Goal: Task Accomplishment & Management: Complete application form

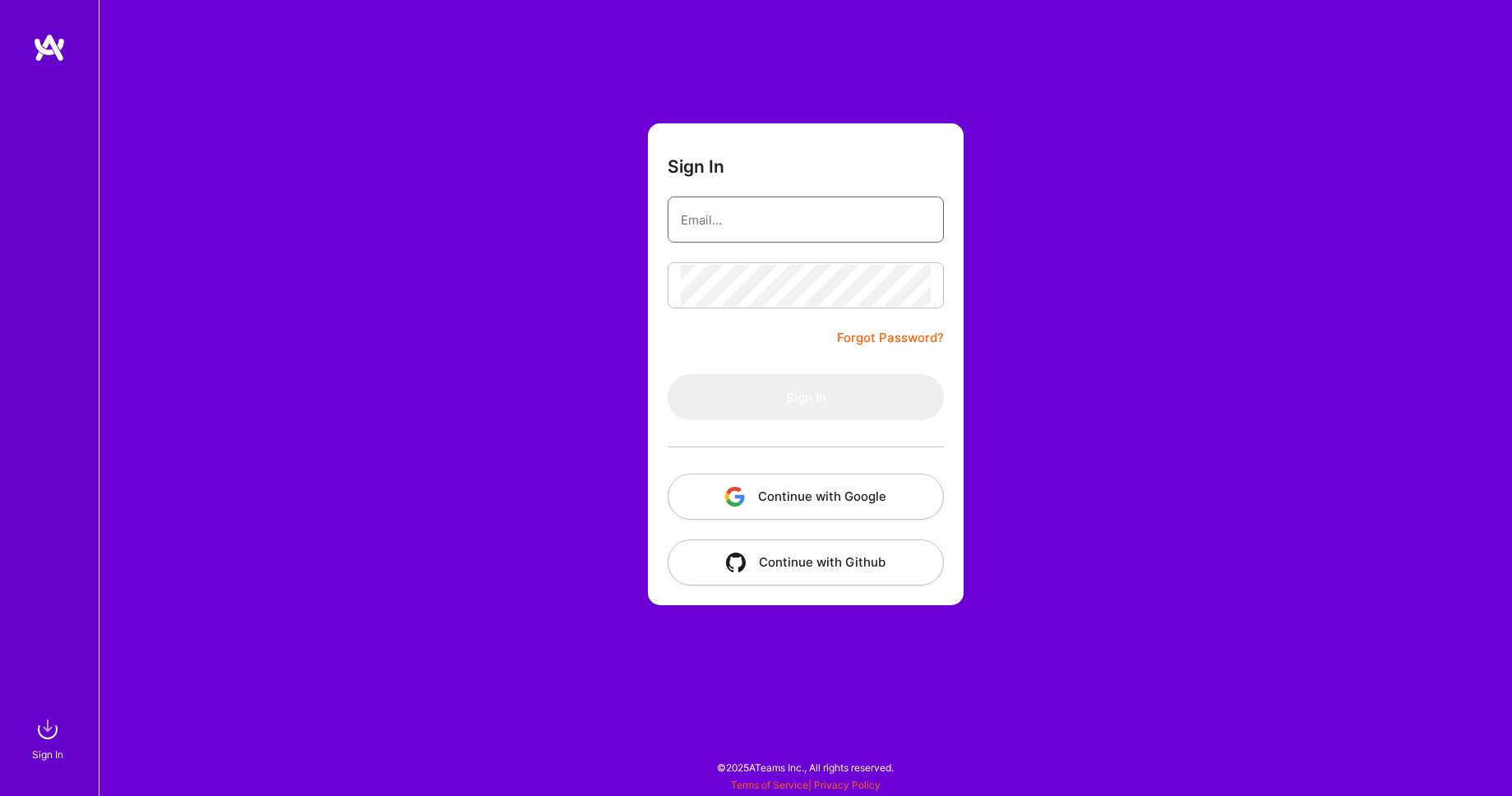
click at [802, 224] on input "email" at bounding box center [805, 220] width 250 height 42
type input "[EMAIL_ADDRESS][DOMAIN_NAME]"
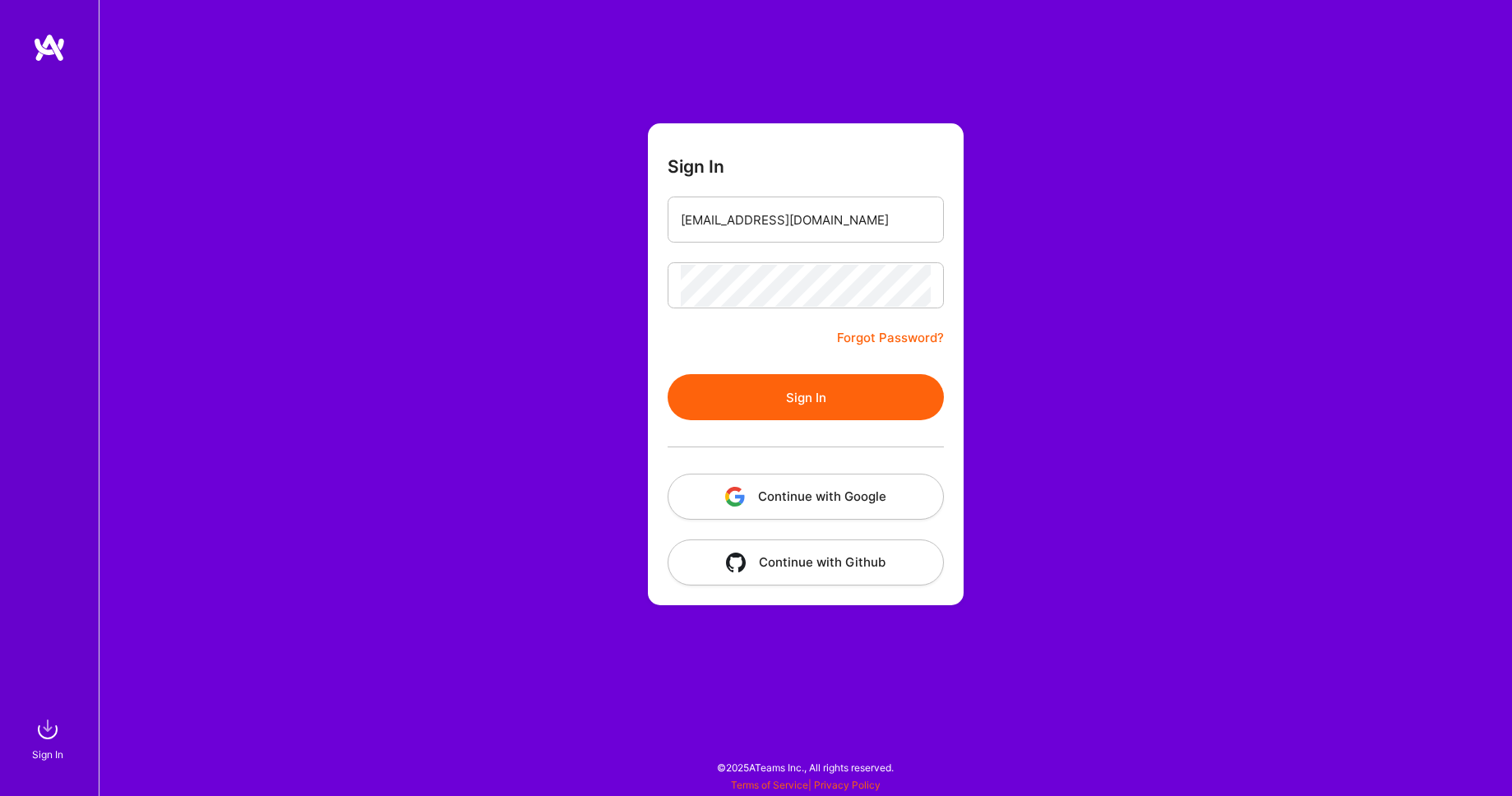
click at [820, 393] on button "Sign In" at bounding box center [805, 397] width 276 height 46
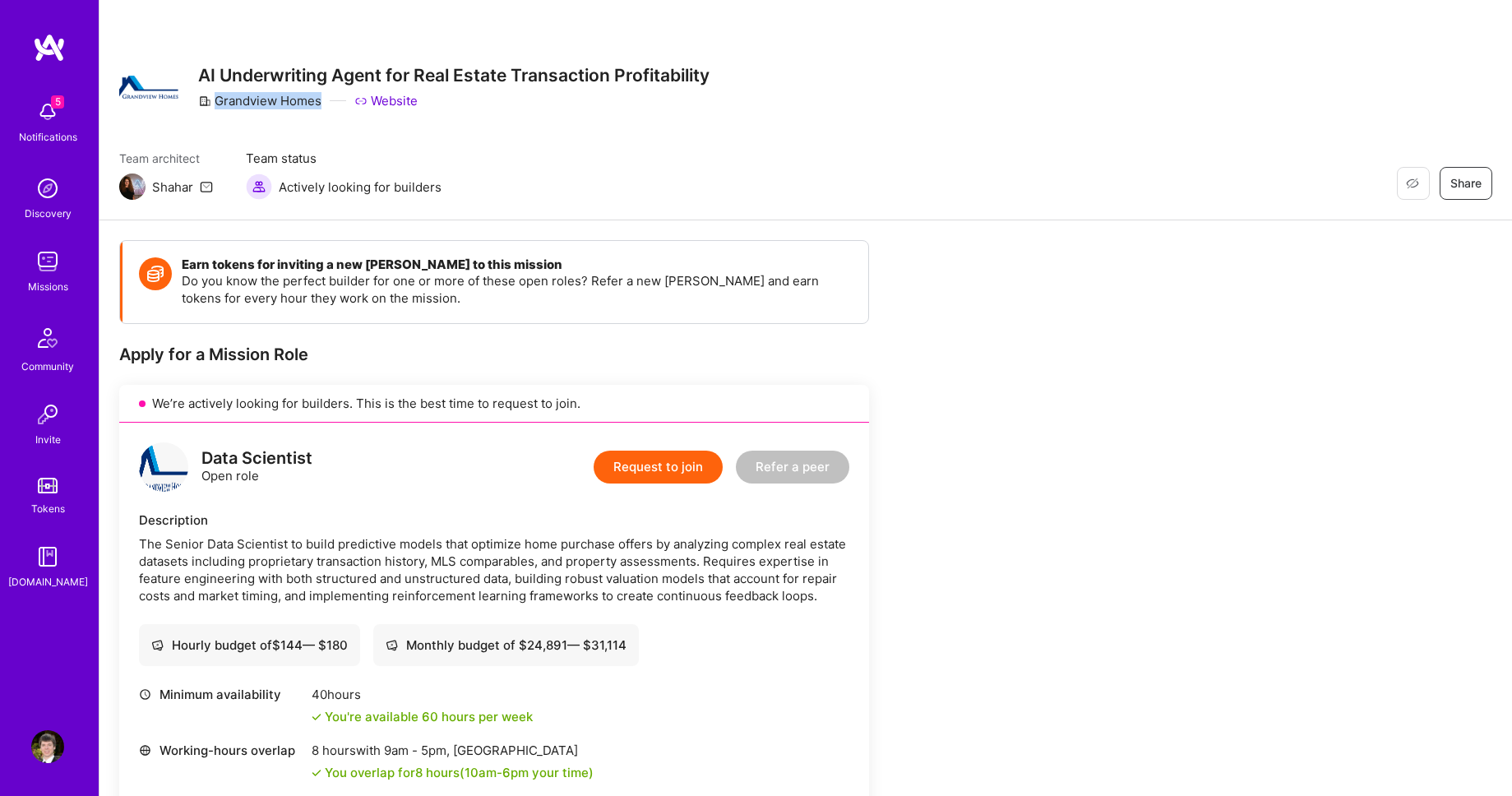
drag, startPoint x: 215, startPoint y: 98, endPoint x: 320, endPoint y: 102, distance: 105.1
click at [320, 102] on div "Grandview Homes" at bounding box center [260, 100] width 124 height 17
copy div "Grandview Homes"
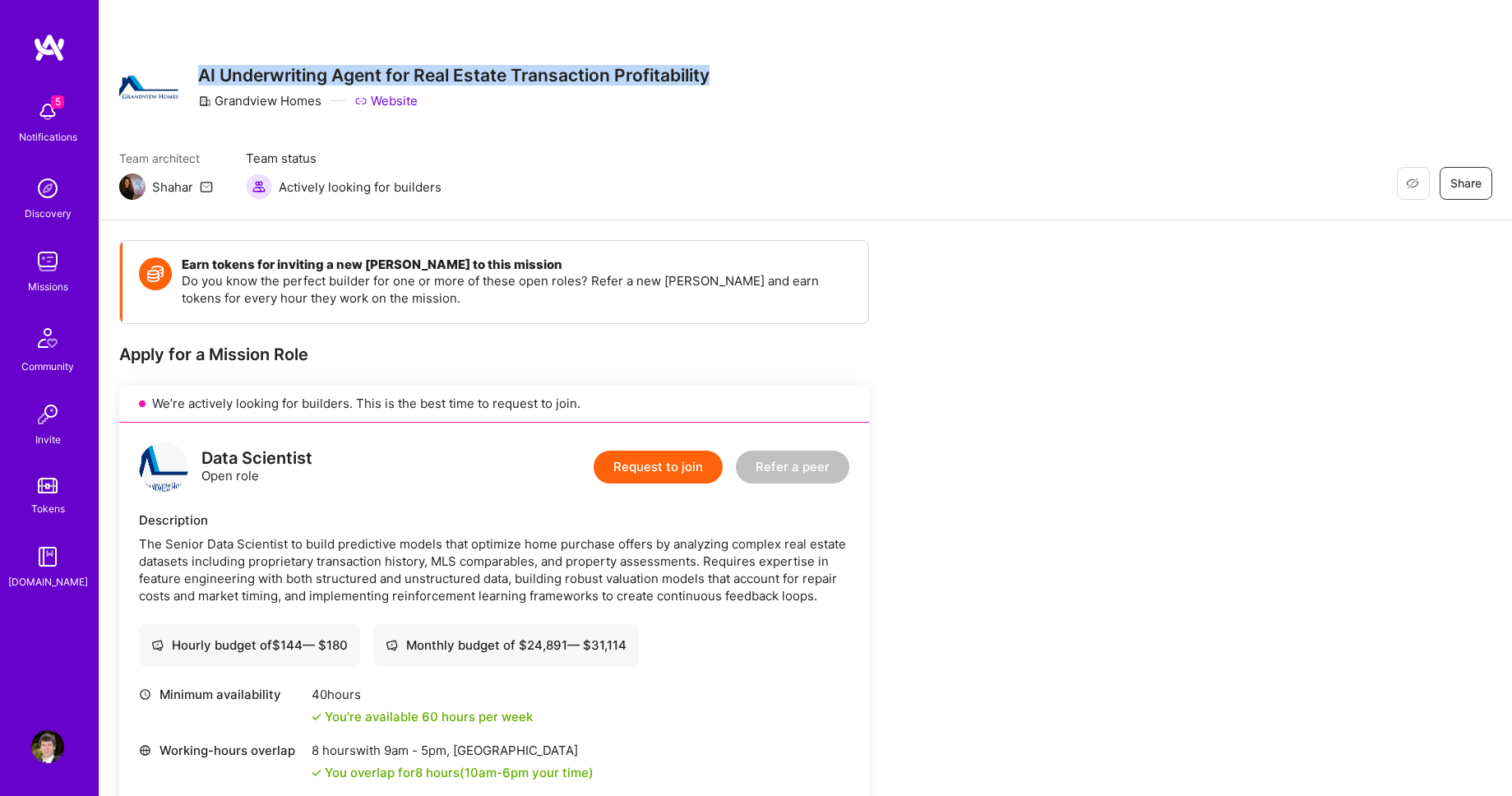
drag, startPoint x: 200, startPoint y: 74, endPoint x: 715, endPoint y: 71, distance: 515.0
click at [715, 71] on div "Restore Not Interested Share AI Underwriting Agent for Real Estate Transaction …" at bounding box center [806, 86] width 1373 height 59
copy h3 "AI Underwriting Agent for Real Estate Transaction Profitability"
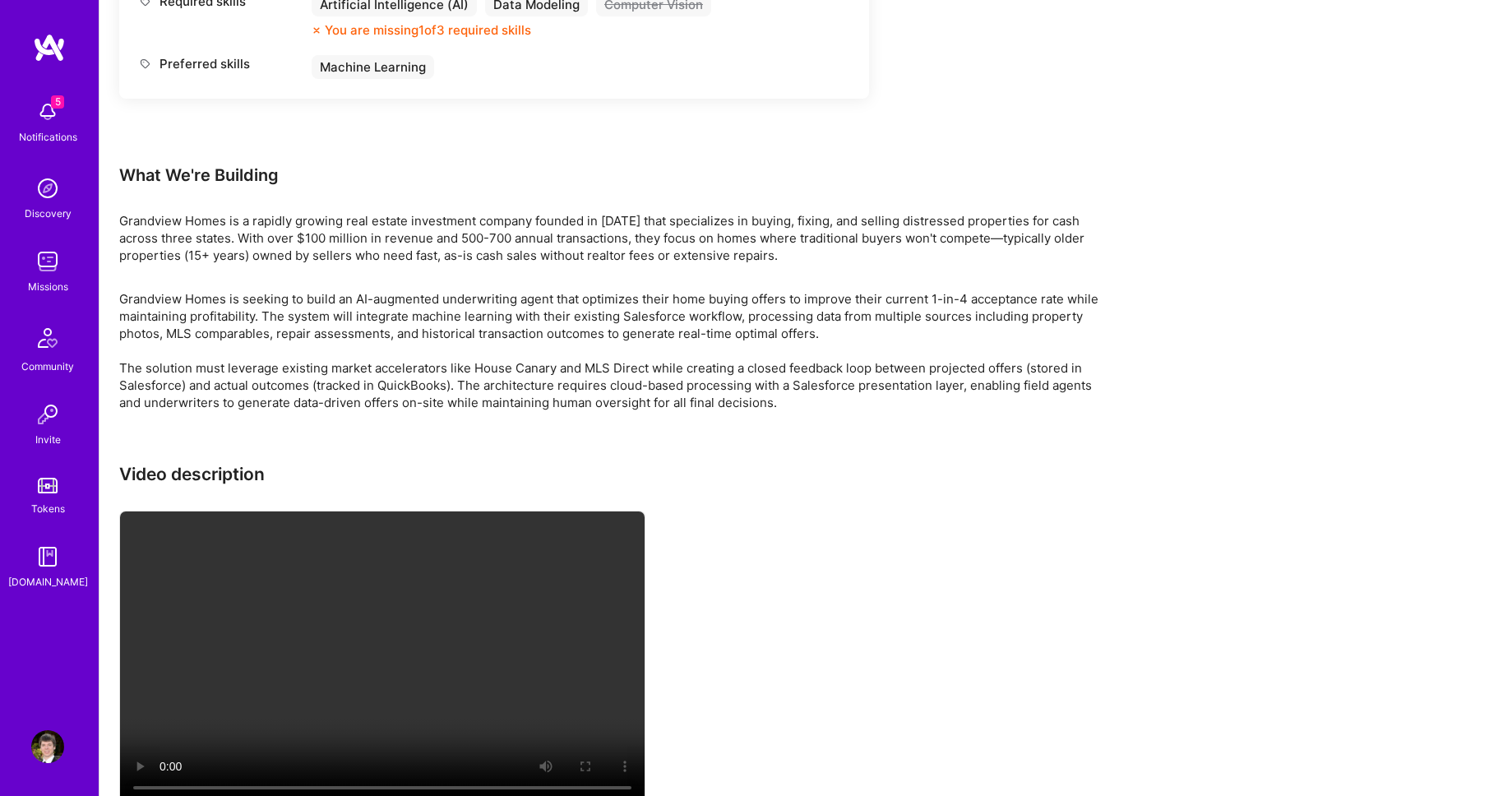
scroll to position [1463, 0]
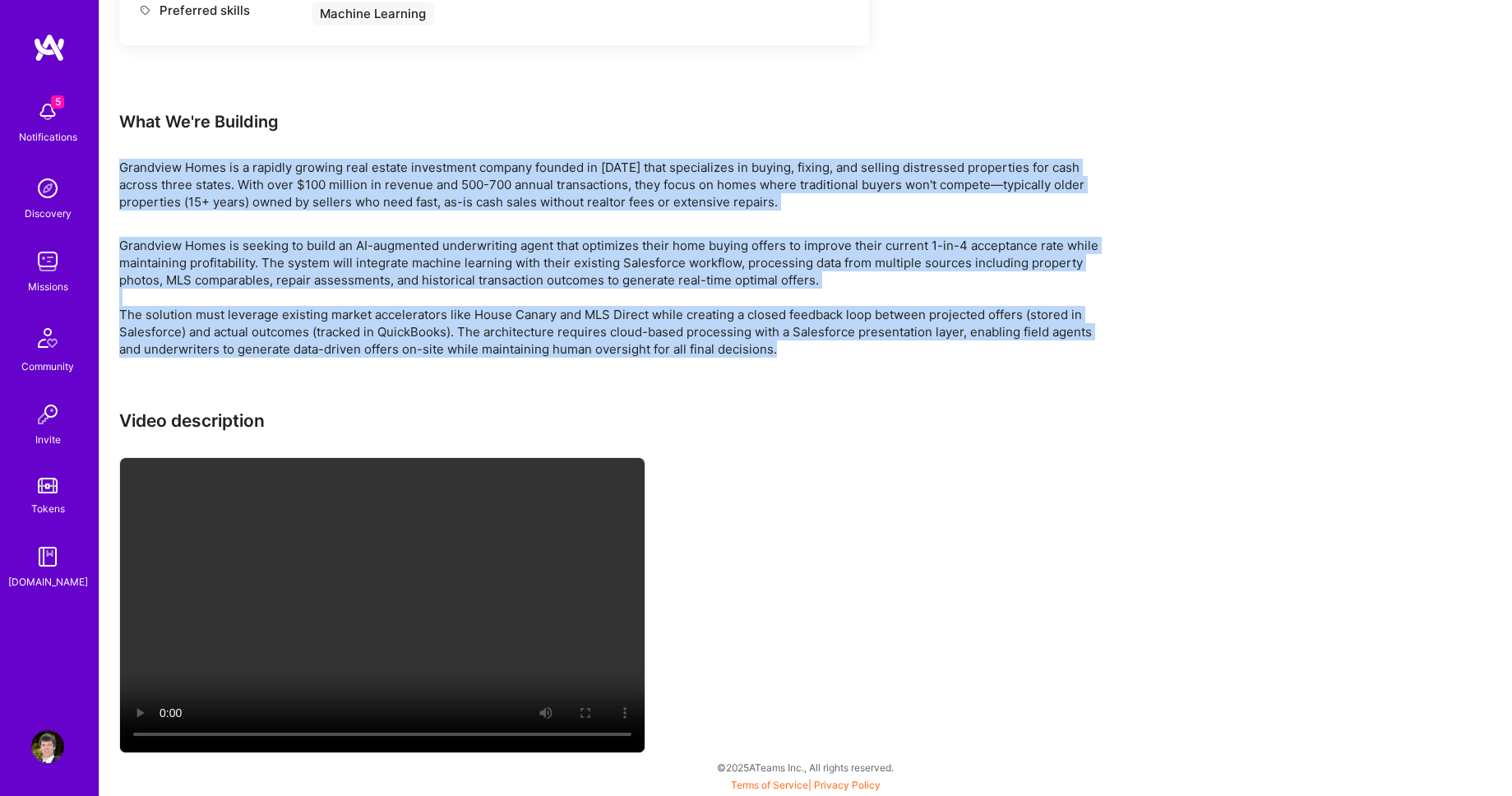
drag, startPoint x: 120, startPoint y: 166, endPoint x: 784, endPoint y: 343, distance: 687.2
copy div "Loremipsu Dolor si a consect adipisc elit seddoe temporinci utlabor etdolor ma …"
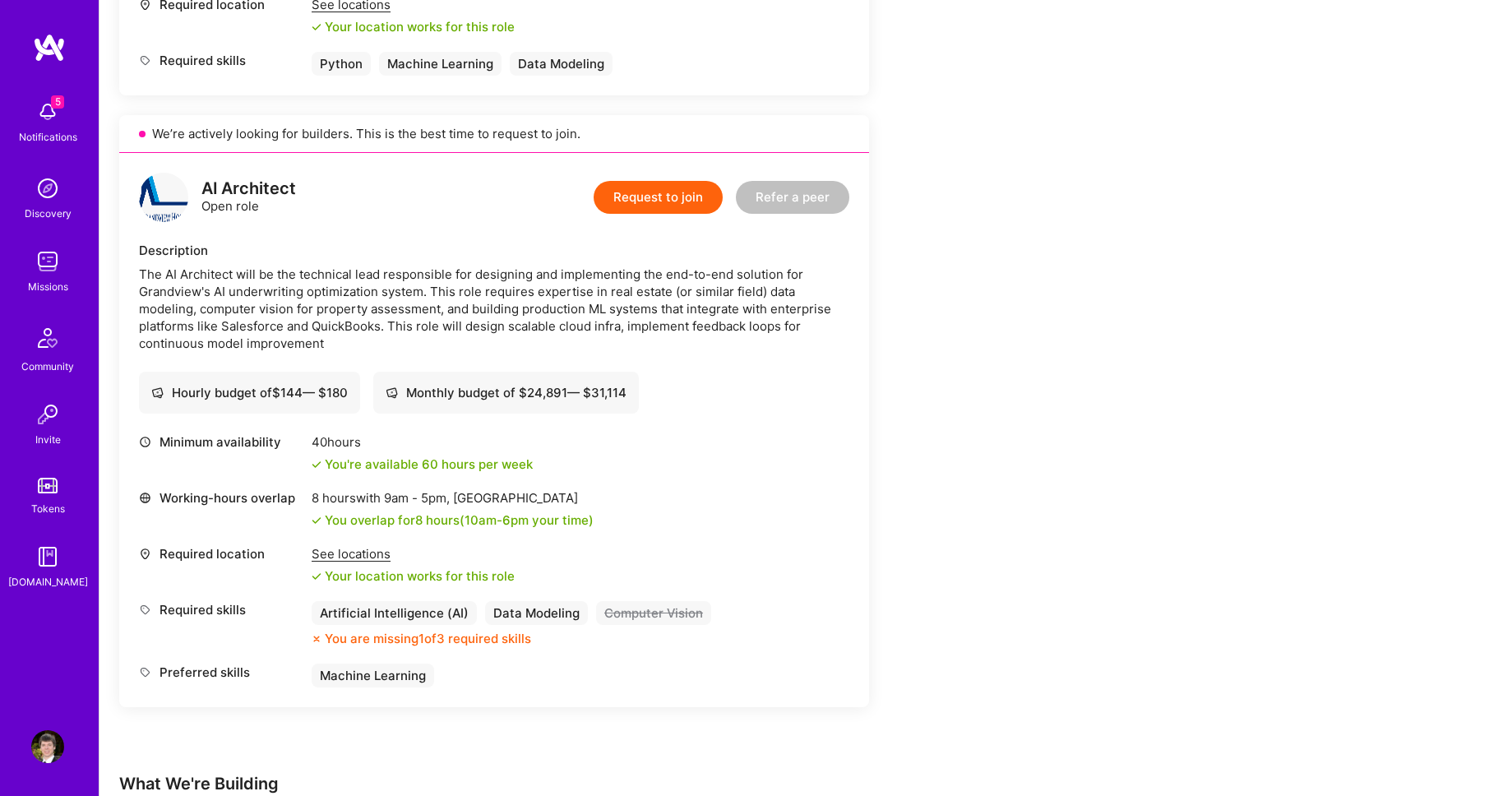
scroll to position [795, 0]
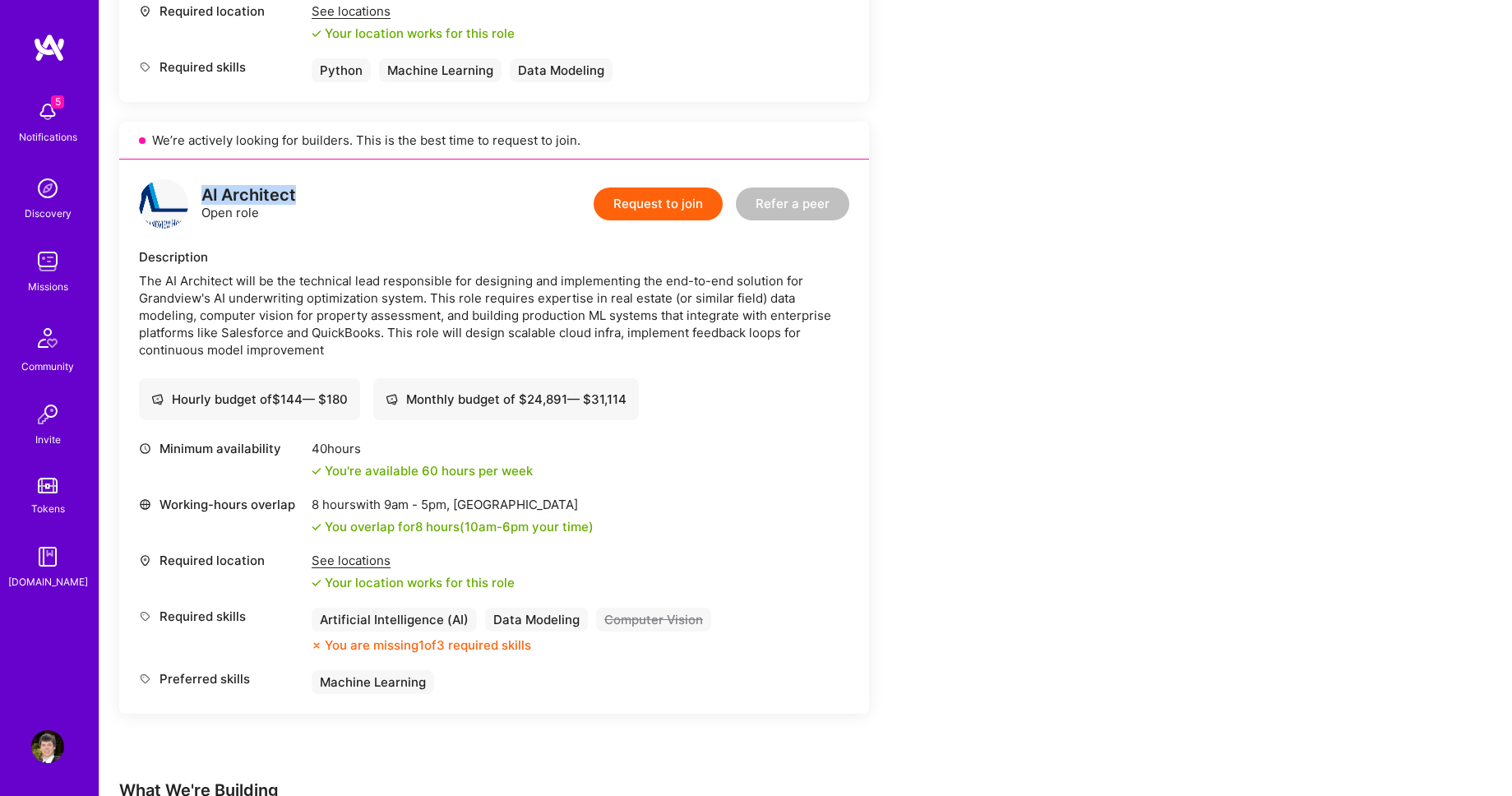
drag, startPoint x: 202, startPoint y: 198, endPoint x: 294, endPoint y: 200, distance: 92.0
click at [294, 200] on div "AI Architect" at bounding box center [249, 195] width 95 height 17
copy div "AI Architect"
click at [186, 287] on div "The AI Architect will be the technical lead responsible for designing and imple…" at bounding box center [494, 315] width 710 height 86
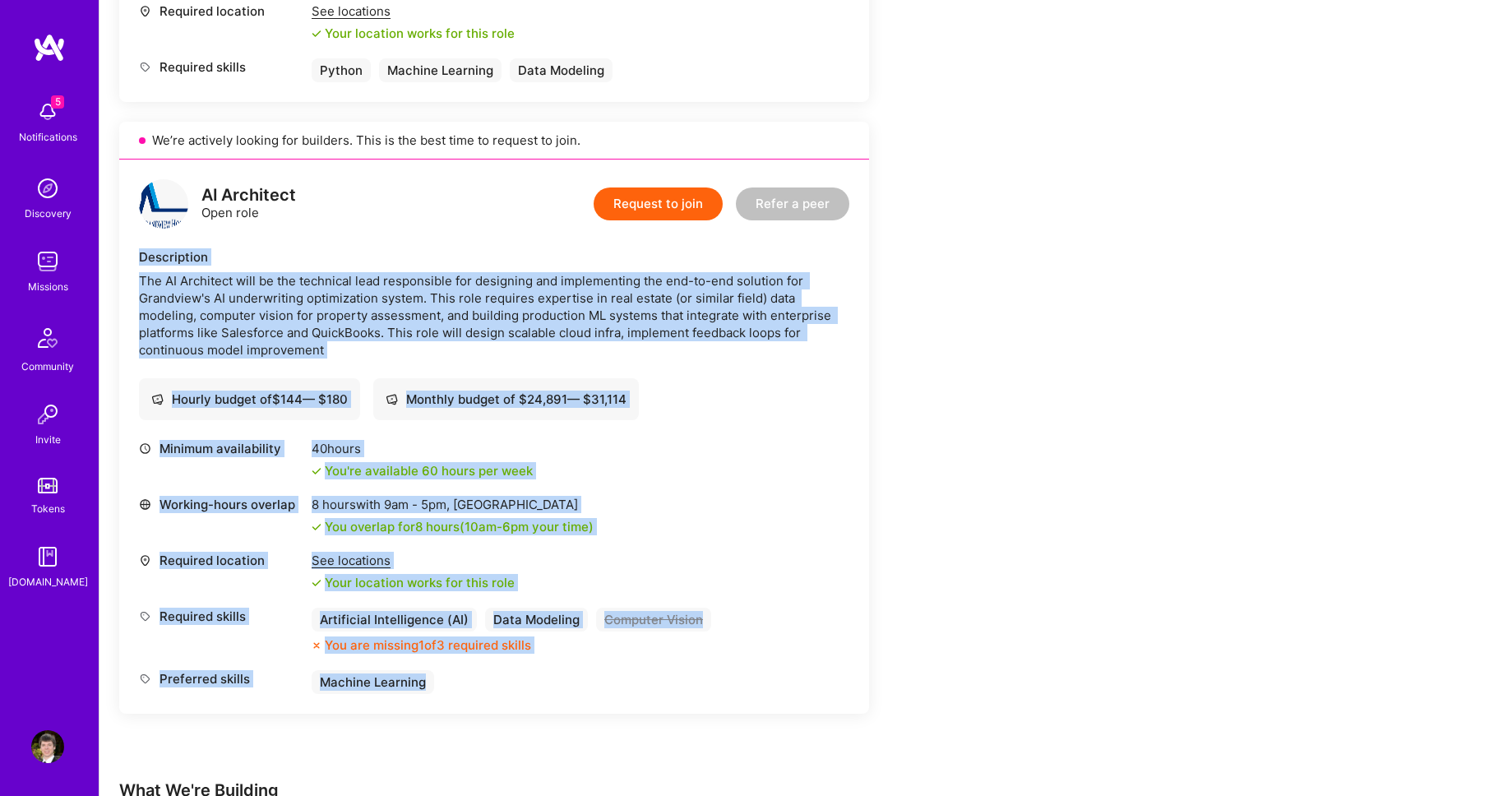
drag, startPoint x: 140, startPoint y: 257, endPoint x: 422, endPoint y: 679, distance: 507.6
click at [422, 679] on div "AI Architect Open role Request to join Refer a peer Description The AI Architec…" at bounding box center [494, 437] width 749 height 554
copy div "Description The AI Architect will be the technical lead responsible for designi…"
click at [1011, 395] on div "Earn tokens for inviting a new [PERSON_NAME] to this mission Do you know the pe…" at bounding box center [612, 434] width 987 height 1980
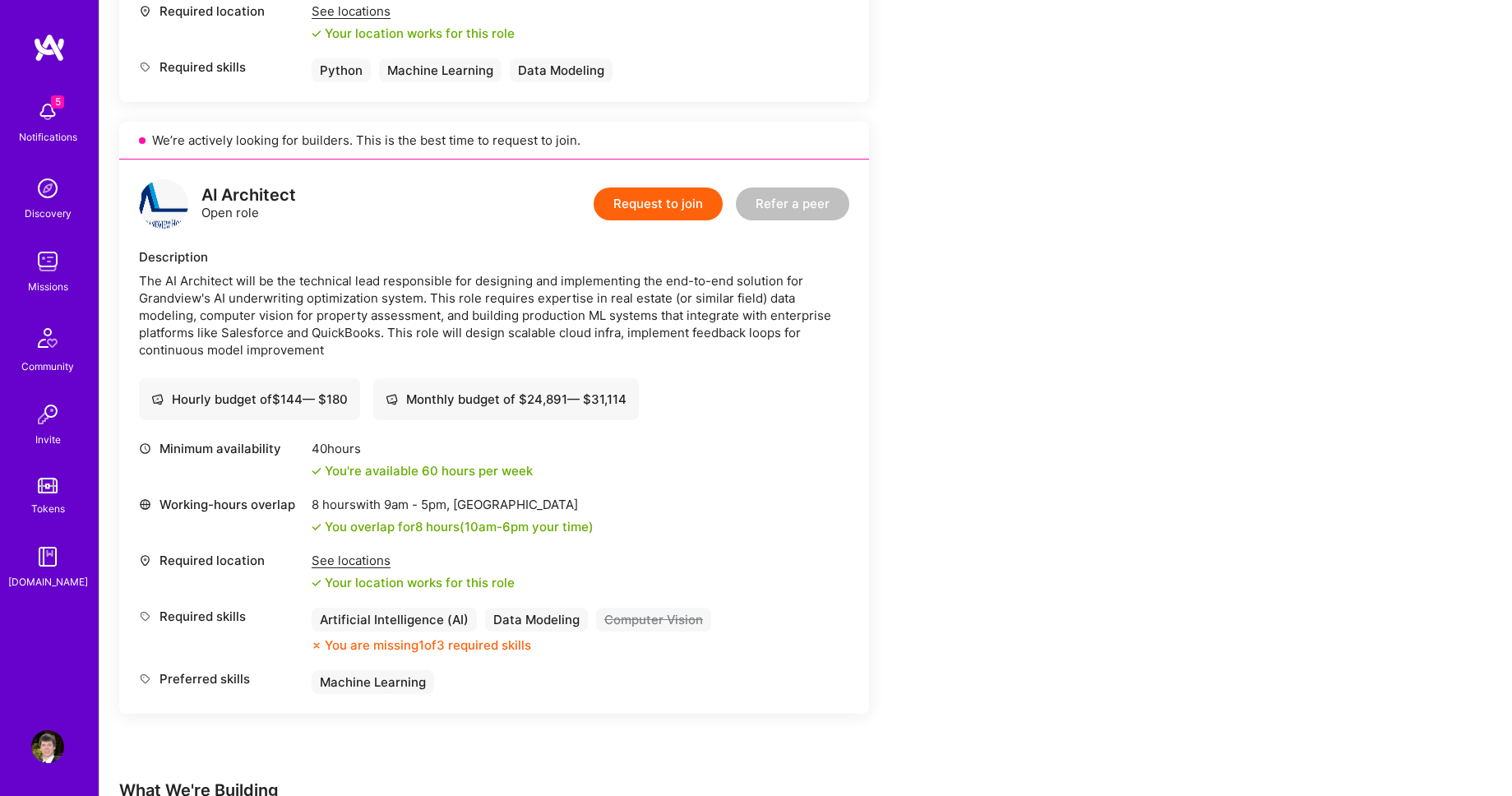
click at [571, 336] on div "The AI Architect will be the technical lead responsible for designing and imple…" at bounding box center [494, 315] width 710 height 86
click at [672, 206] on button "Request to join" at bounding box center [658, 204] width 129 height 33
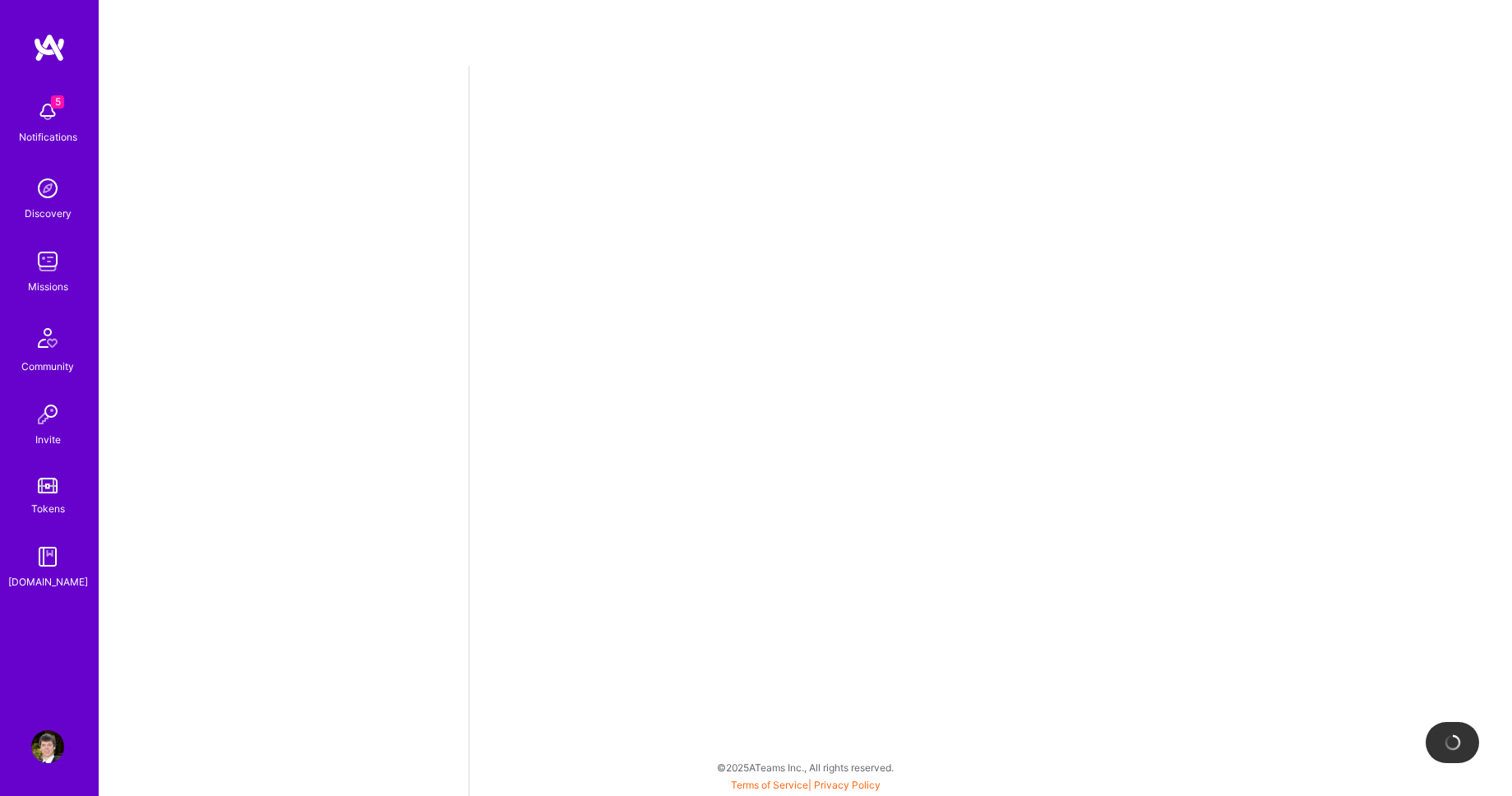
select select "US"
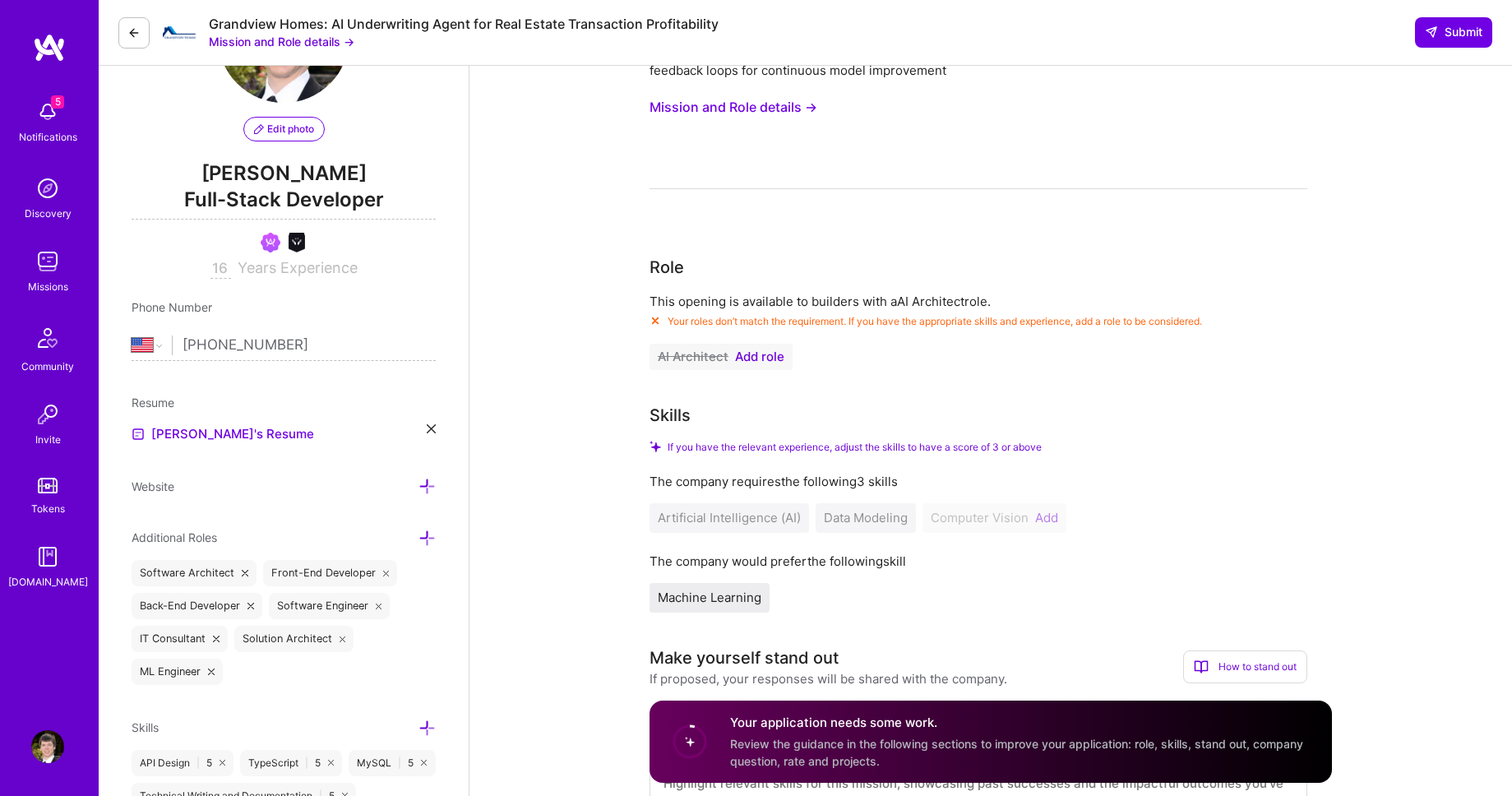
scroll to position [112, 0]
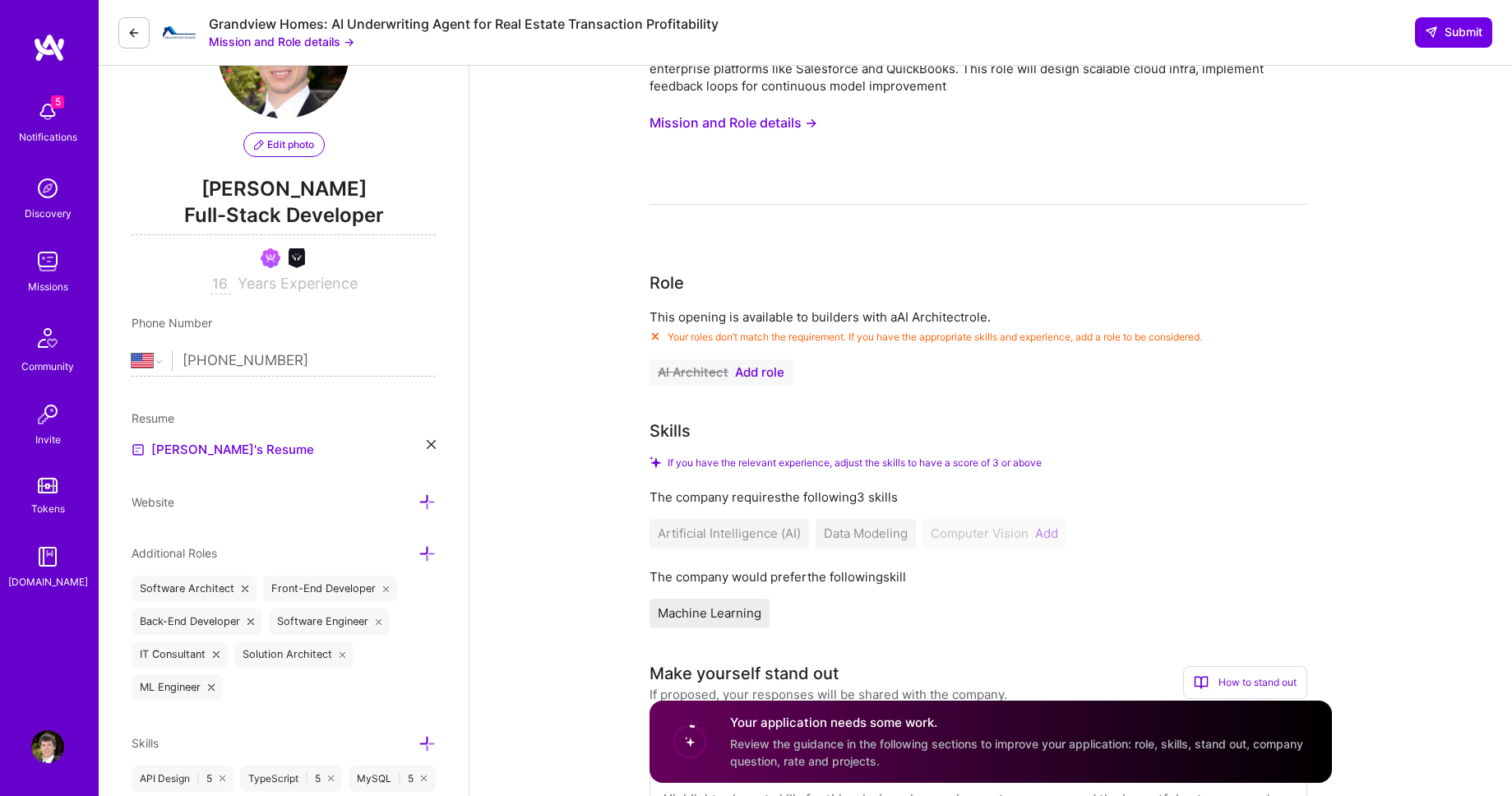
click at [750, 369] on span "Add role" at bounding box center [759, 373] width 49 height 13
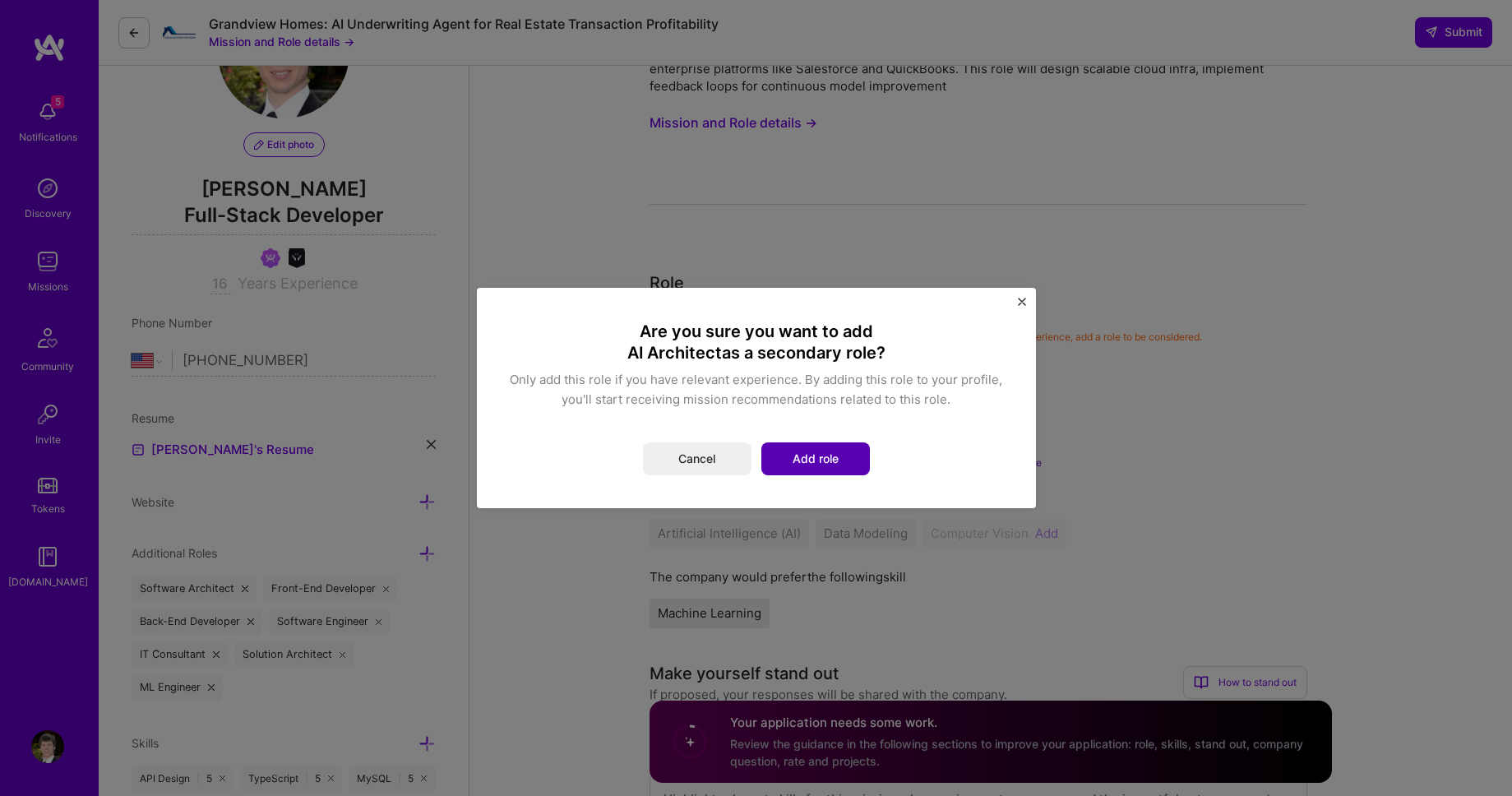
click at [804, 452] on button "Add role" at bounding box center [815, 459] width 109 height 33
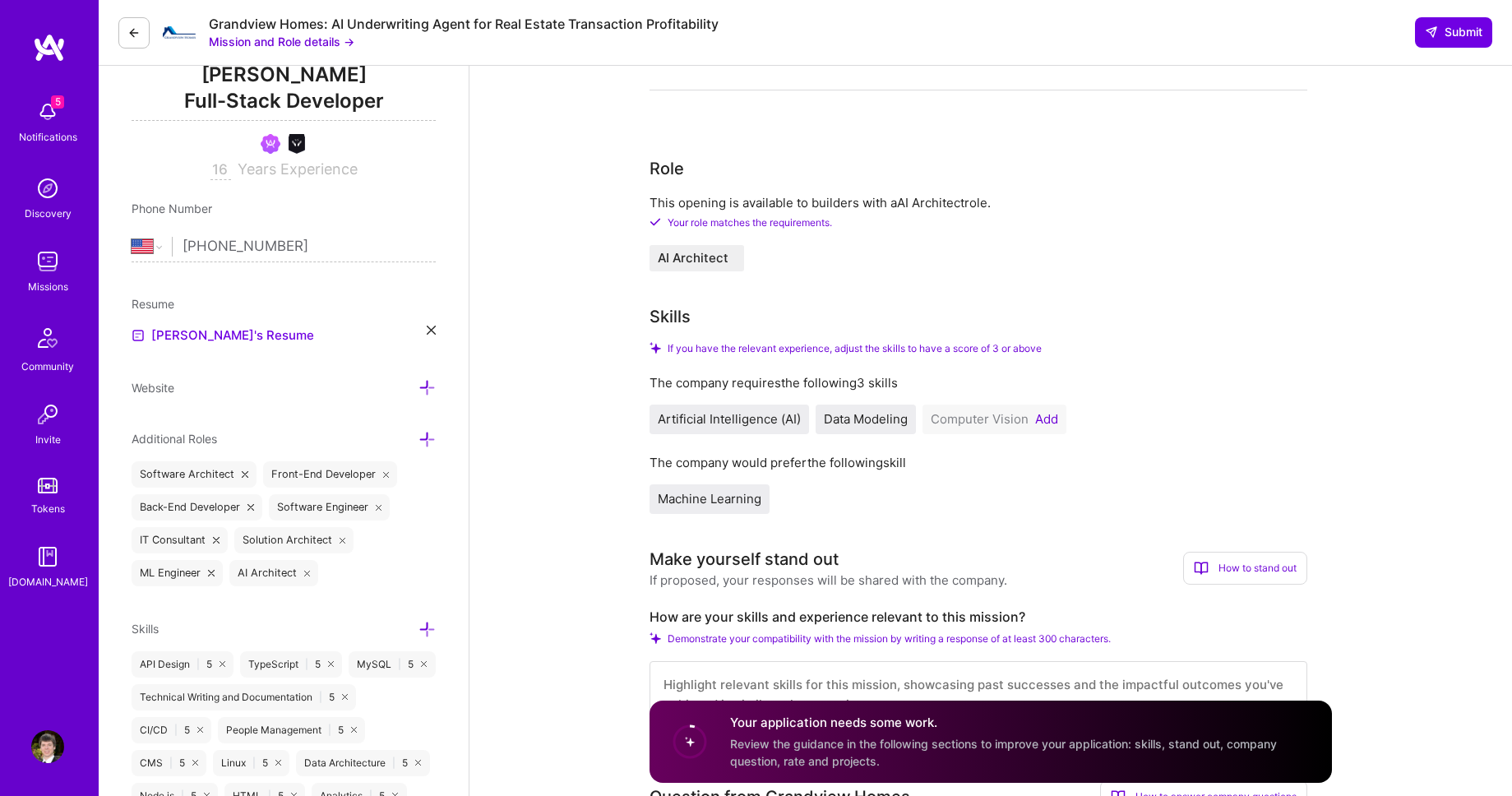
scroll to position [228, 0]
click at [1044, 417] on button "Add" at bounding box center [1046, 417] width 23 height 13
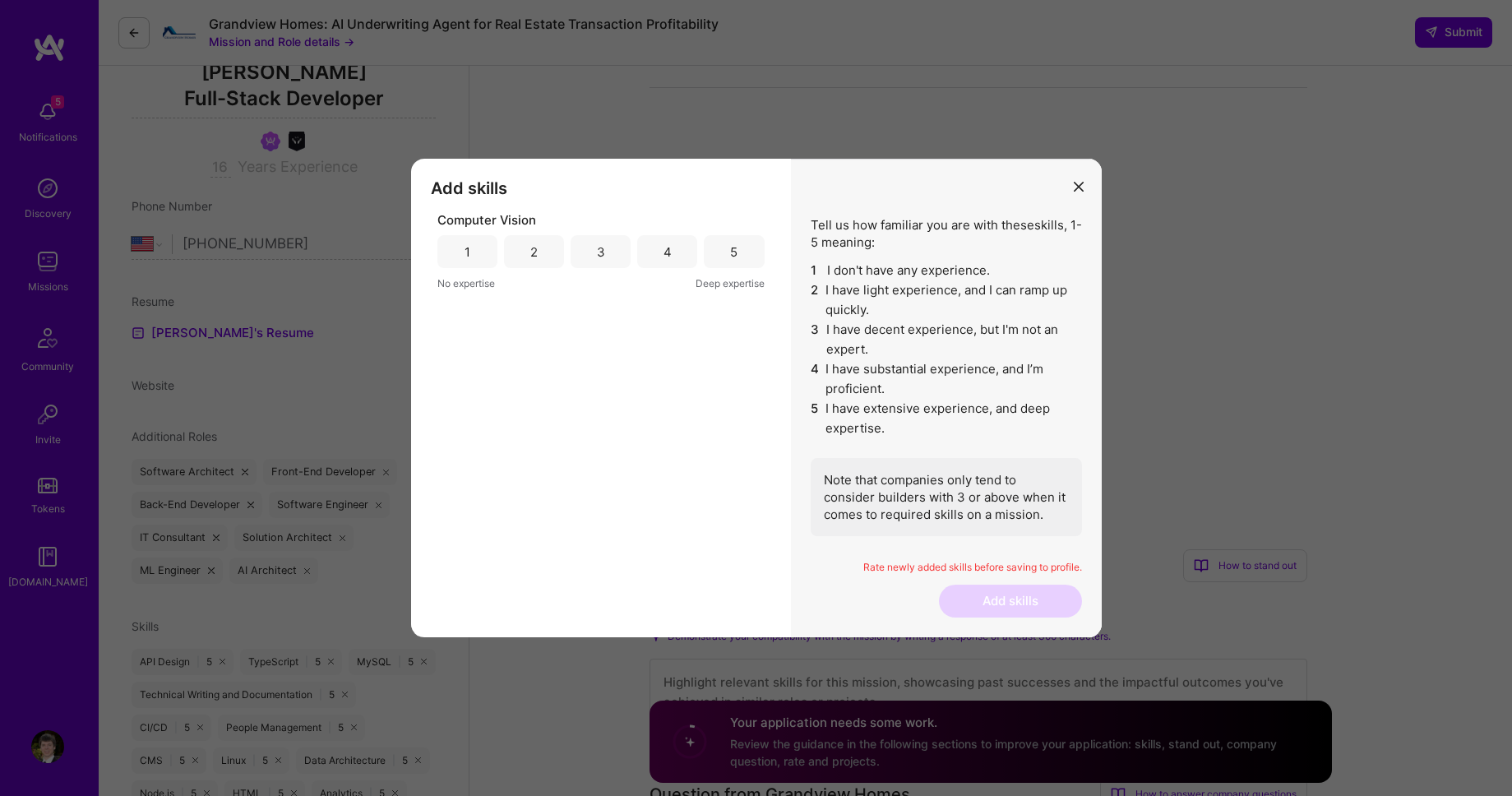
click at [666, 251] on div "4" at bounding box center [667, 251] width 8 height 17
click at [972, 605] on button "Add skills" at bounding box center [1010, 601] width 143 height 33
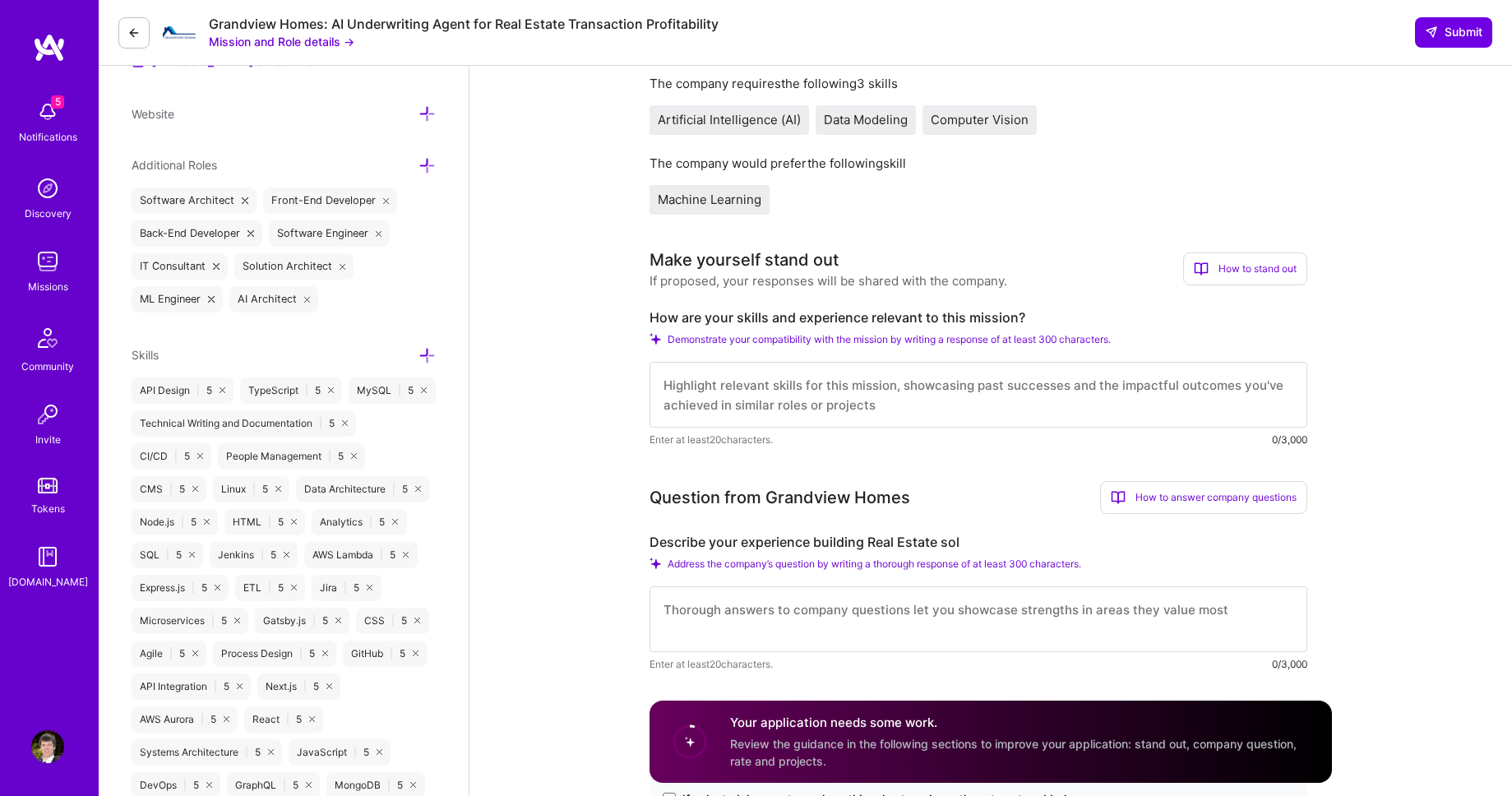
scroll to position [507, 0]
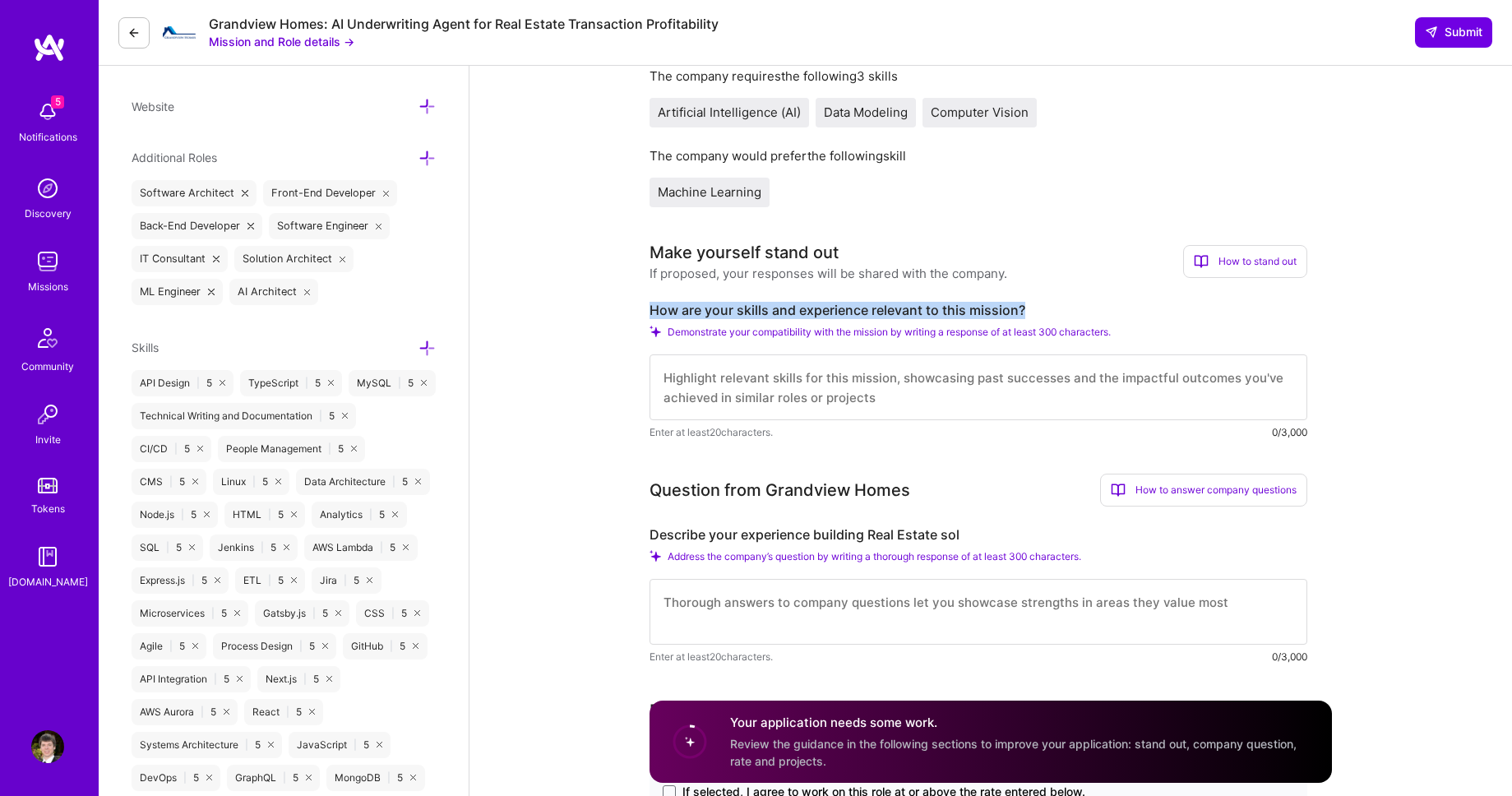
drag, startPoint x: 651, startPoint y: 310, endPoint x: 1022, endPoint y: 311, distance: 371.0
click at [1022, 311] on label "How are your skills and experience relevant to this mission?" at bounding box center [978, 310] width 657 height 17
copy label "How are your skills and experience relevant to this mission?"
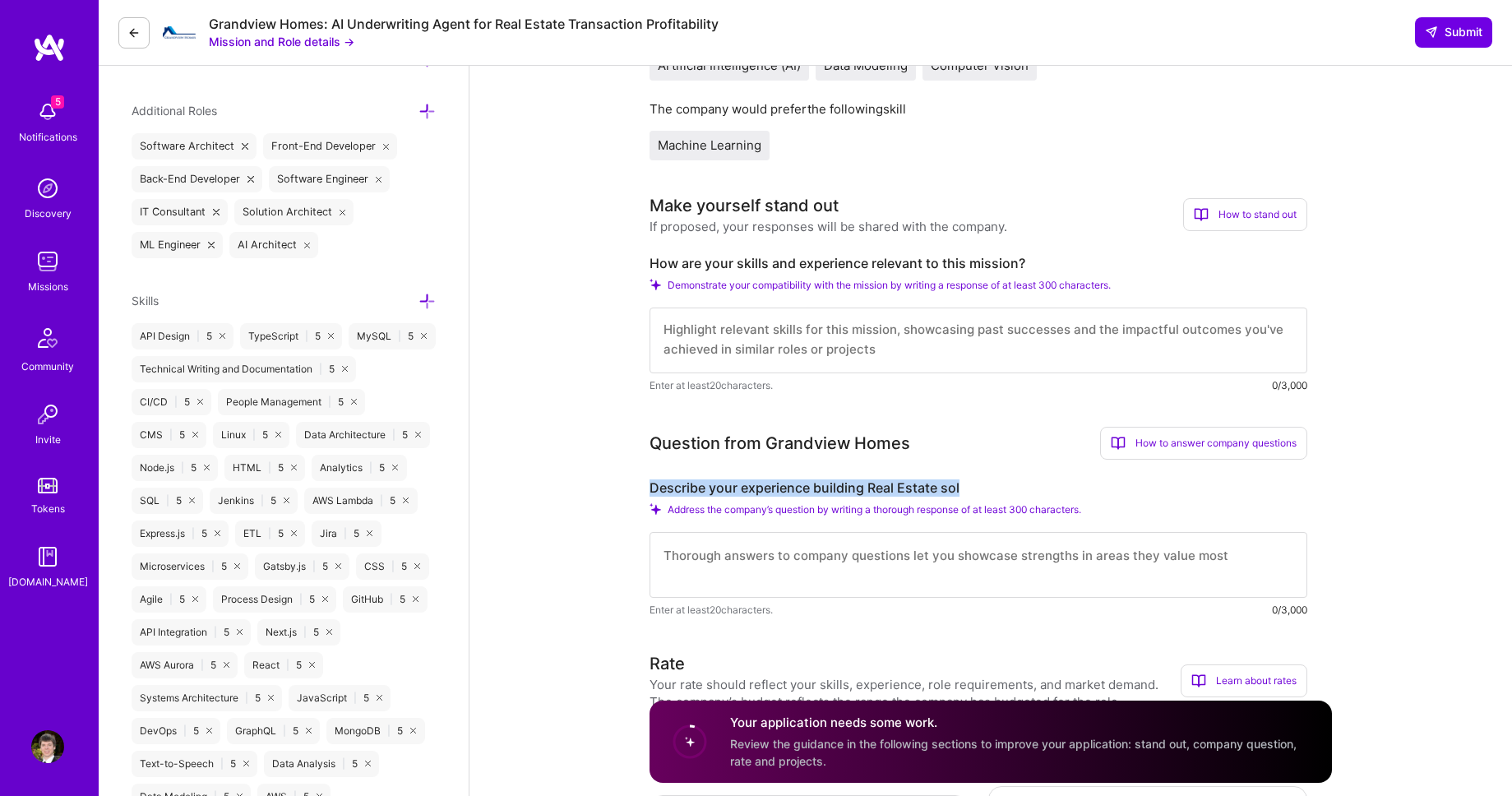
drag, startPoint x: 652, startPoint y: 484, endPoint x: 959, endPoint y: 487, distance: 307.0
click at [959, 487] on label "Describe your experience building Real Estate sol" at bounding box center [978, 487] width 657 height 17
copy label "Describe your experience building Real Estate sol"
click at [744, 333] on textarea at bounding box center [978, 339] width 657 height 66
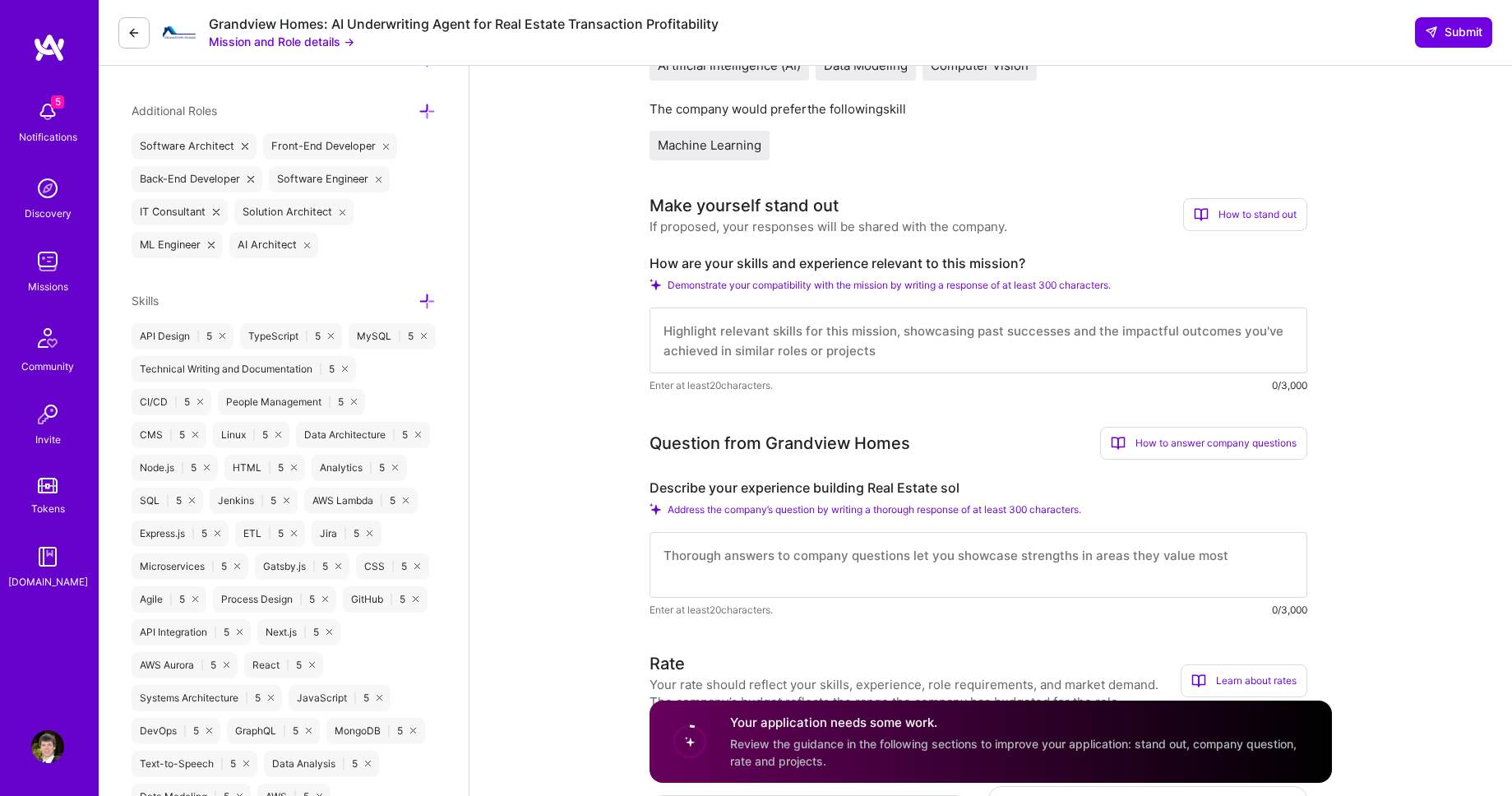
paste textarea "L’ip dolor sit amet consect adipi elitsed DO eiu temp-incid utlabor etdoloremag…"
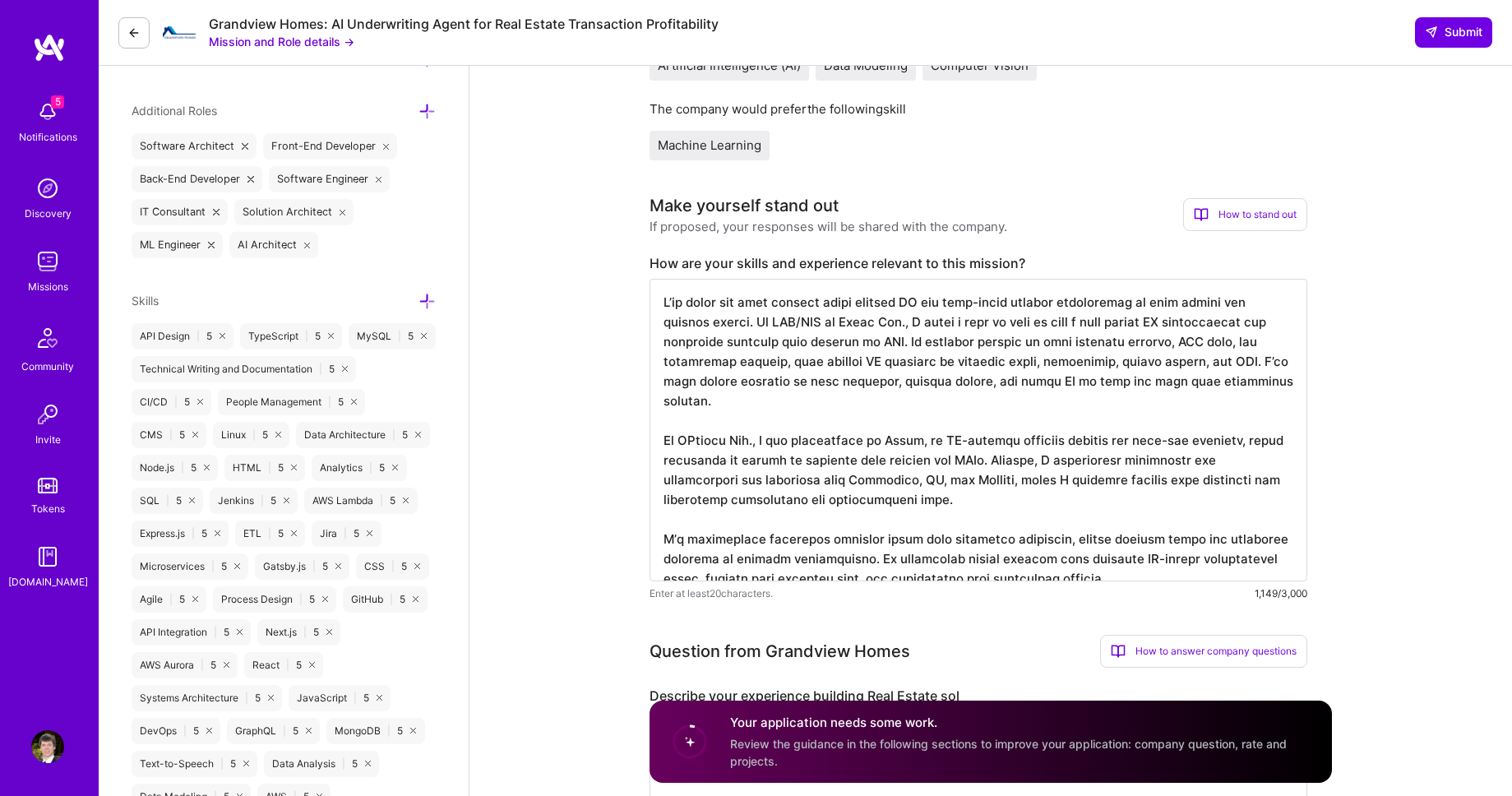
type textarea "L’ip dolor sit amet consect adipi elitsed DO eiu temp-incid utlabor etdoloremag…"
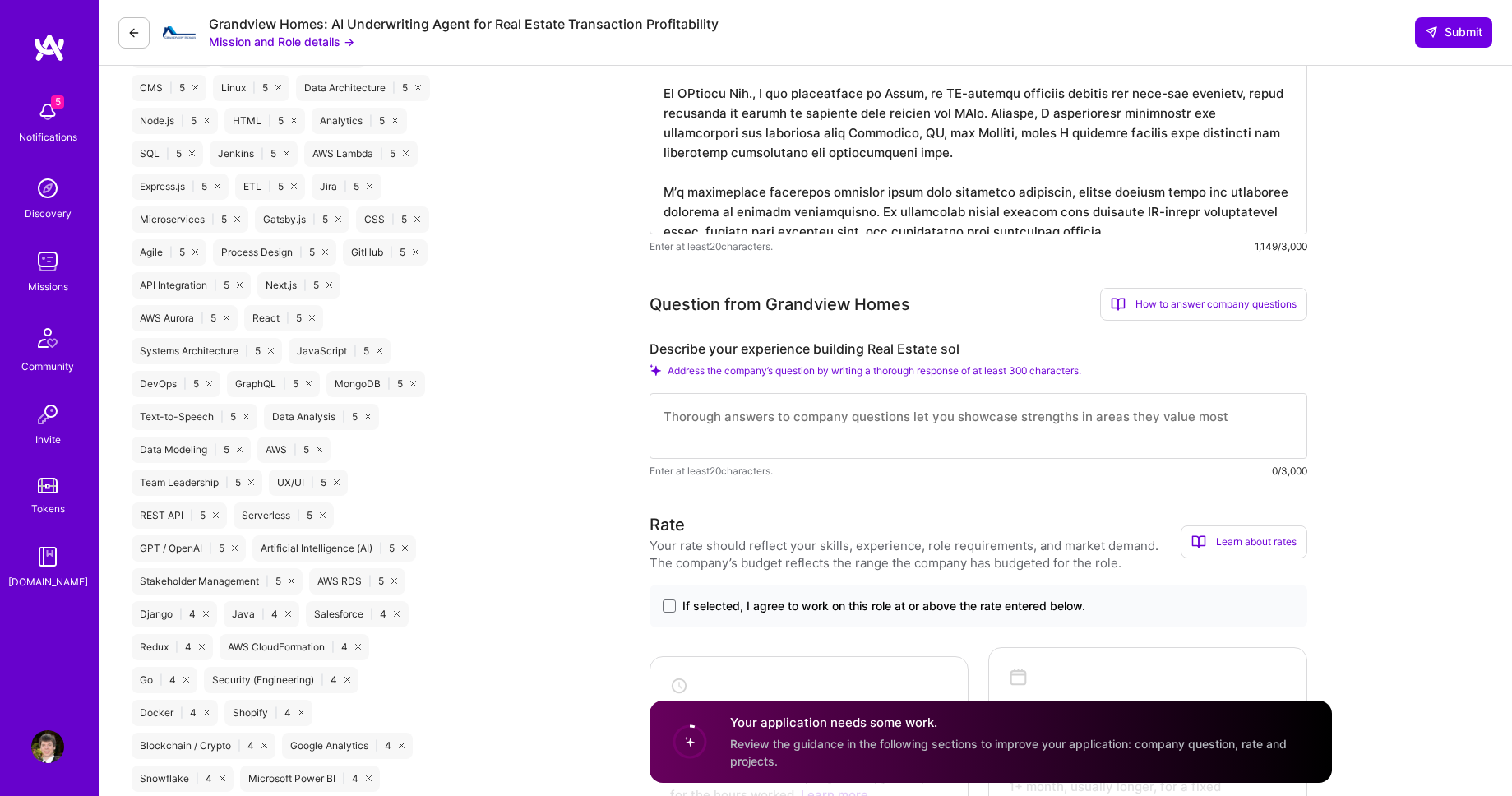
scroll to position [940, 0]
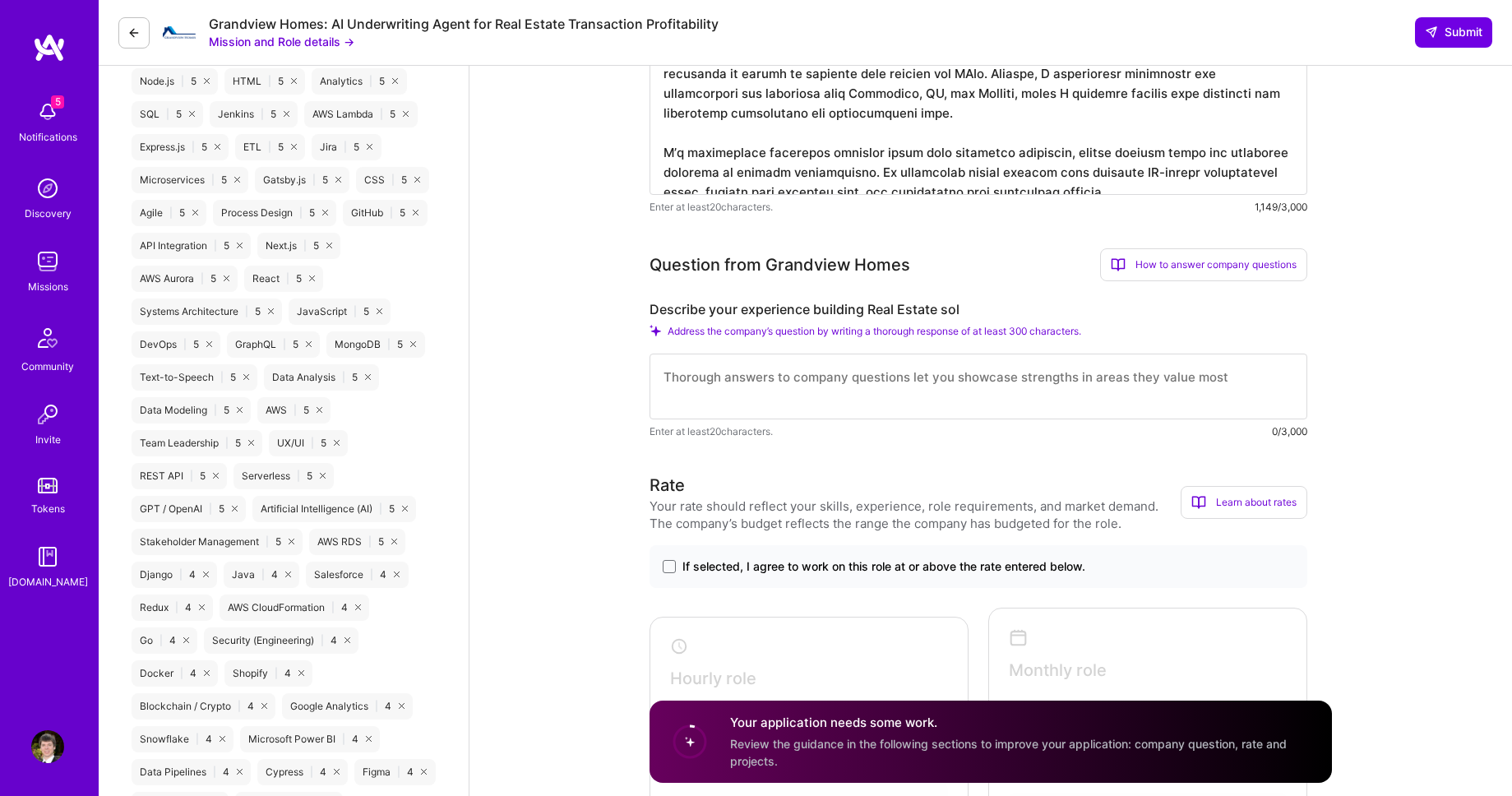
click at [759, 380] on textarea at bounding box center [978, 386] width 657 height 66
click at [743, 381] on textarea at bounding box center [978, 386] width 657 height 66
paste textarea "At Detto Inc., I led the design and build of a platform aimed at property inves…"
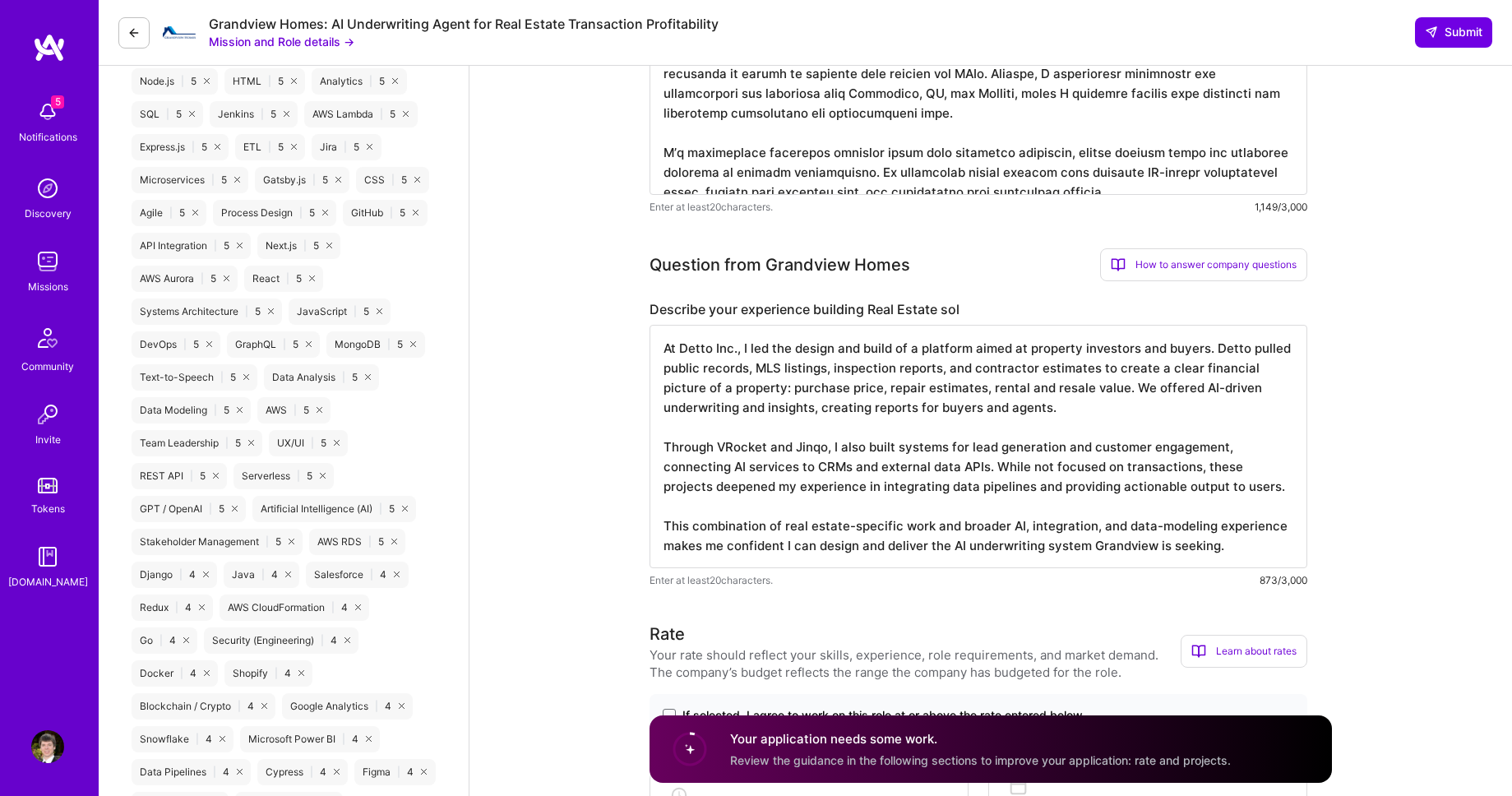
type textarea "At Detto Inc., I led the design and build of a platform aimed at property inves…"
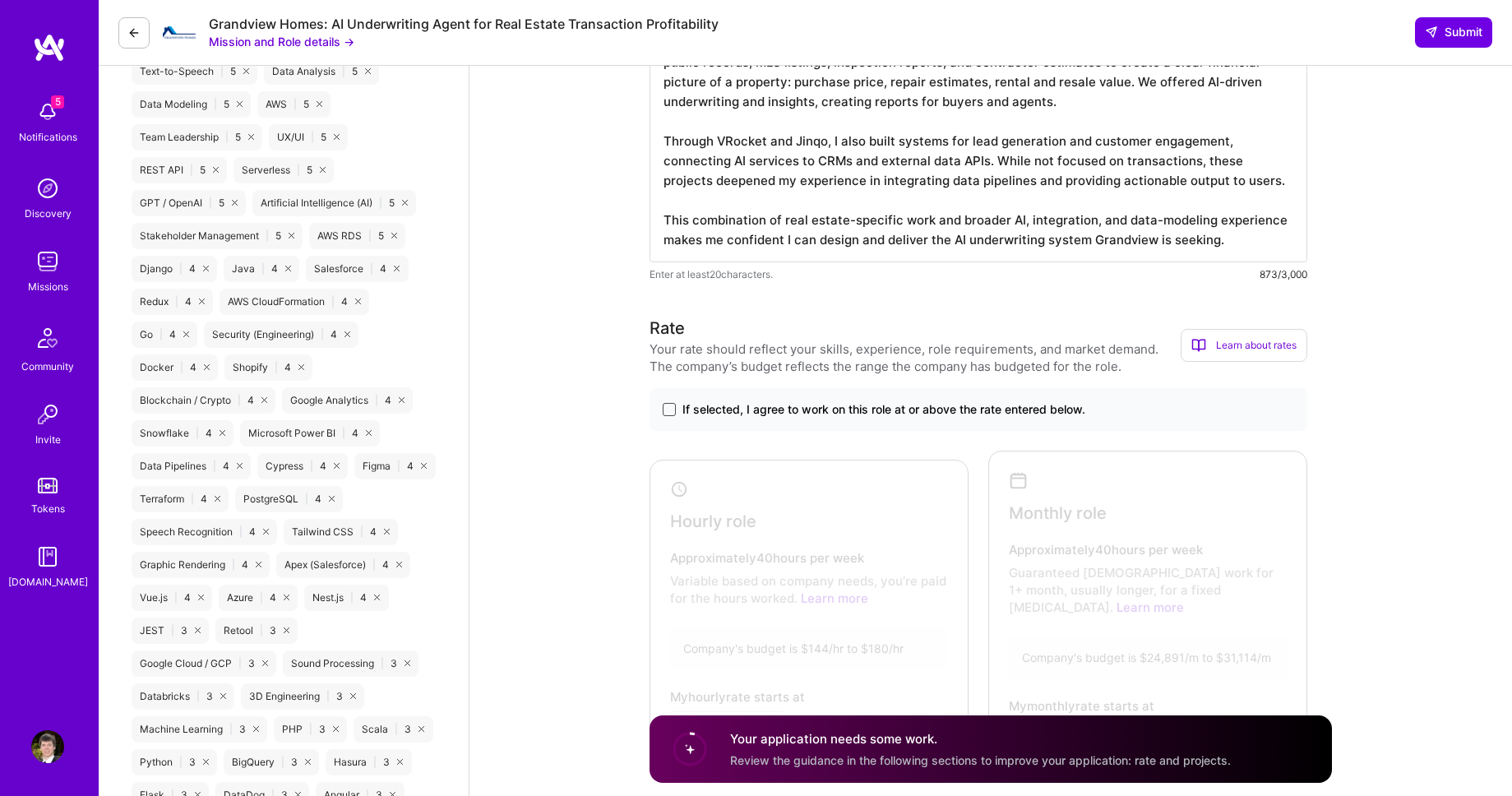
click at [670, 408] on span at bounding box center [669, 409] width 13 height 13
click at [0, 0] on input "If selected, I agree to work on this role at or above the rate entered below." at bounding box center [0, 0] width 0 height 0
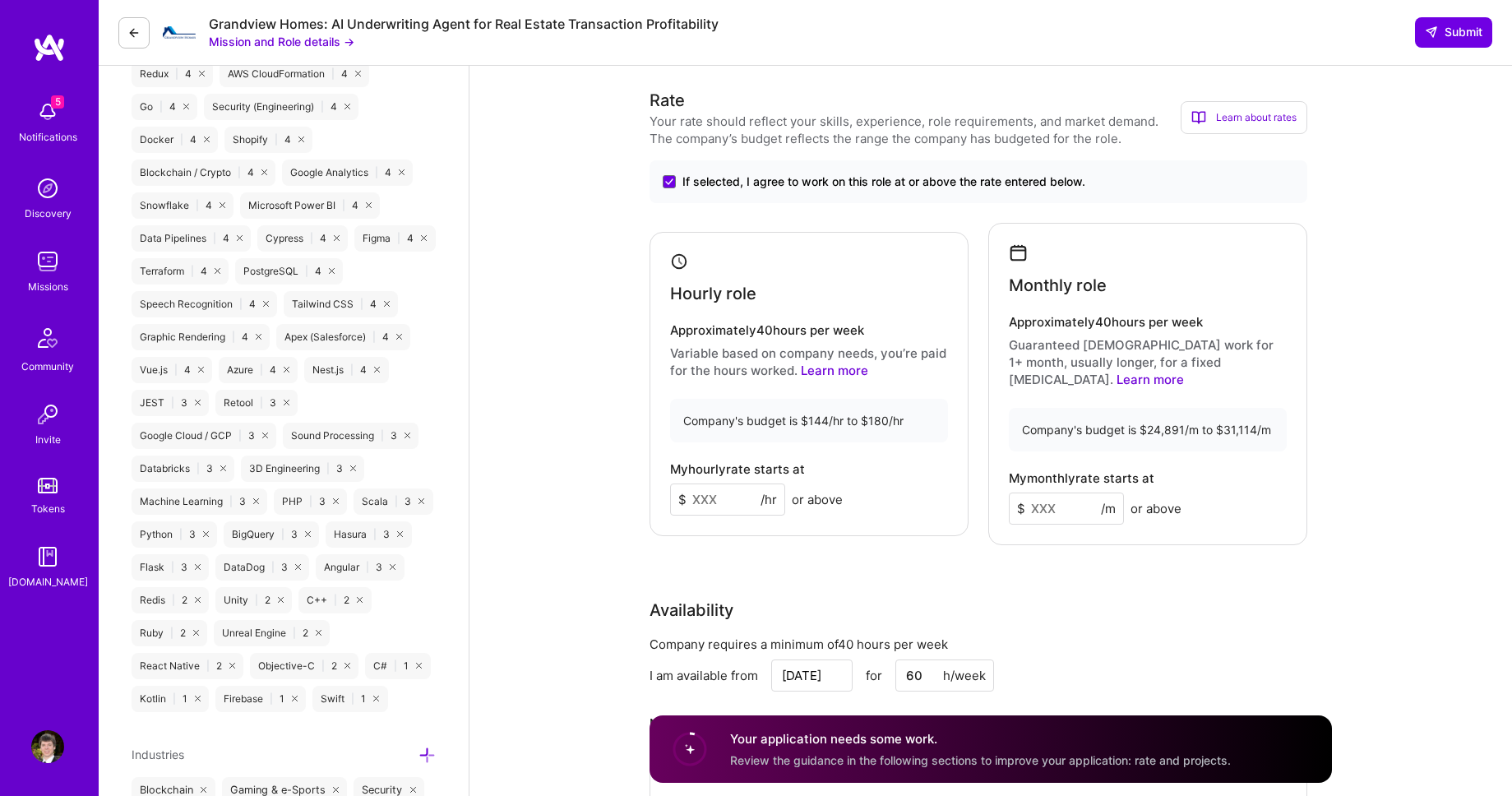
scroll to position [1515, 0]
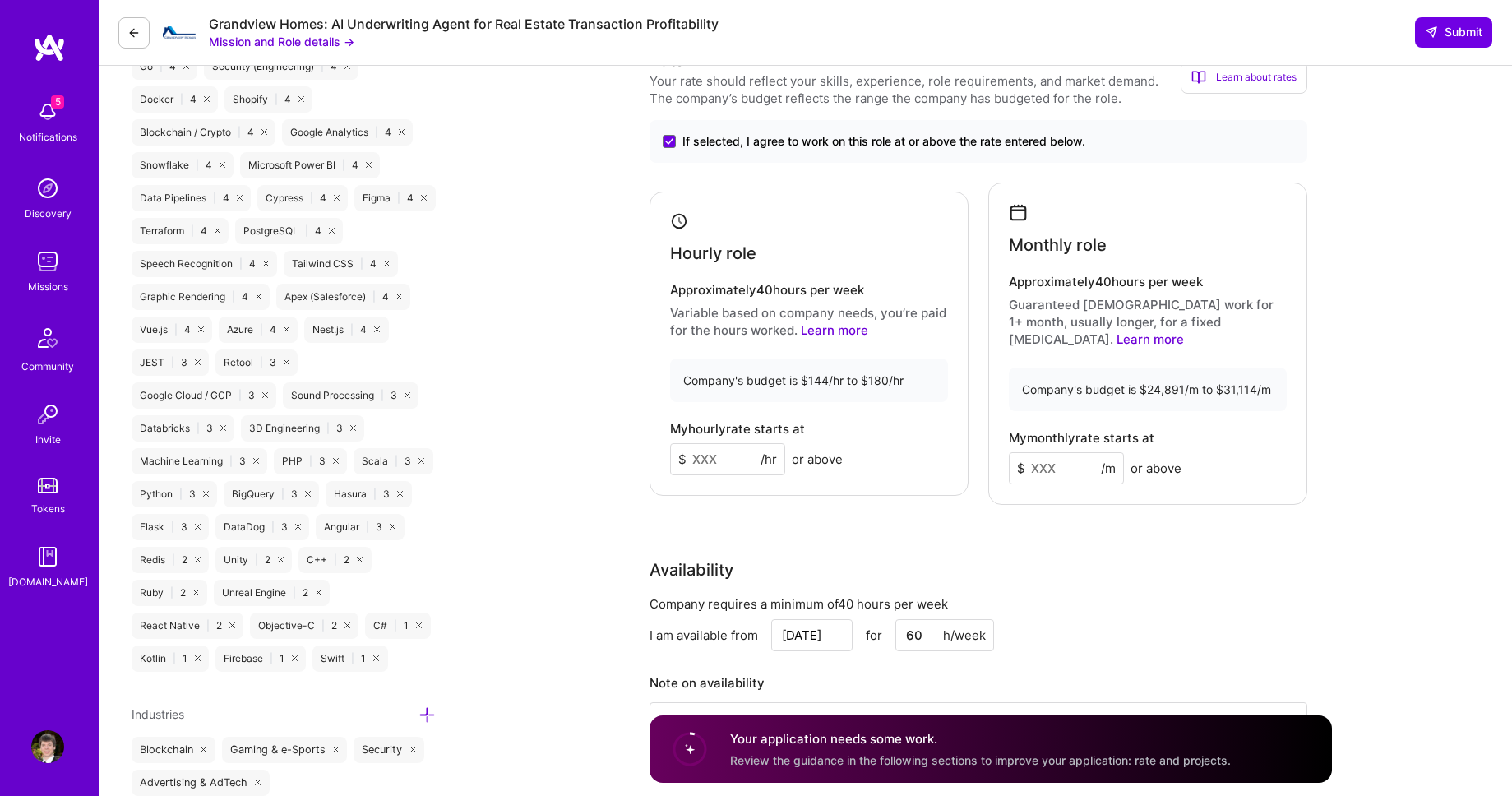
click at [716, 450] on input at bounding box center [727, 459] width 115 height 32
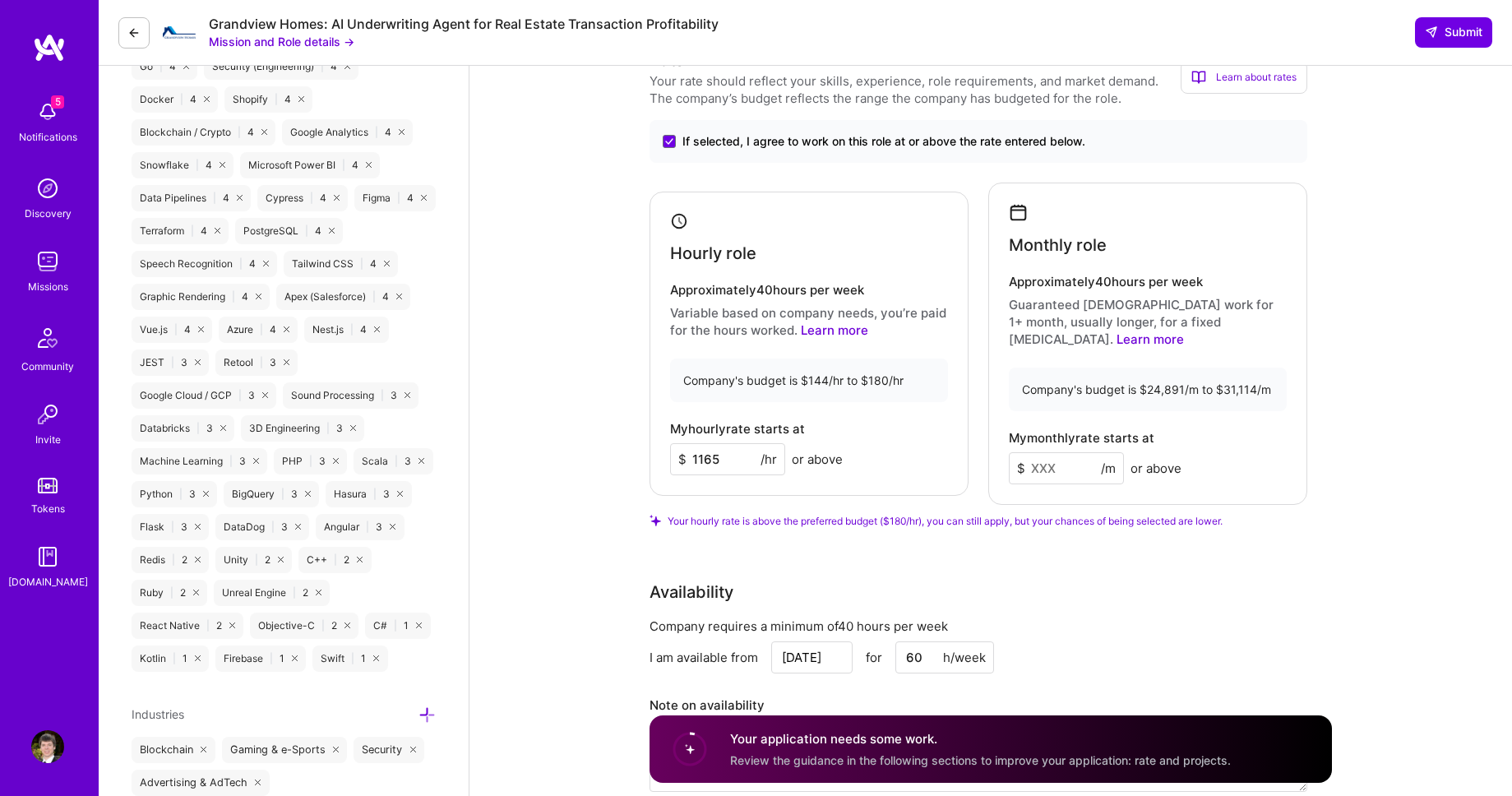
click at [700, 452] on input "1165" at bounding box center [727, 459] width 115 height 32
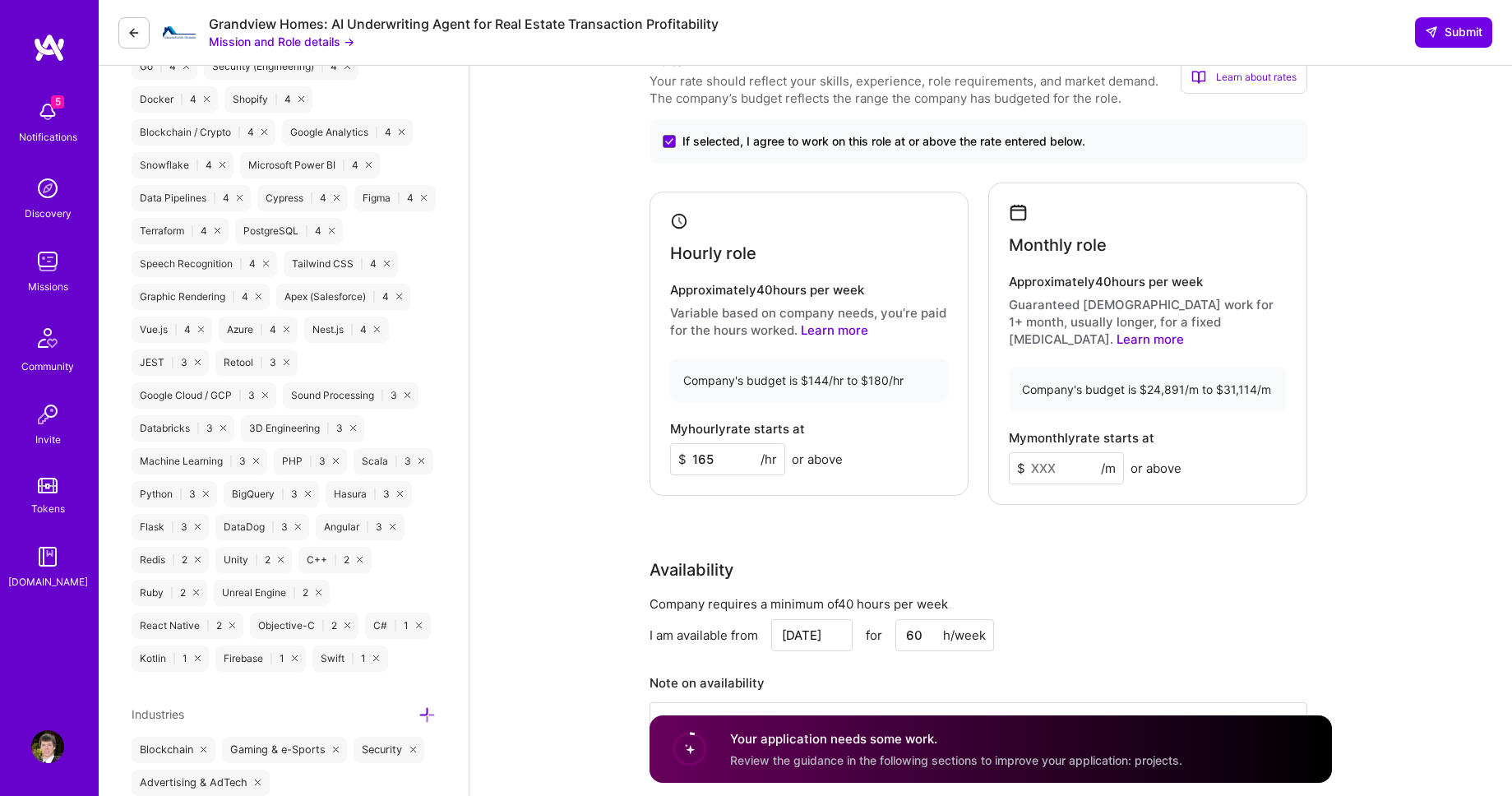
type input "165"
click at [1063, 452] on input at bounding box center [1066, 468] width 115 height 32
type input "28000"
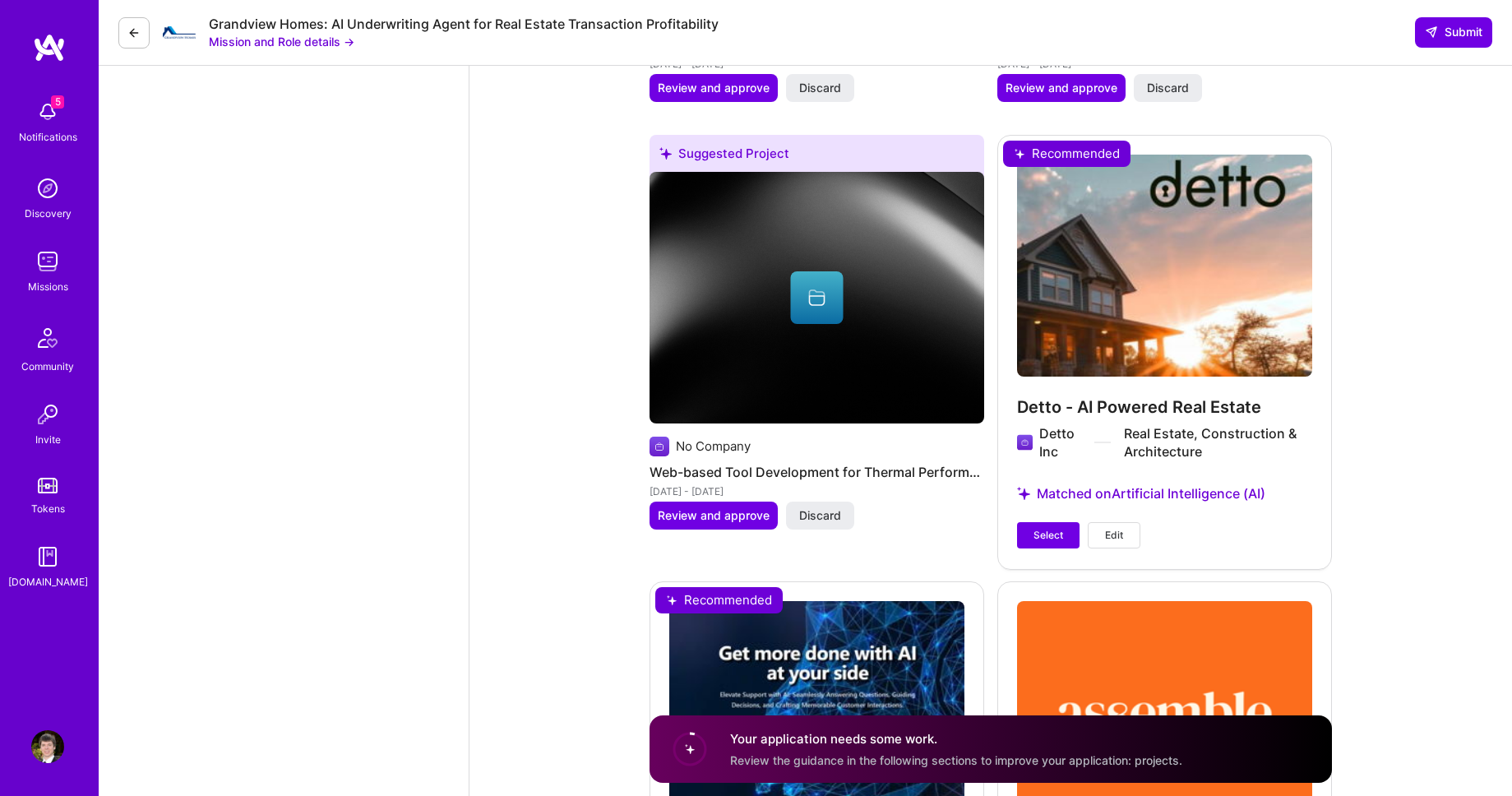
scroll to position [3826, 0]
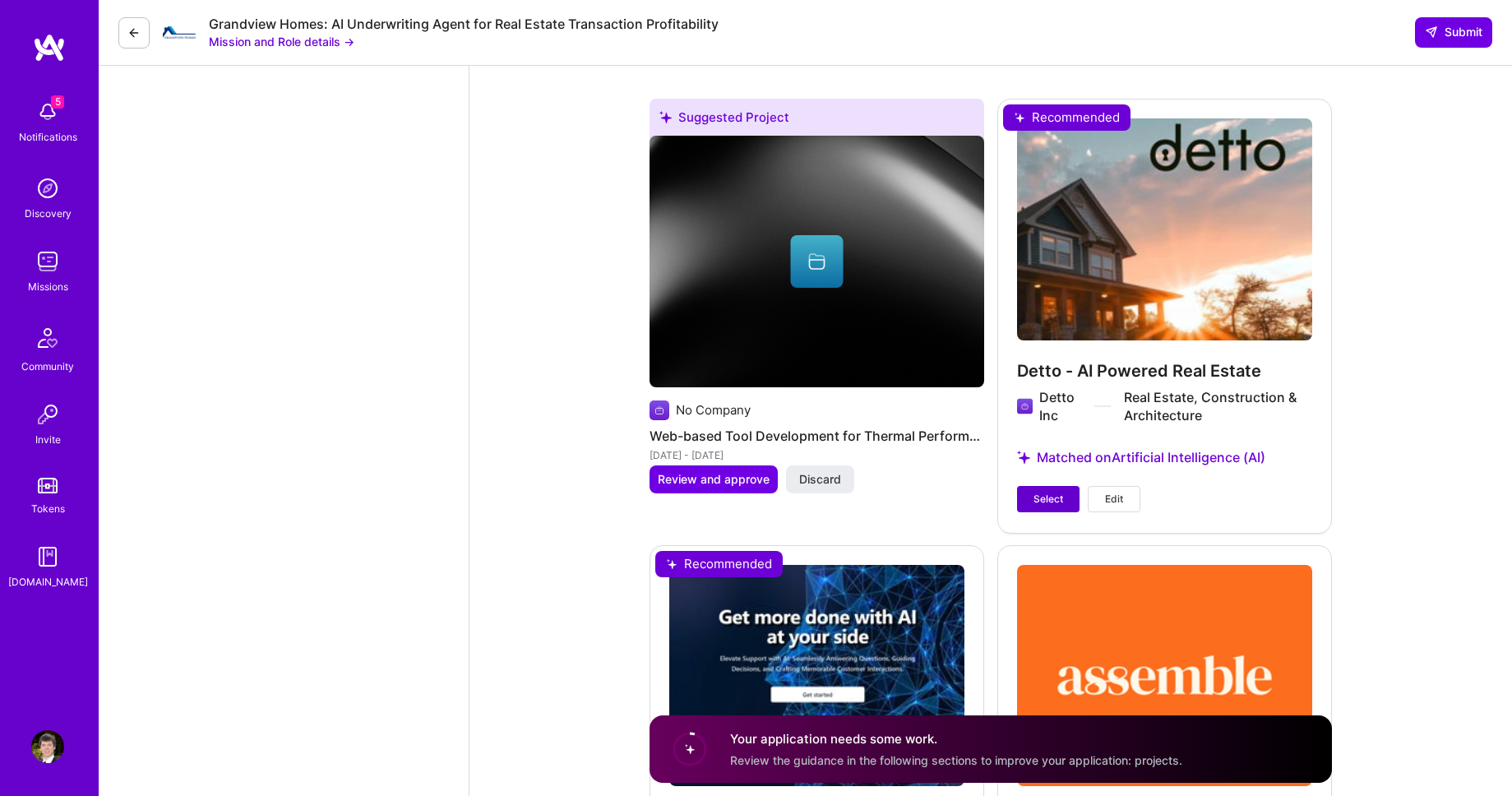
click at [1058, 491] on span "Select" at bounding box center [1048, 499] width 30 height 15
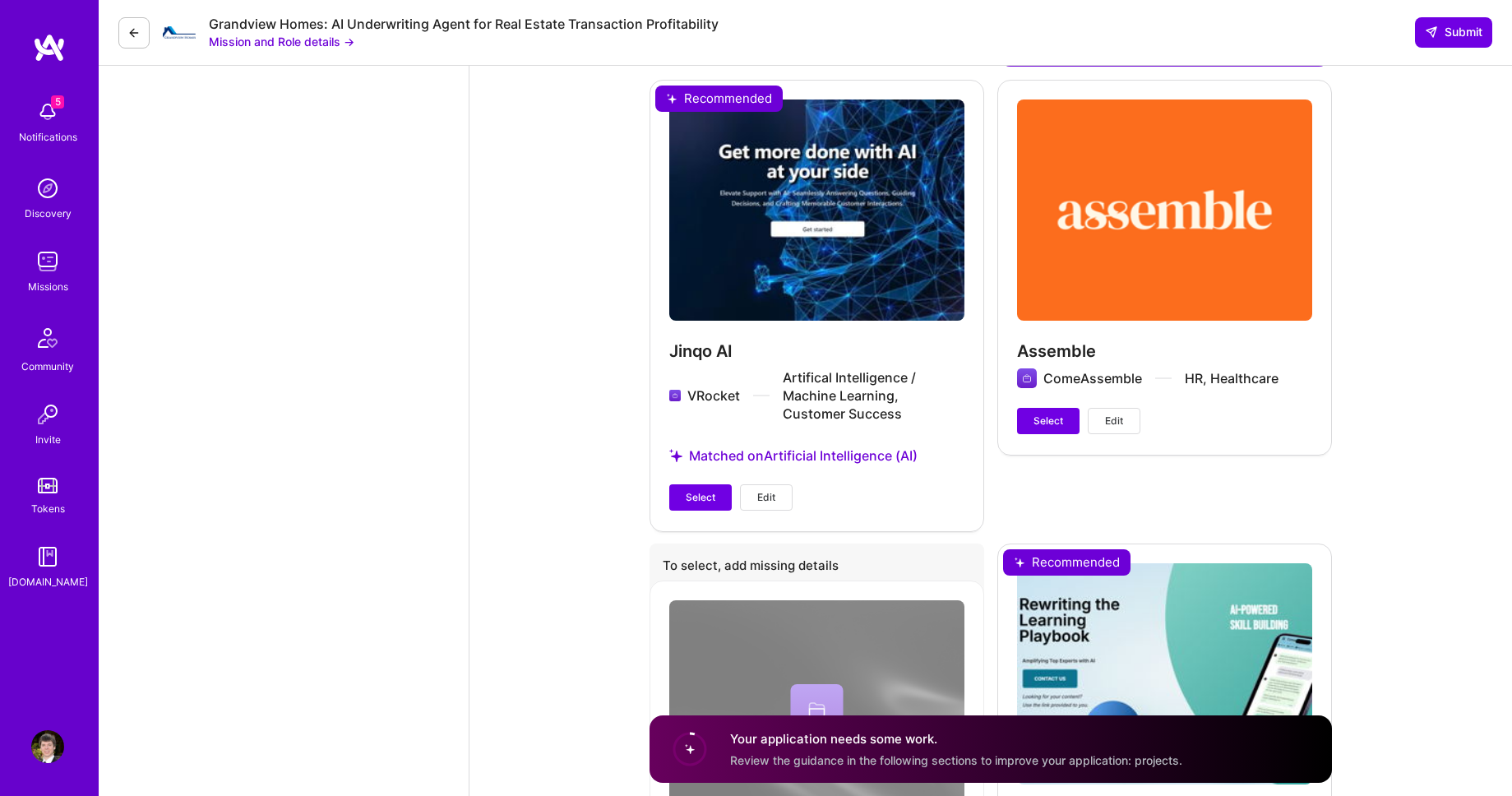
scroll to position [4287, 0]
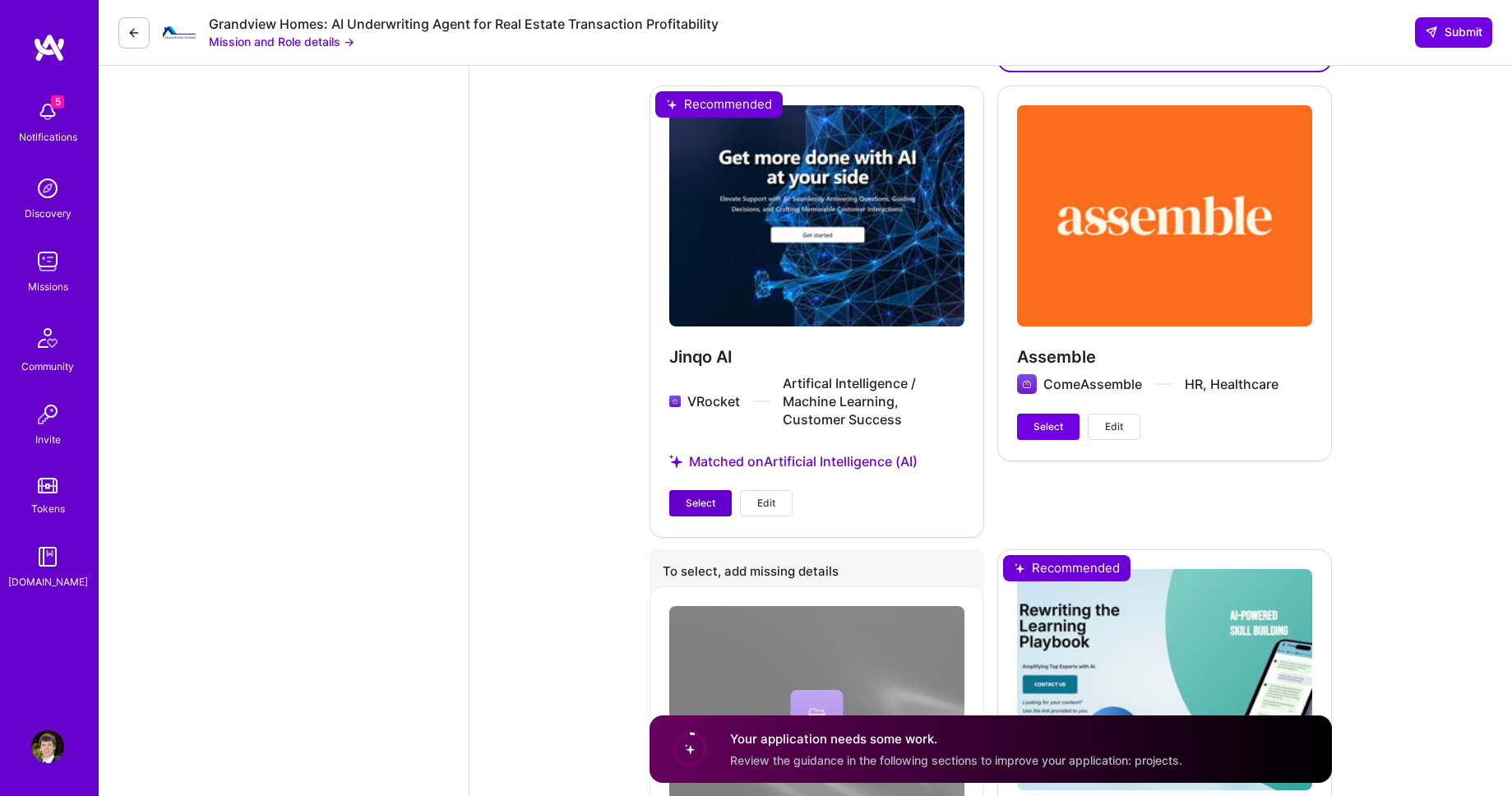
click at [695, 496] on span "Select" at bounding box center [700, 503] width 30 height 15
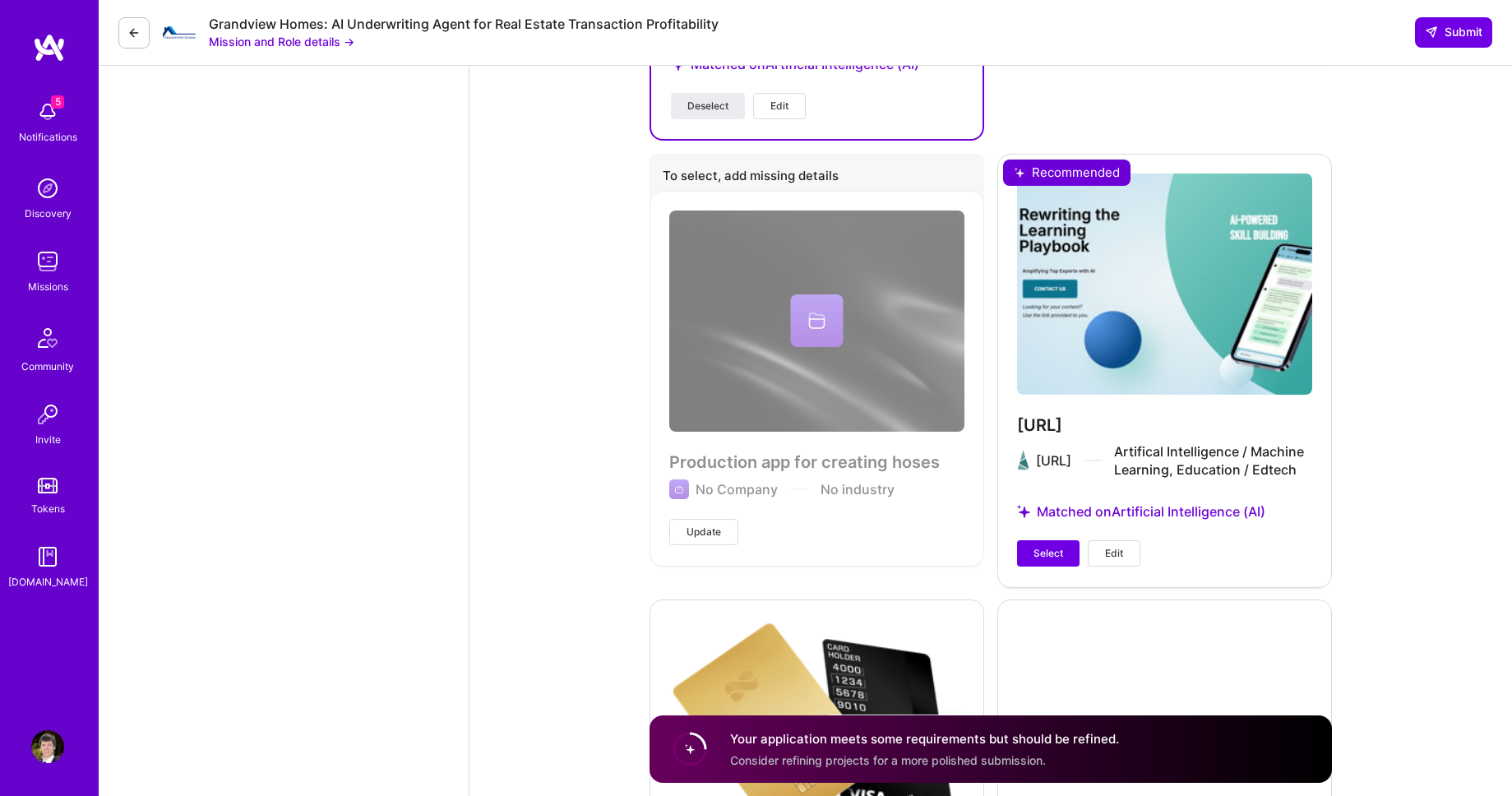
scroll to position [4693, 0]
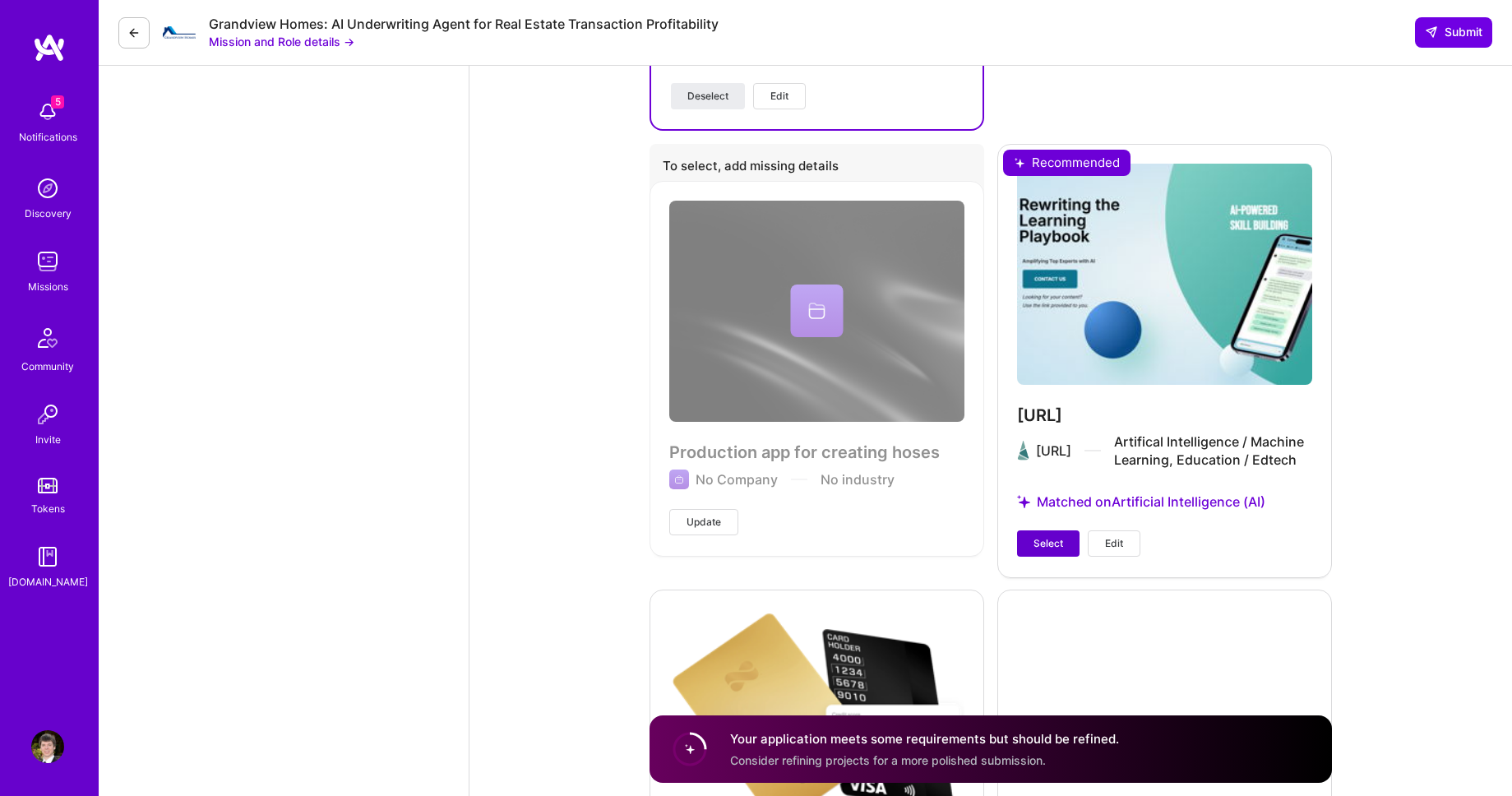
click at [1040, 543] on span "Select" at bounding box center [1048, 544] width 30 height 15
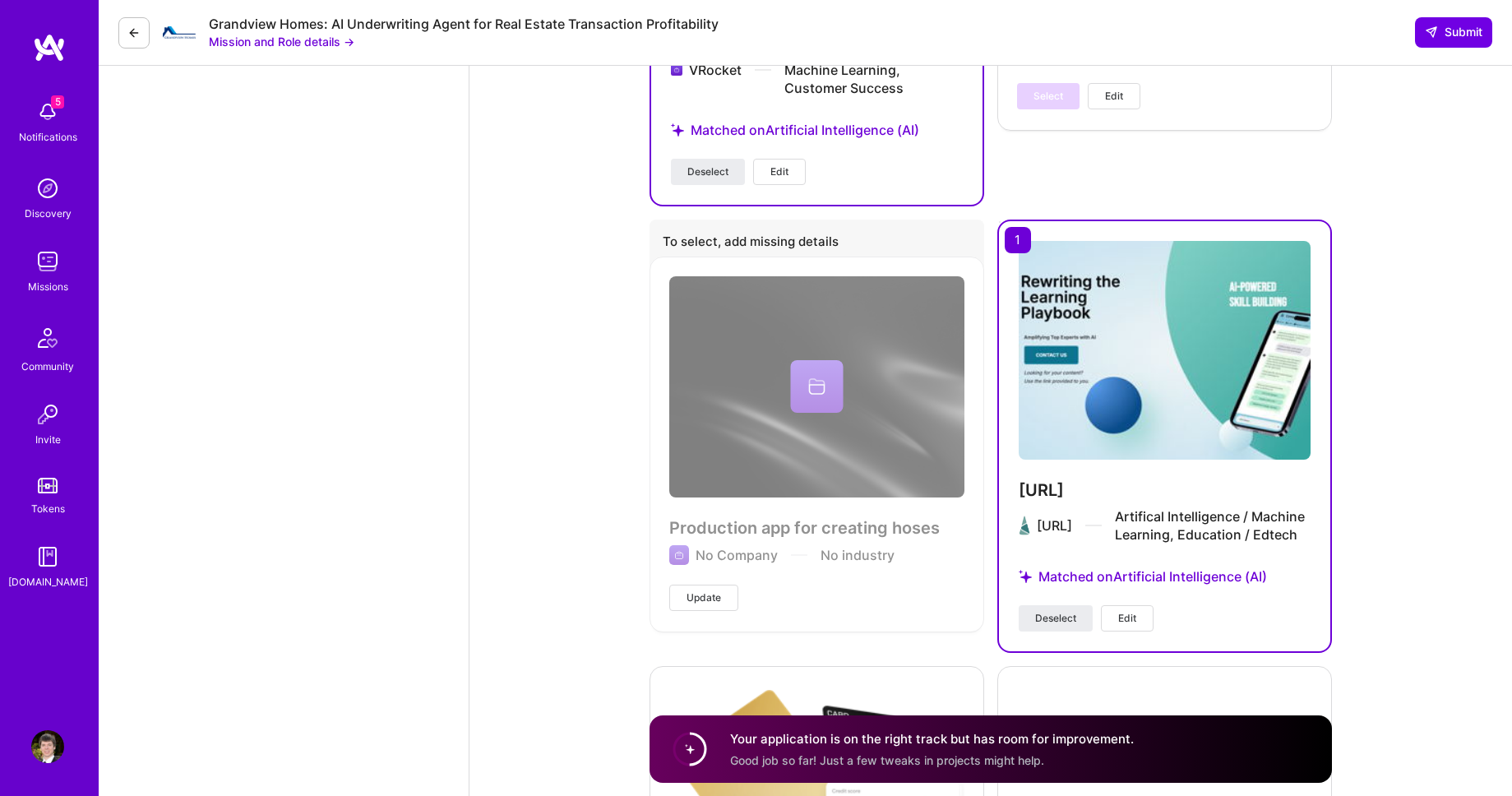
scroll to position [4618, 0]
click at [1135, 618] on span "Edit" at bounding box center [1127, 618] width 18 height 15
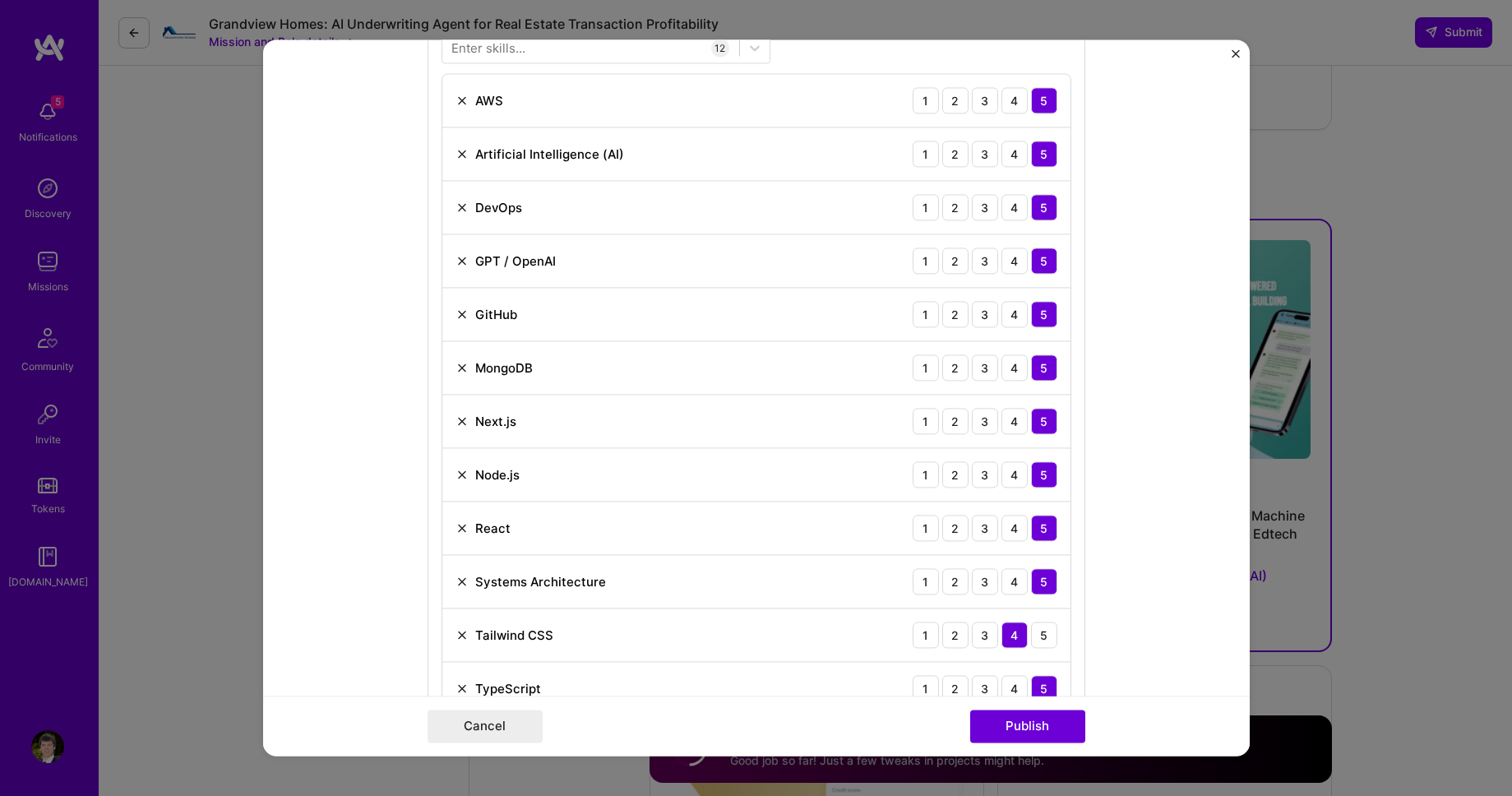
scroll to position [1215, 0]
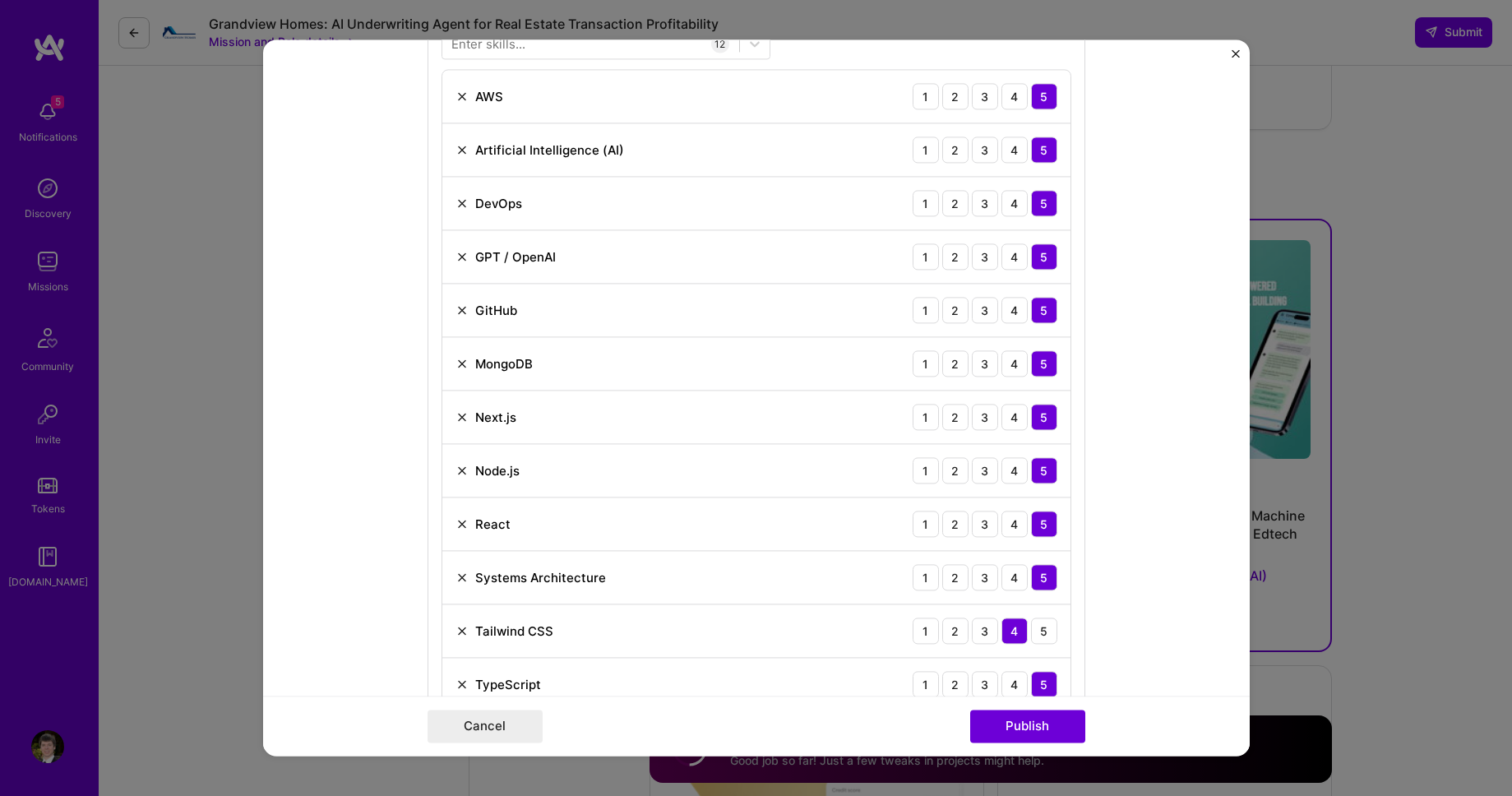
click at [456, 310] on img at bounding box center [462, 310] width 13 height 13
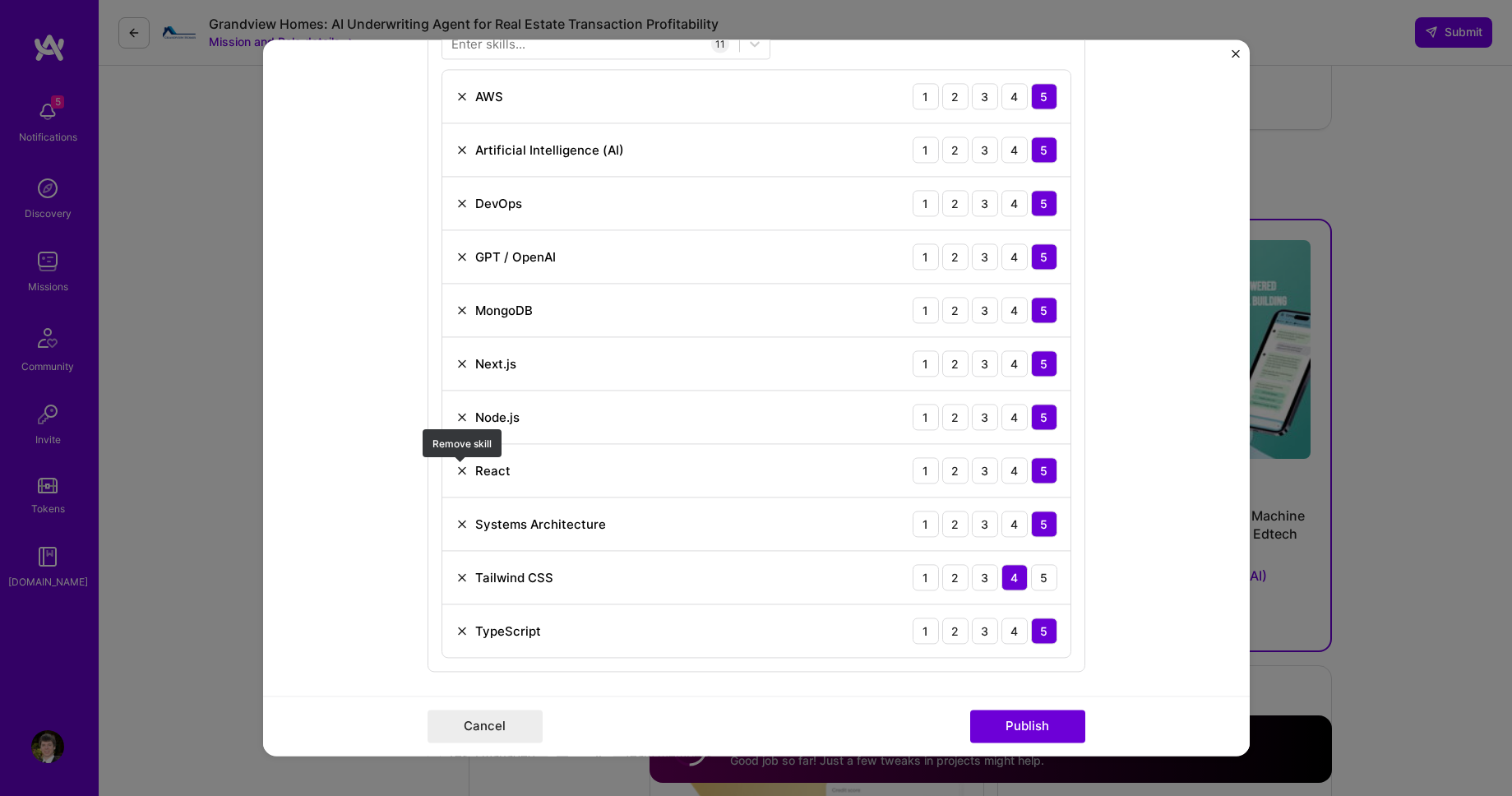
click at [463, 471] on img at bounding box center [462, 471] width 13 height 13
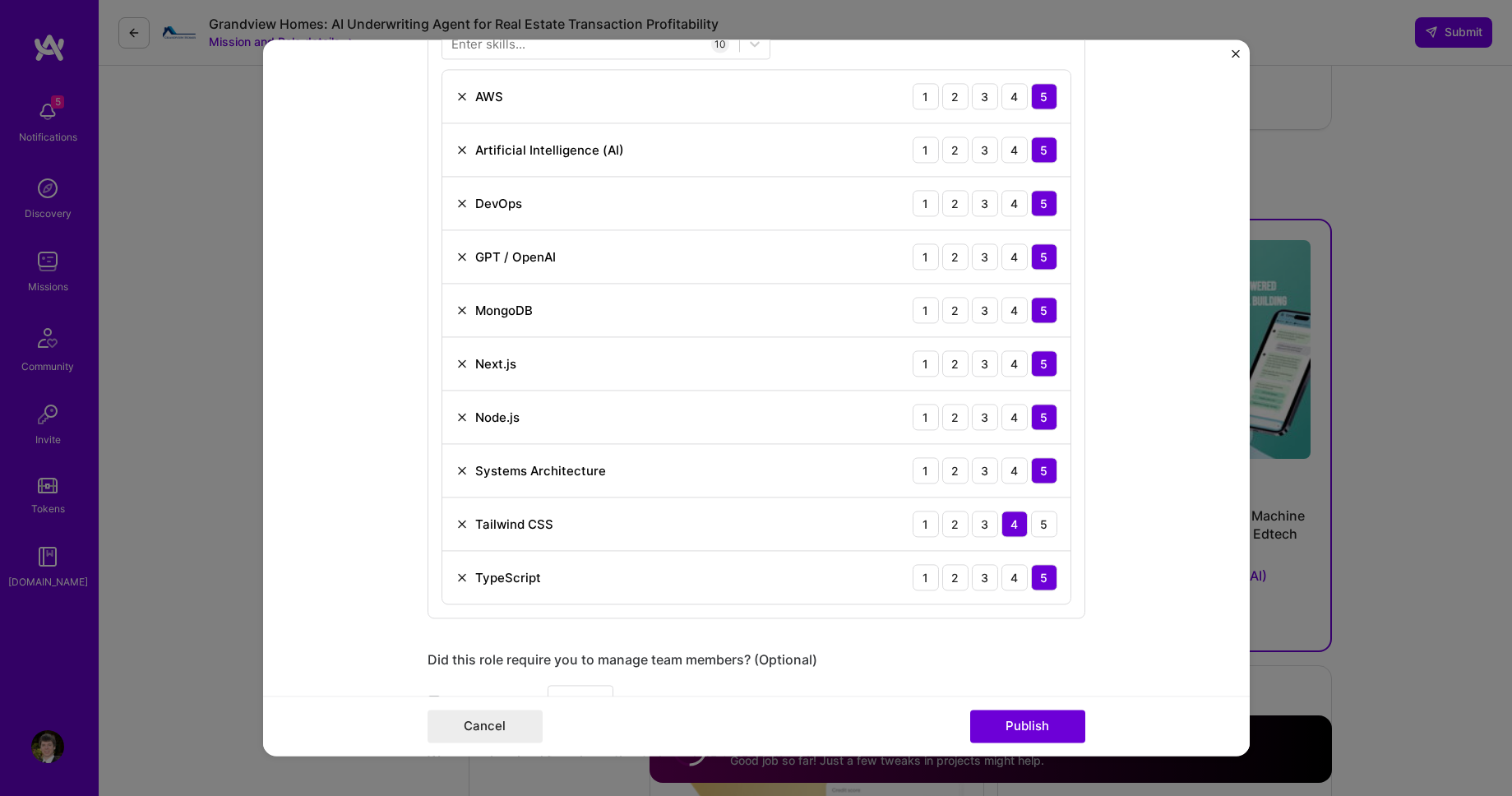
scroll to position [987, 0]
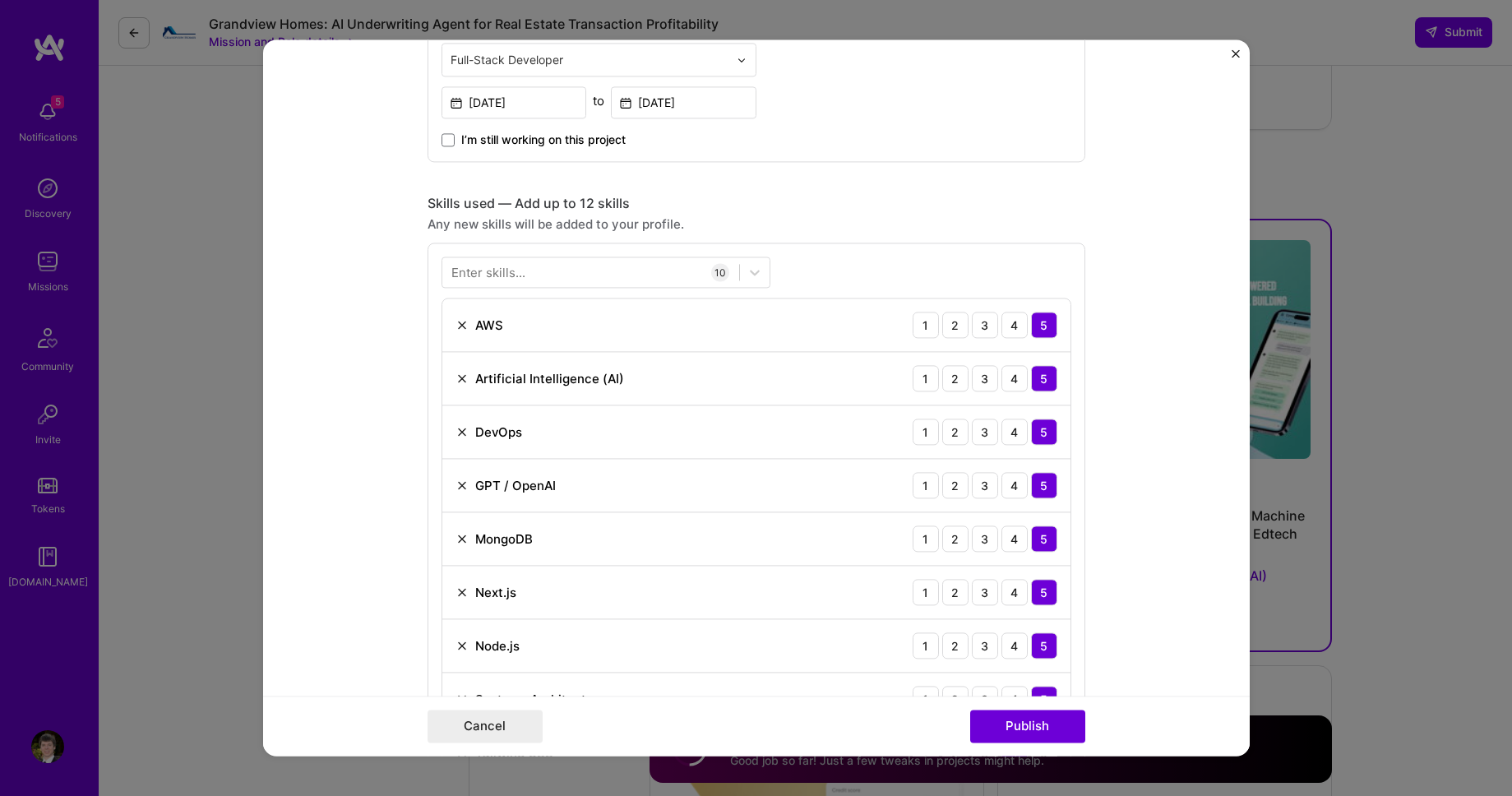
click at [510, 272] on div "Enter skills..." at bounding box center [488, 272] width 74 height 17
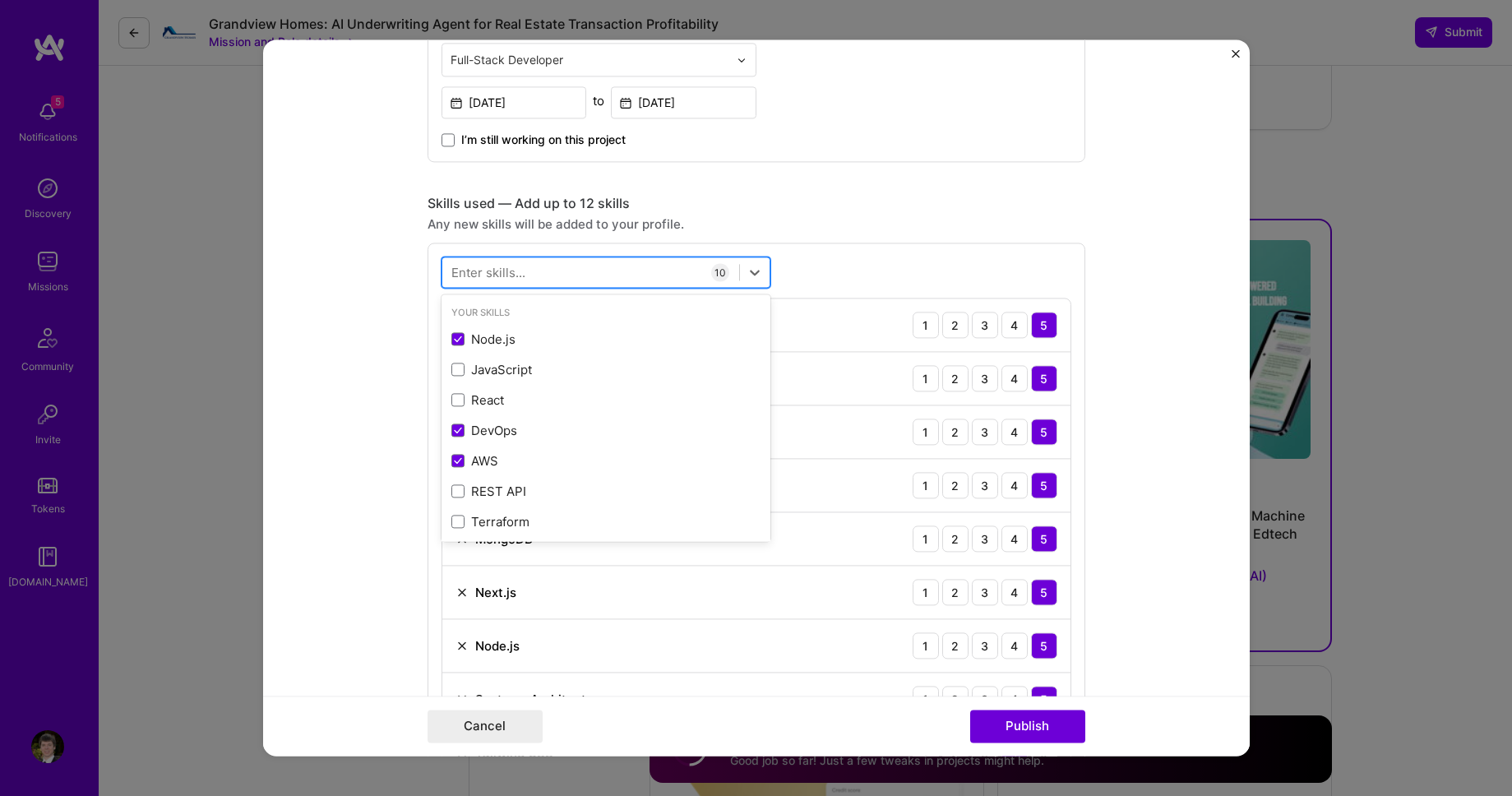
click at [534, 274] on div at bounding box center [591, 272] width 297 height 27
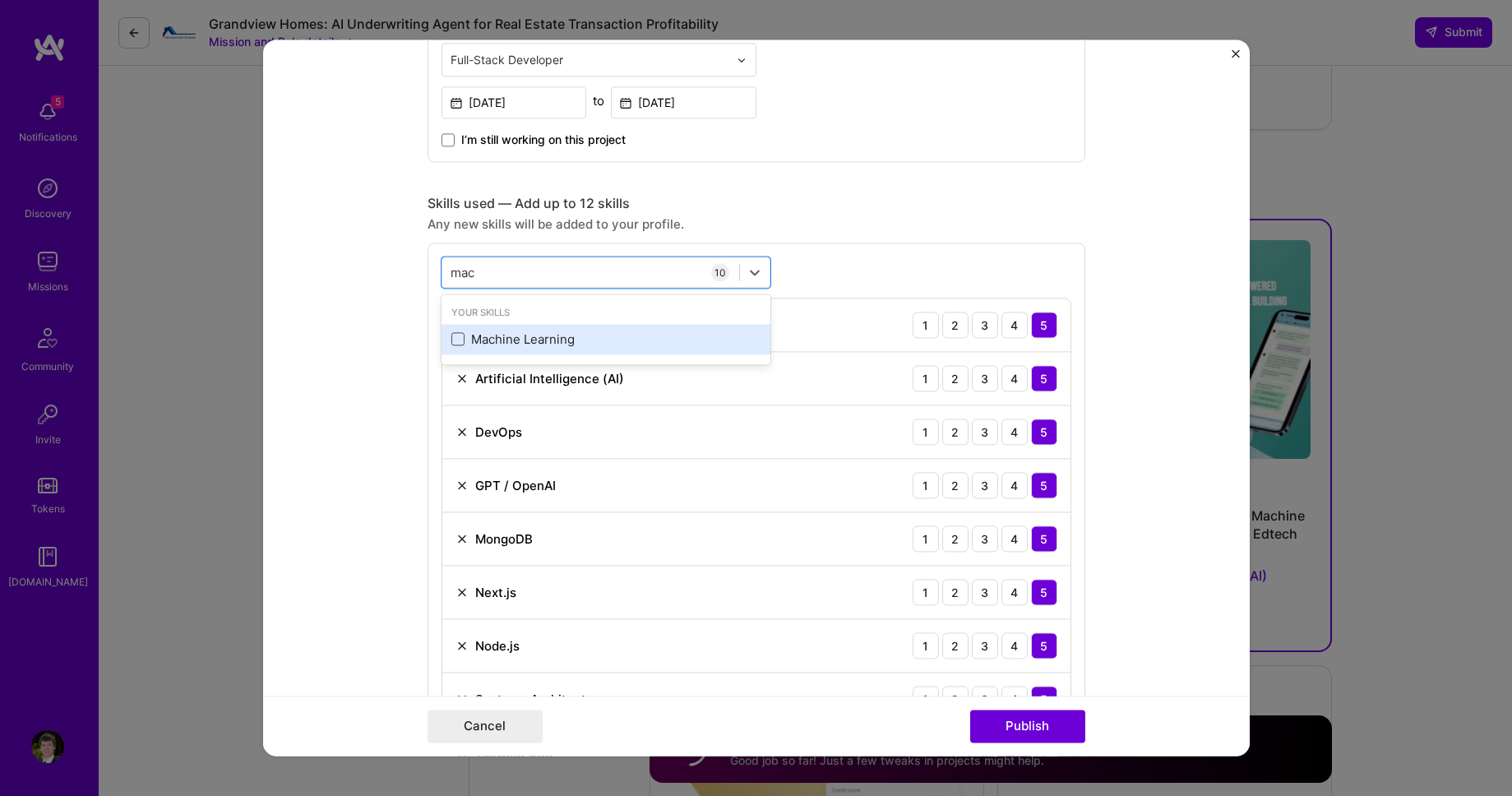
click at [458, 336] on span at bounding box center [458, 339] width 13 height 13
click at [0, 0] on input "checkbox" at bounding box center [0, 0] width 0 height 0
type input "mac"
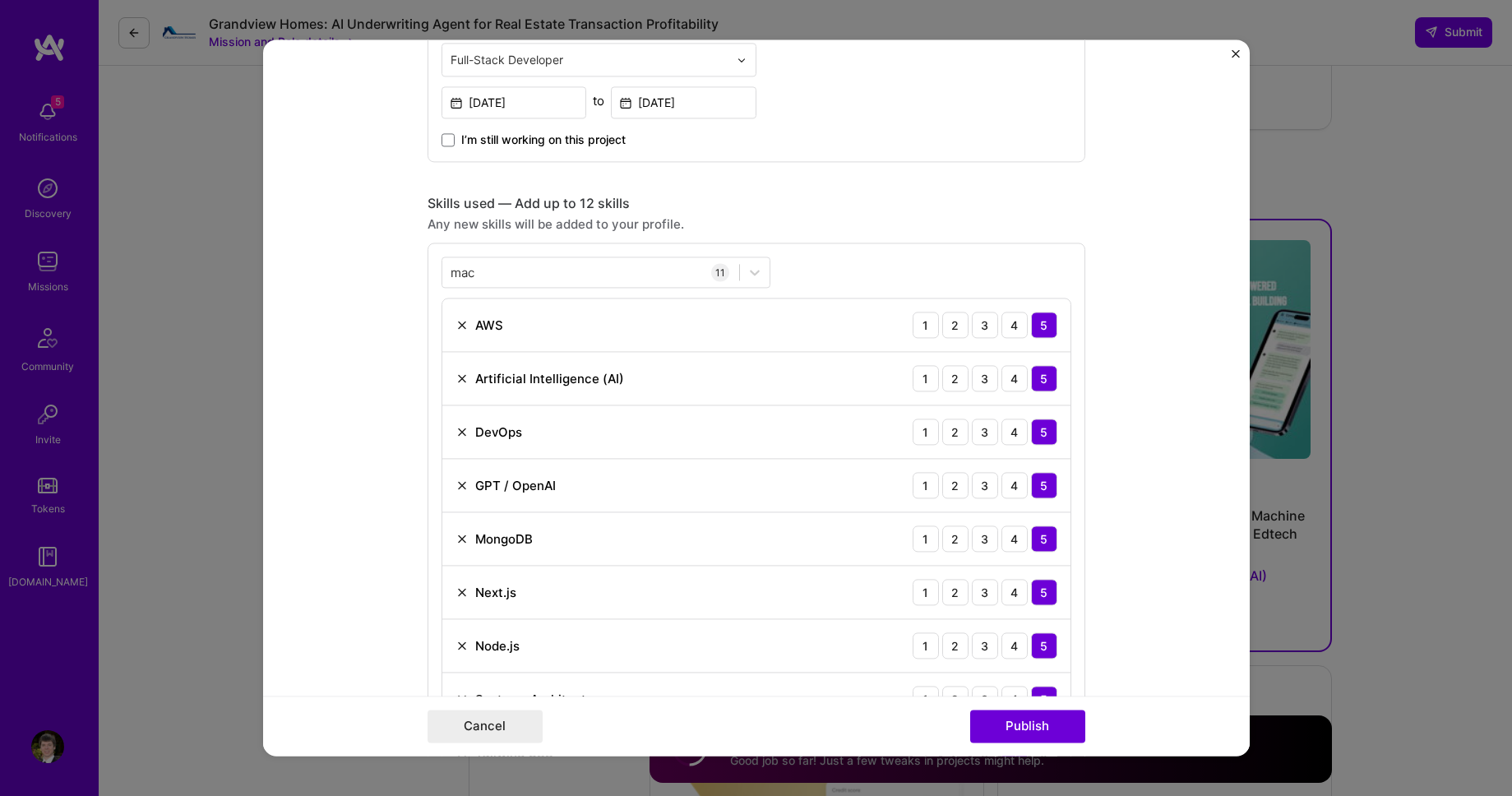
click at [368, 349] on form "Project title [URL] Company [URL] Project industry Industry 2 Project Link (Opt…" at bounding box center [756, 398] width 987 height 716
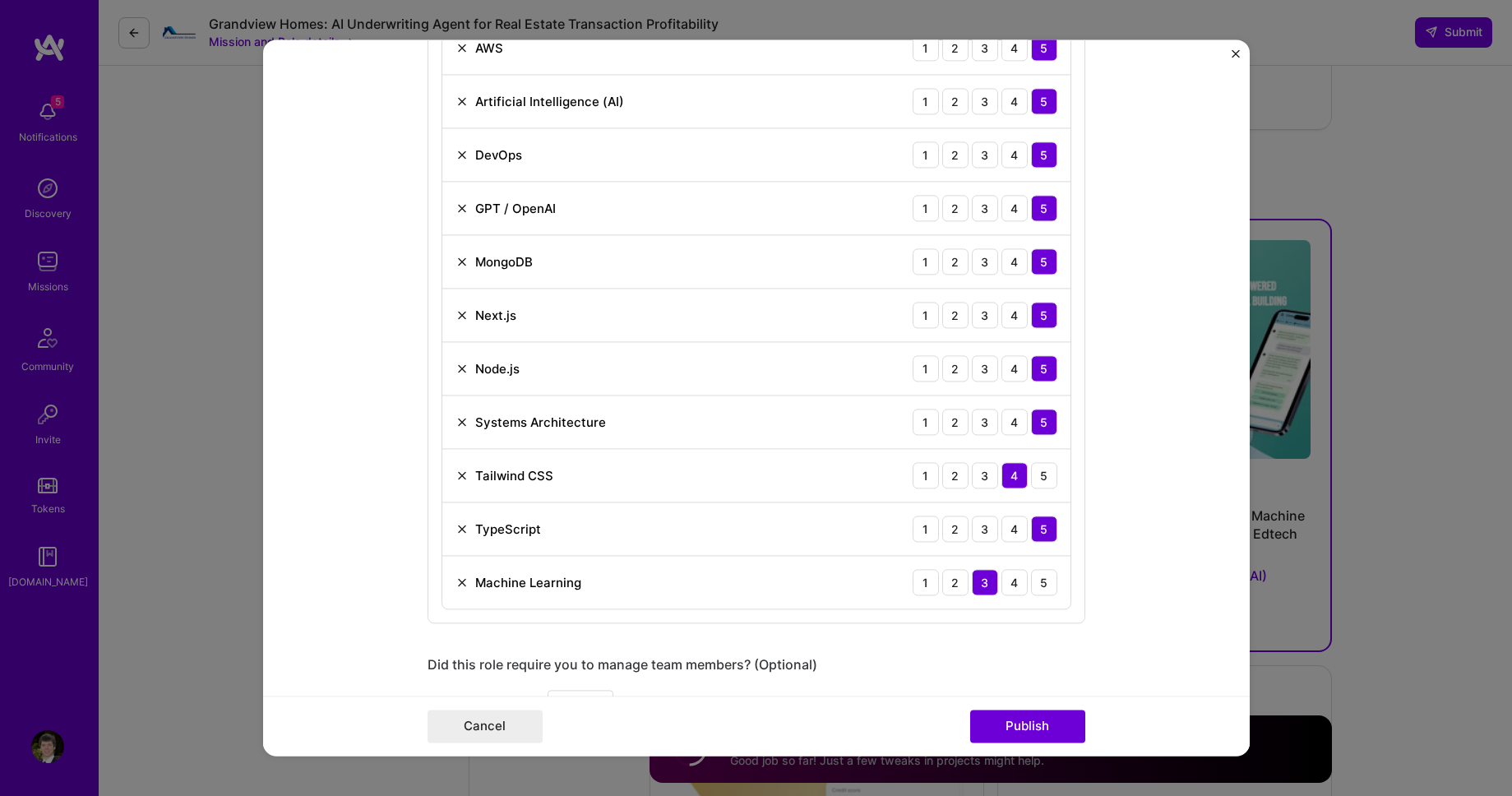
scroll to position [1304, 0]
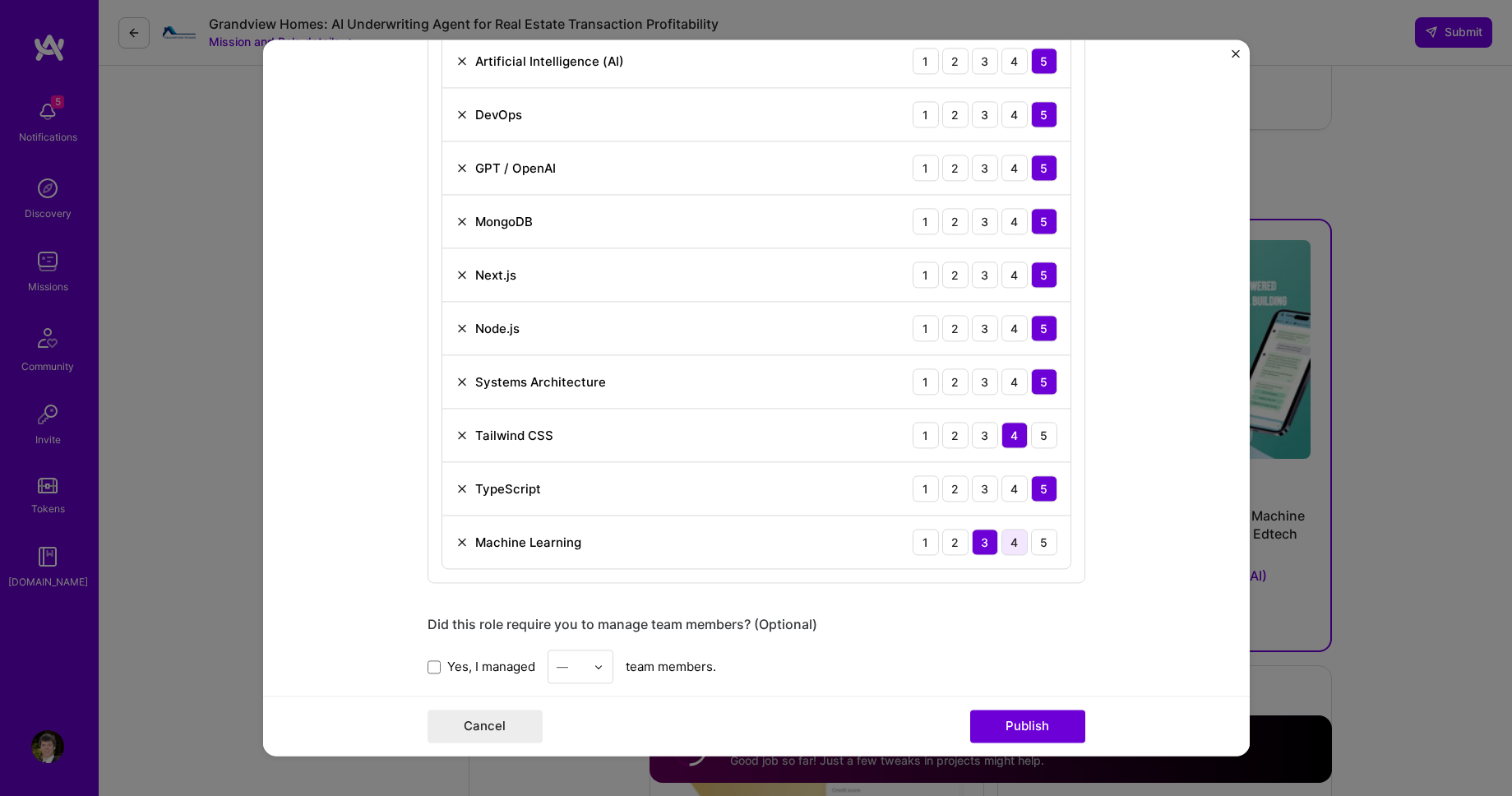
click at [1015, 538] on div "4" at bounding box center [1014, 542] width 27 height 27
click at [374, 447] on form "Project title [URL] Company [URL] Project industry Industry 2 Project Link (Opt…" at bounding box center [756, 398] width 987 height 716
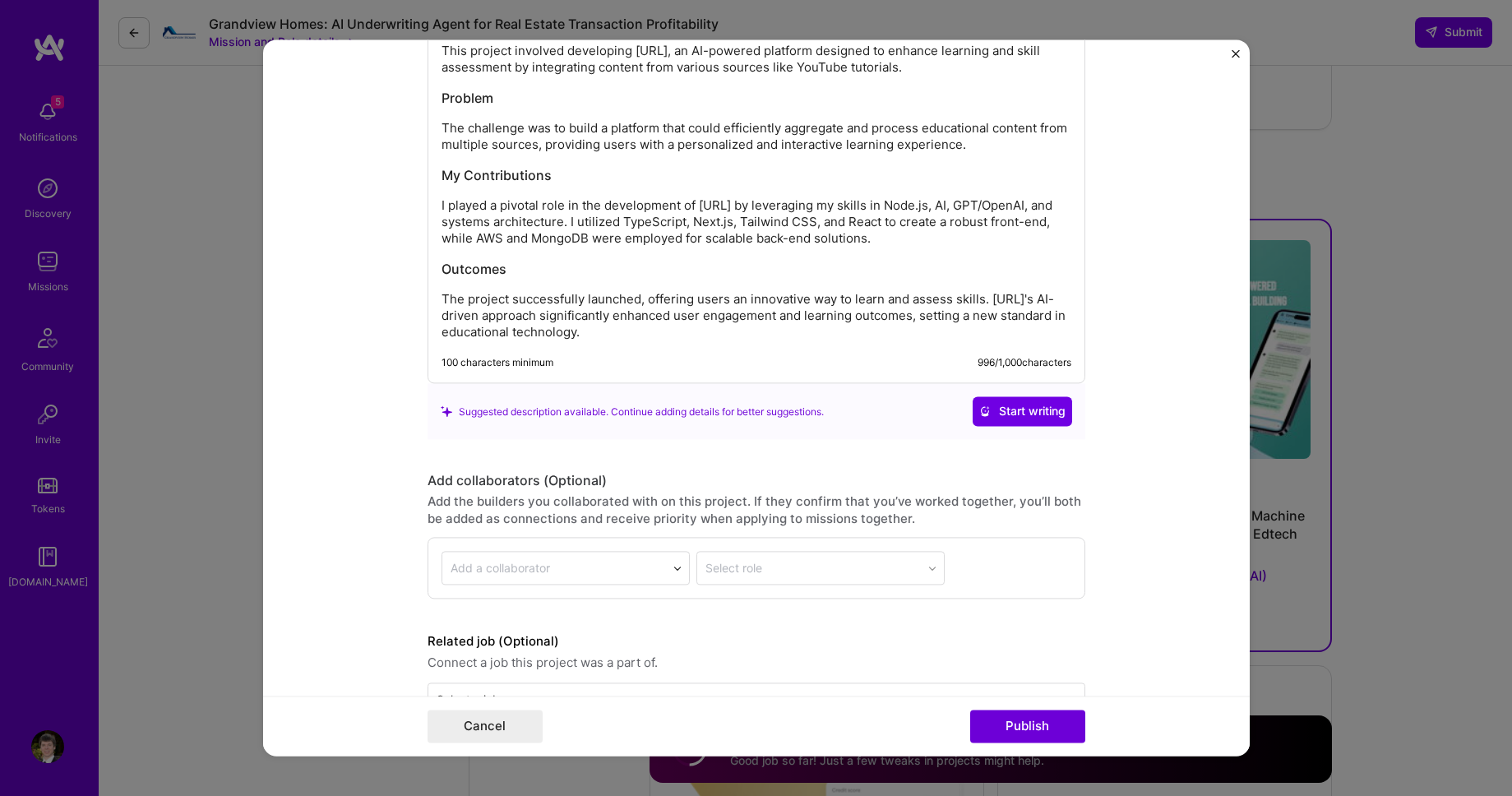
scroll to position [2456, 0]
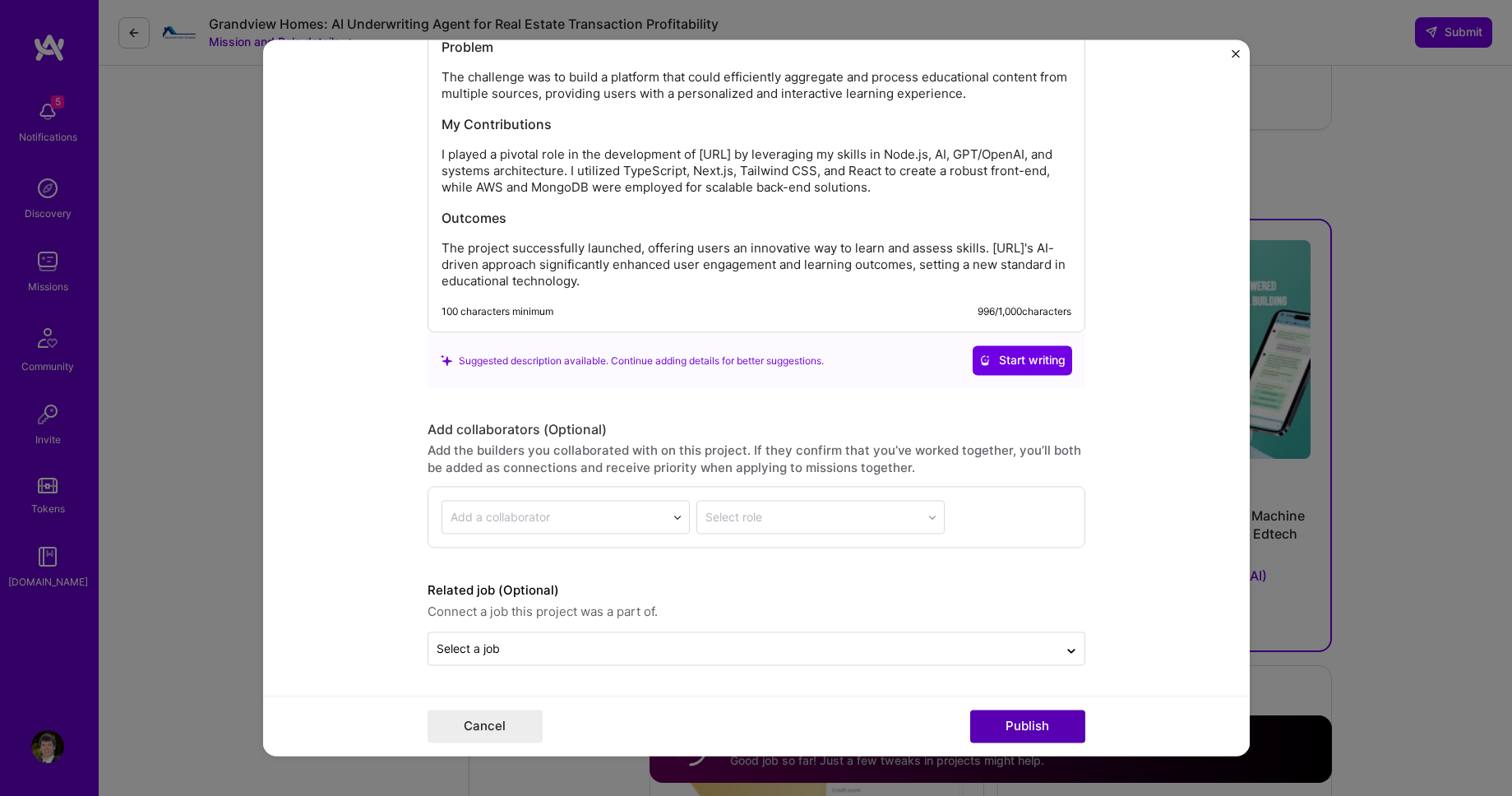
click at [998, 725] on button "Publish" at bounding box center [1027, 727] width 115 height 33
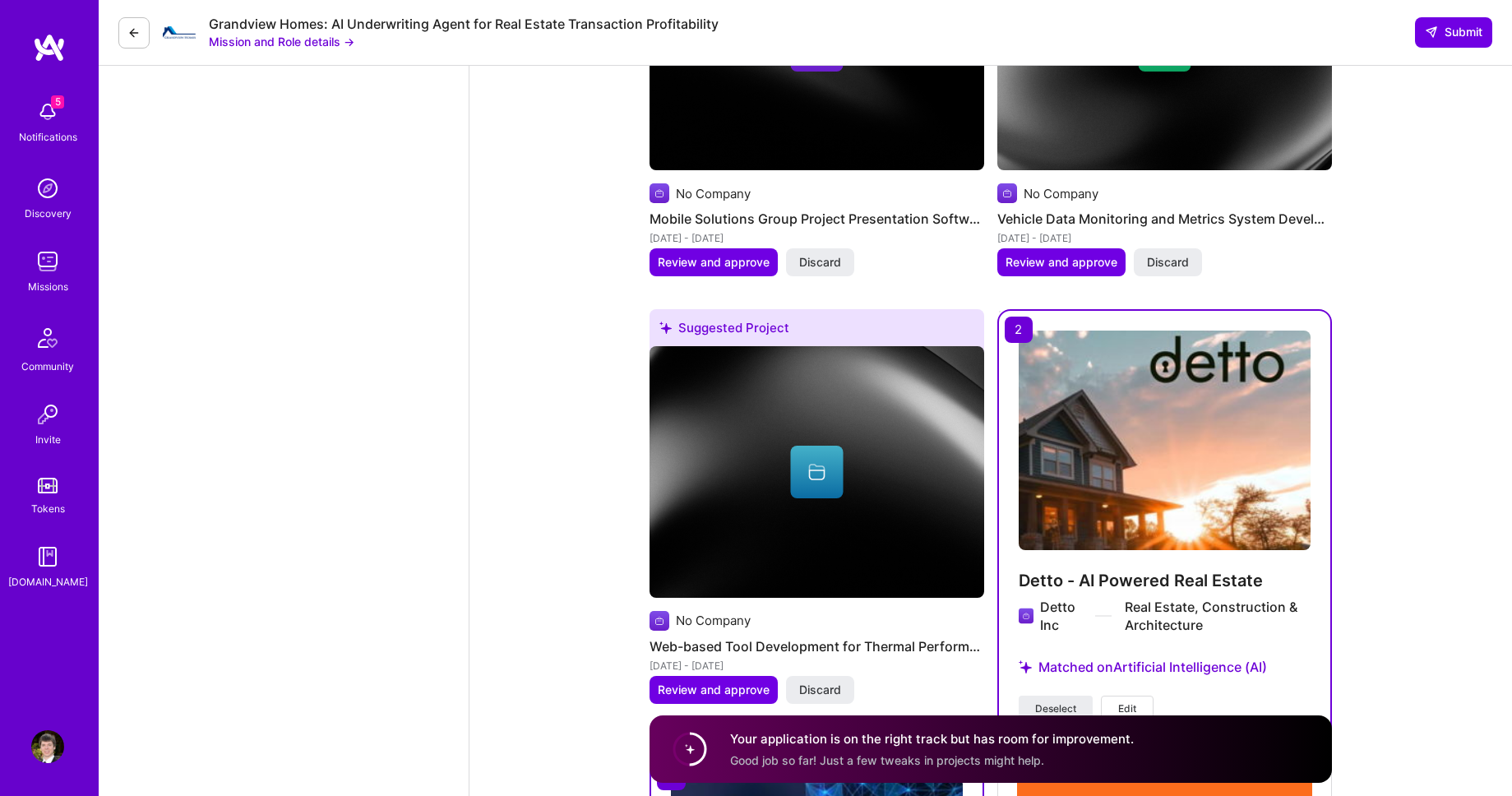
scroll to position [3699, 0]
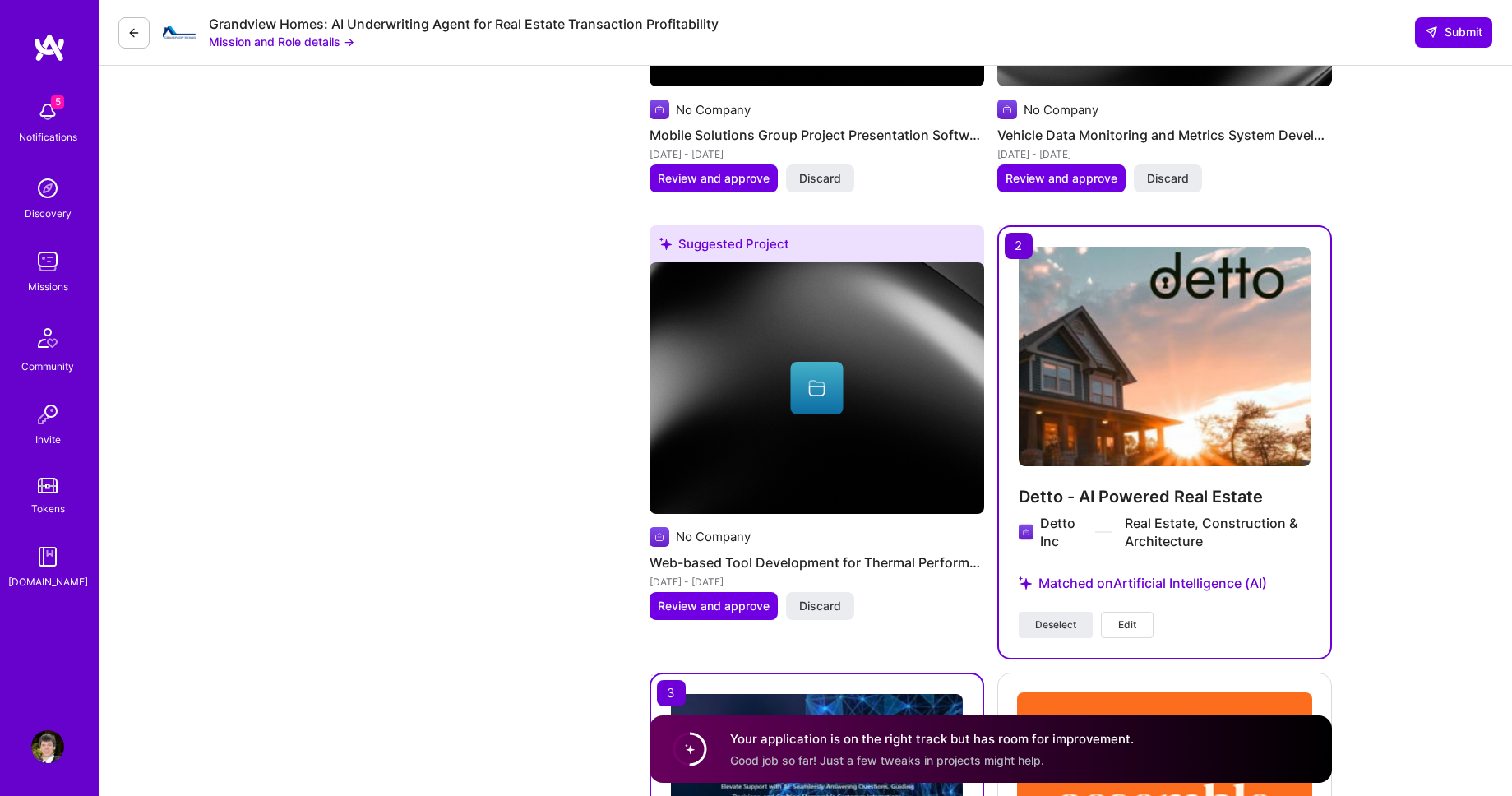
click at [1122, 618] on span "Edit" at bounding box center [1127, 625] width 18 height 15
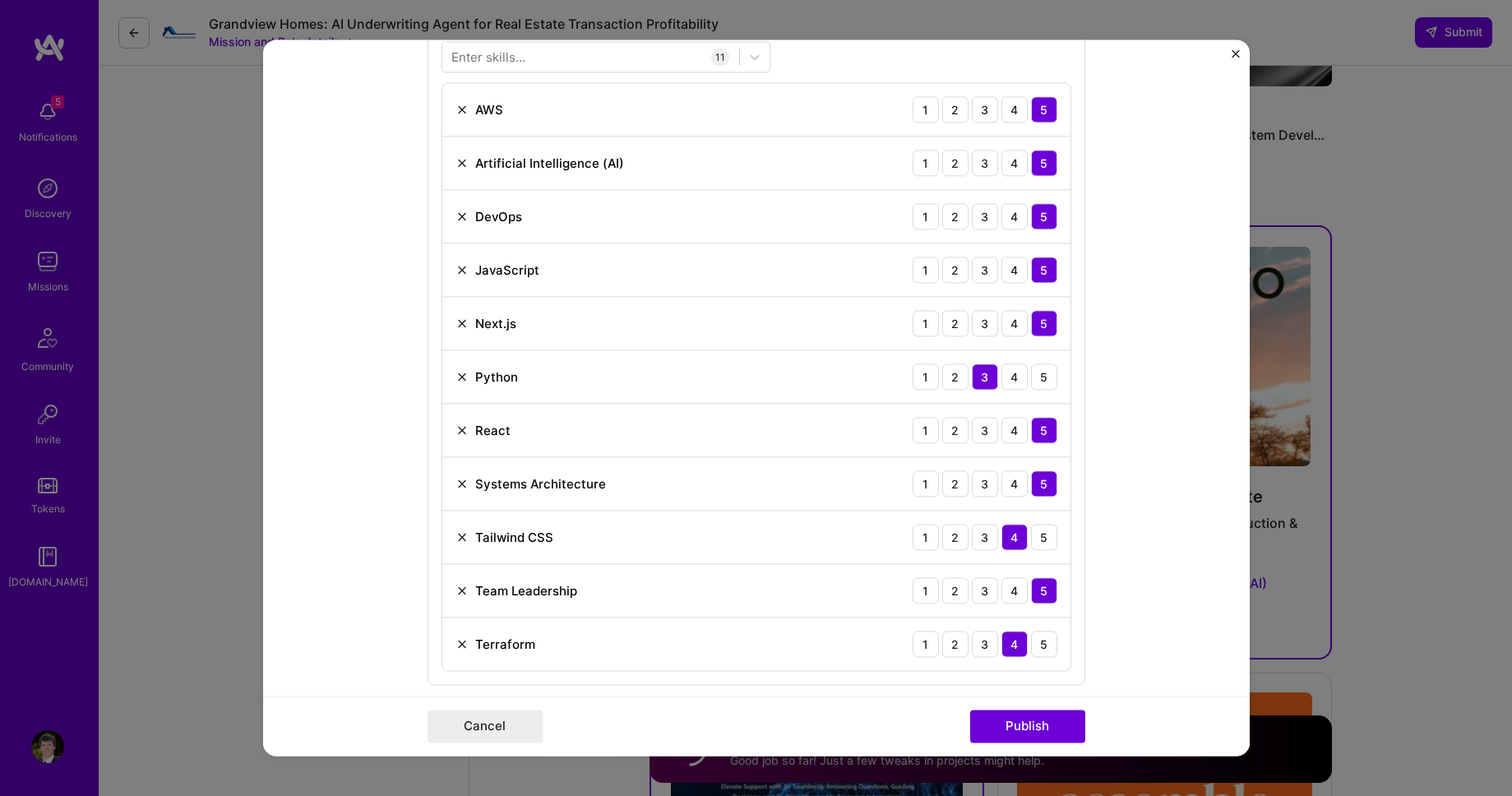
scroll to position [1204, 0]
click at [1012, 377] on div "4" at bounding box center [1014, 375] width 27 height 27
click at [461, 647] on img at bounding box center [462, 642] width 13 height 13
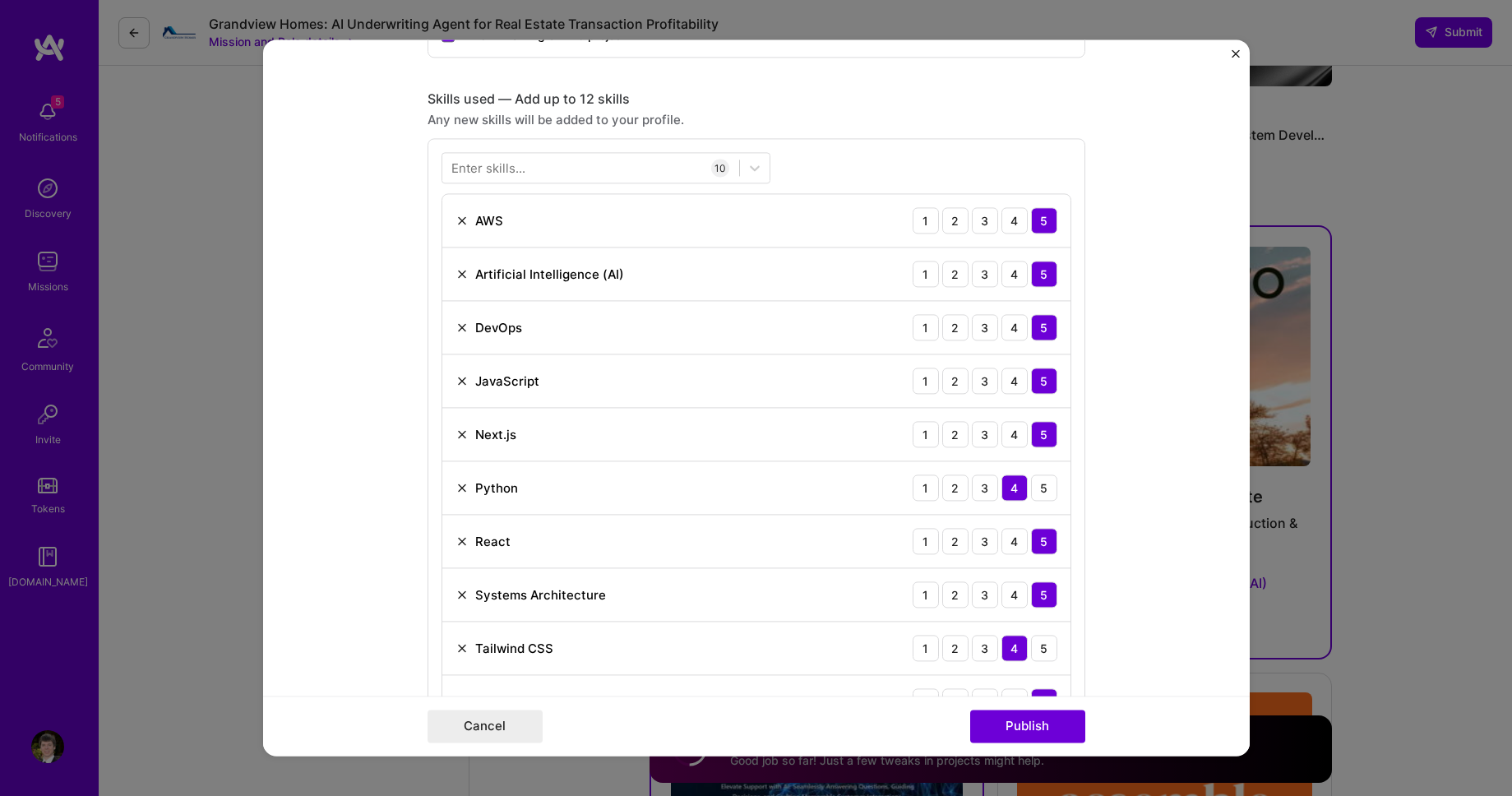
scroll to position [1101, 0]
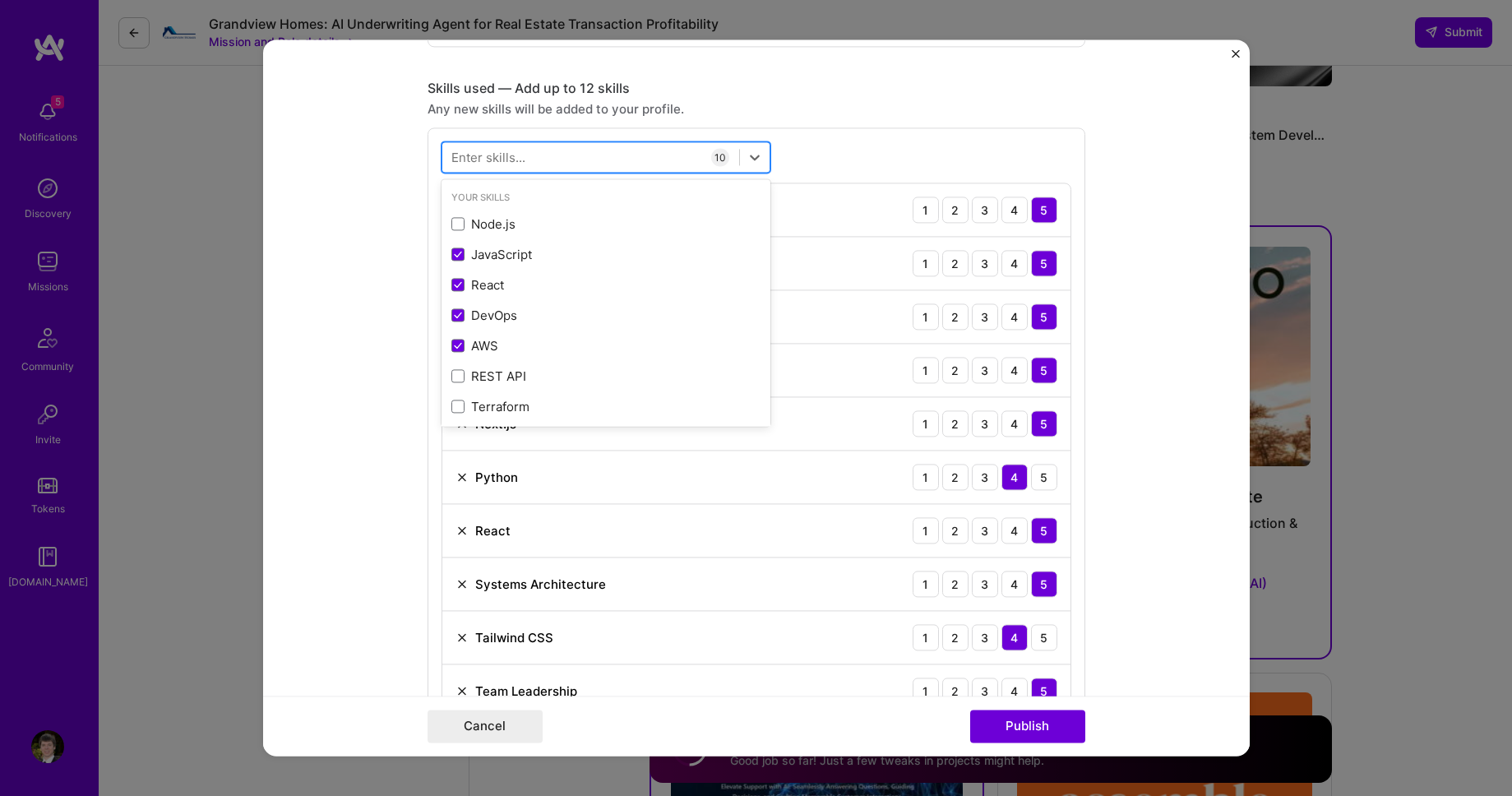
click at [554, 156] on div at bounding box center [591, 157] width 297 height 27
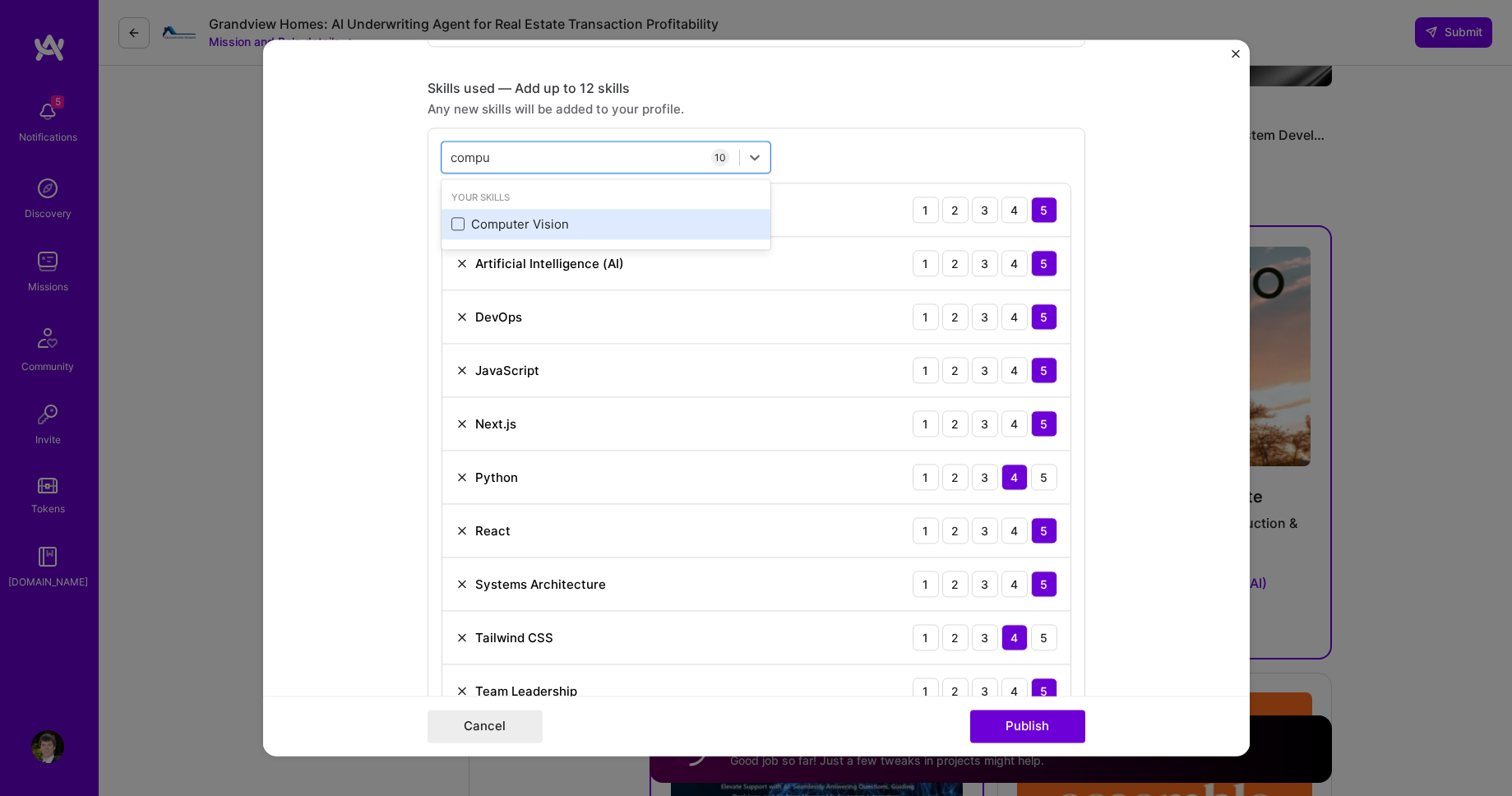
click at [456, 222] on span at bounding box center [458, 224] width 13 height 13
click at [0, 0] on input "checkbox" at bounding box center [0, 0] width 0 height 0
click at [385, 221] on form "Project title Detto - AI Powered Real Estate Company Detto Inc Project industry…" at bounding box center [756, 398] width 987 height 716
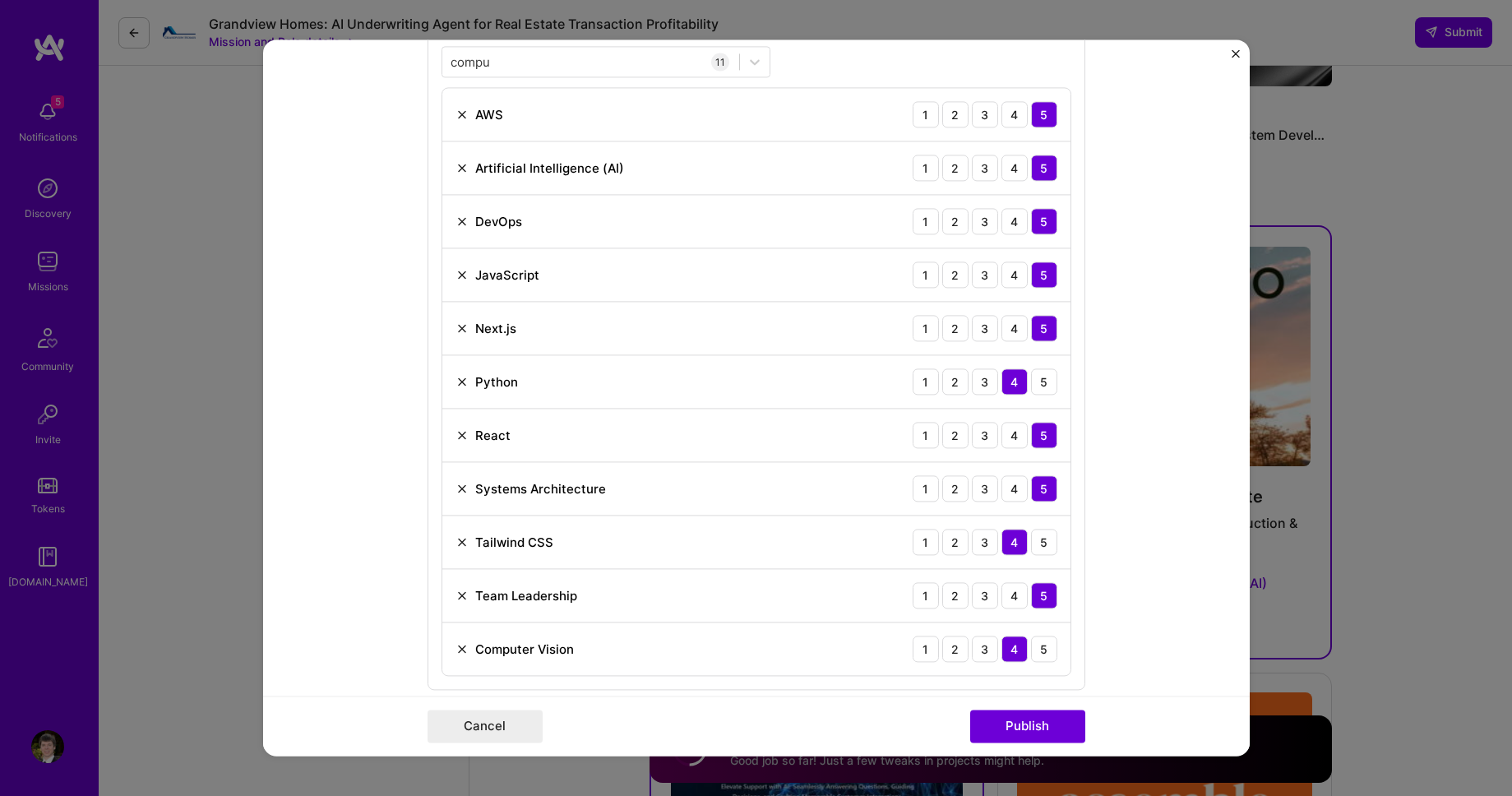
scroll to position [1145, 0]
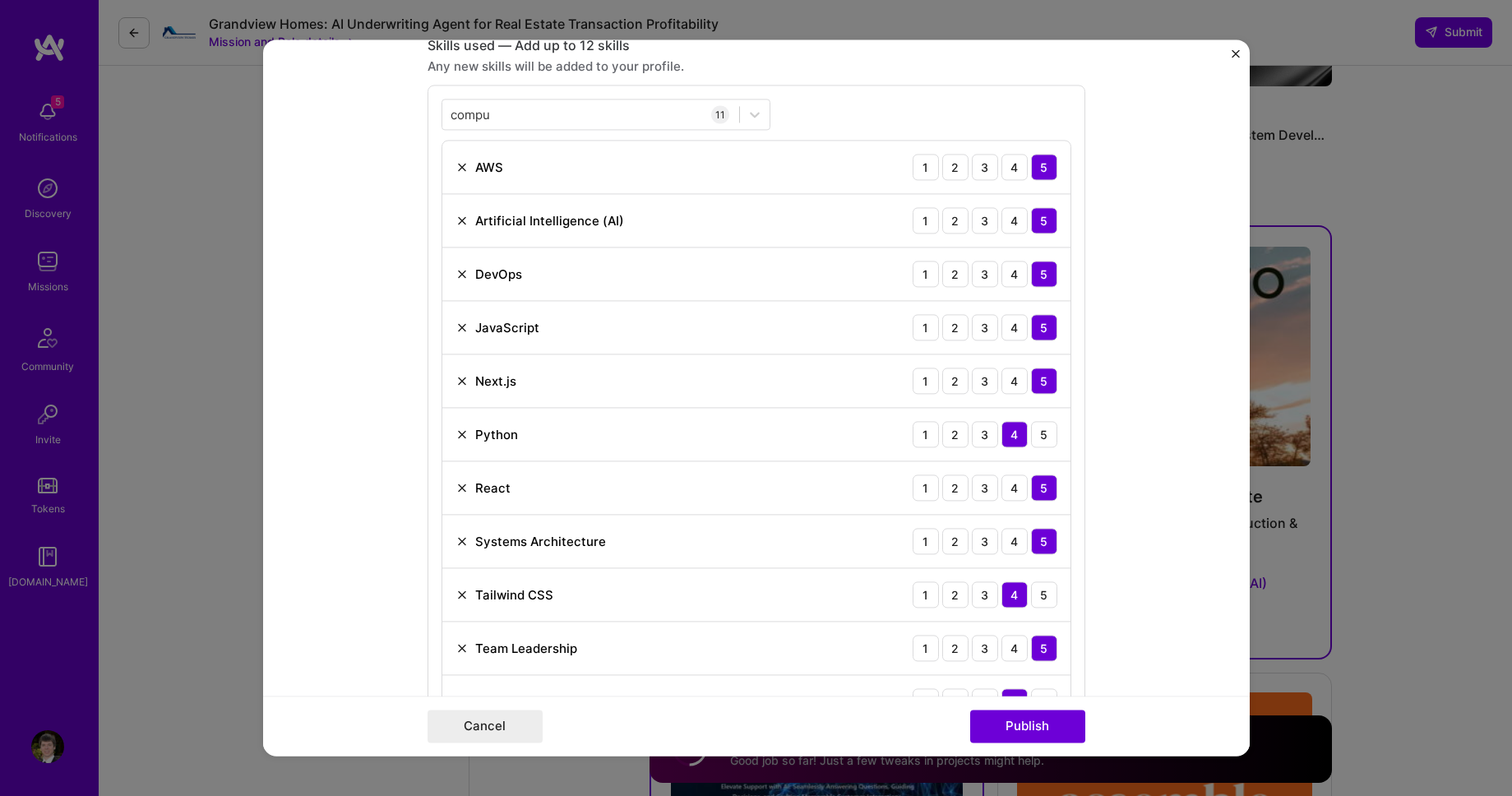
click at [463, 271] on img at bounding box center [462, 274] width 13 height 13
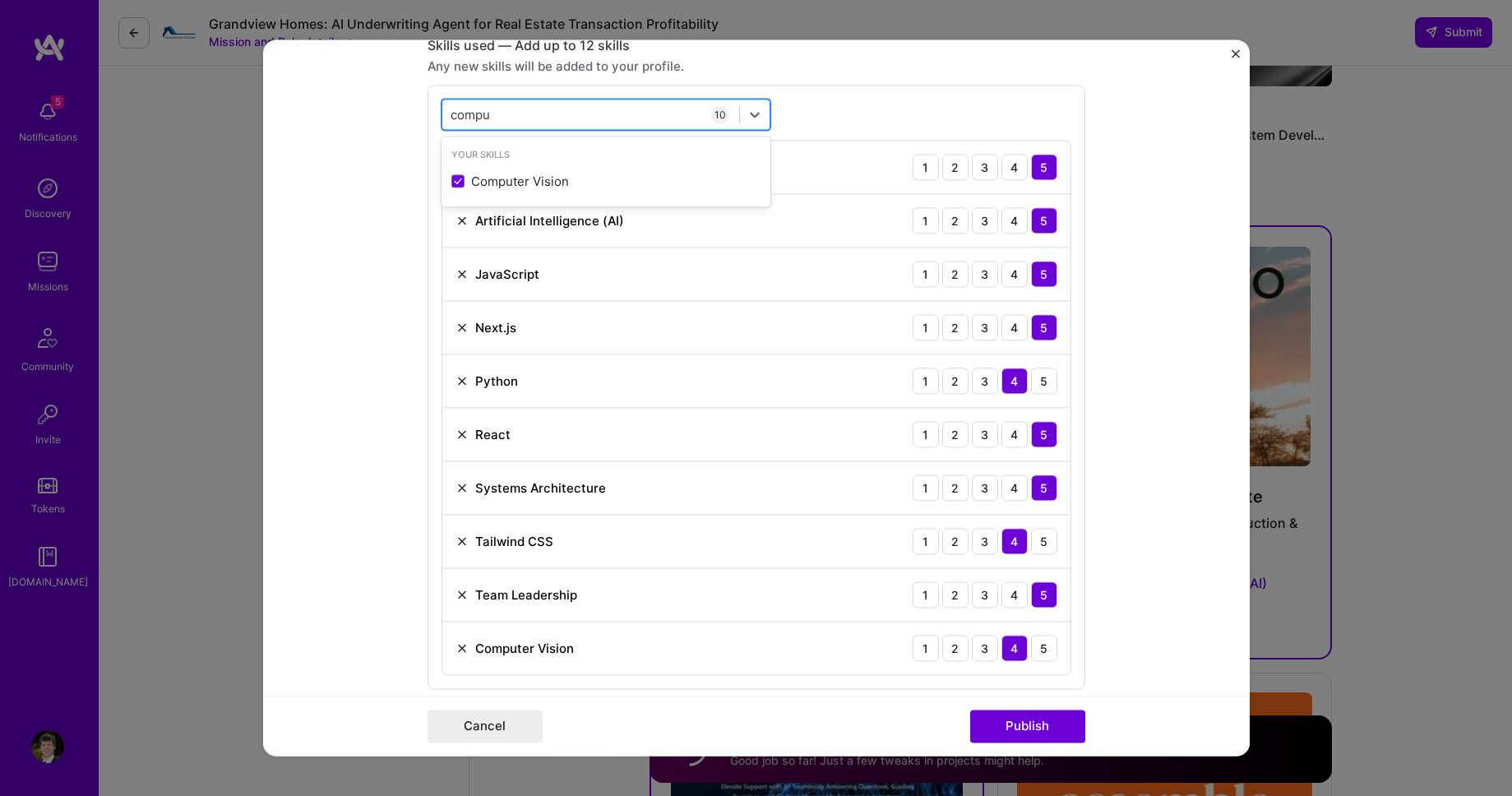
click at [518, 115] on div "compu compu" at bounding box center [591, 115] width 297 height 27
drag, startPoint x: 510, startPoint y: 115, endPoint x: 437, endPoint y: 115, distance: 73.0
click at [437, 115] on div "option Computer Vision, selected. Select is focused ,type to refine list, press…" at bounding box center [756, 387] width 657 height 604
click at [472, 116] on input "compu" at bounding box center [471, 115] width 41 height 17
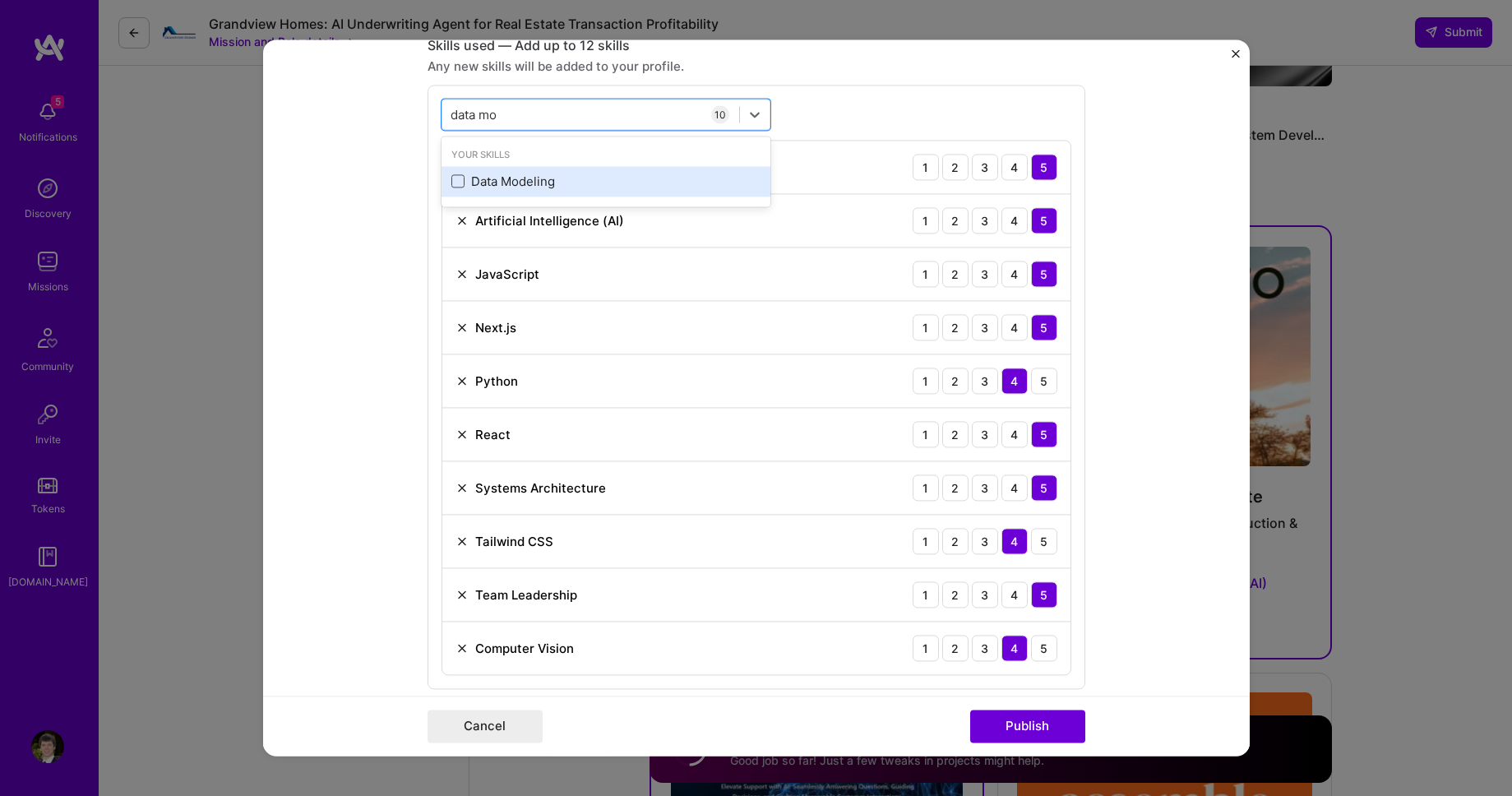
click at [454, 183] on span at bounding box center [458, 182] width 13 height 13
click at [0, 0] on input "checkbox" at bounding box center [0, 0] width 0 height 0
type input "data mo"
click at [368, 218] on form "Project title Detto - AI Powered Real Estate Company Detto Inc Project industry…" at bounding box center [756, 398] width 987 height 716
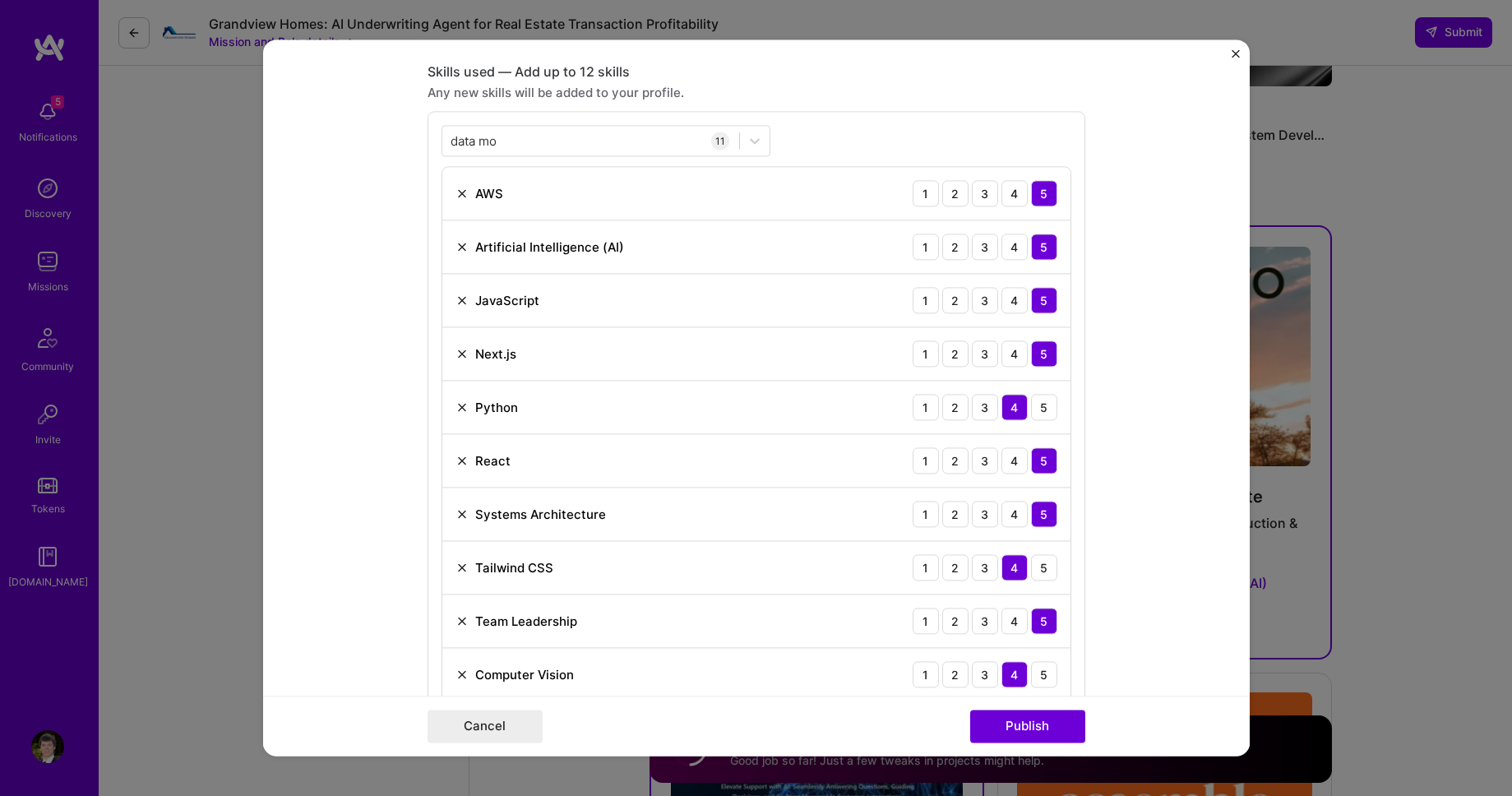
scroll to position [1067, 0]
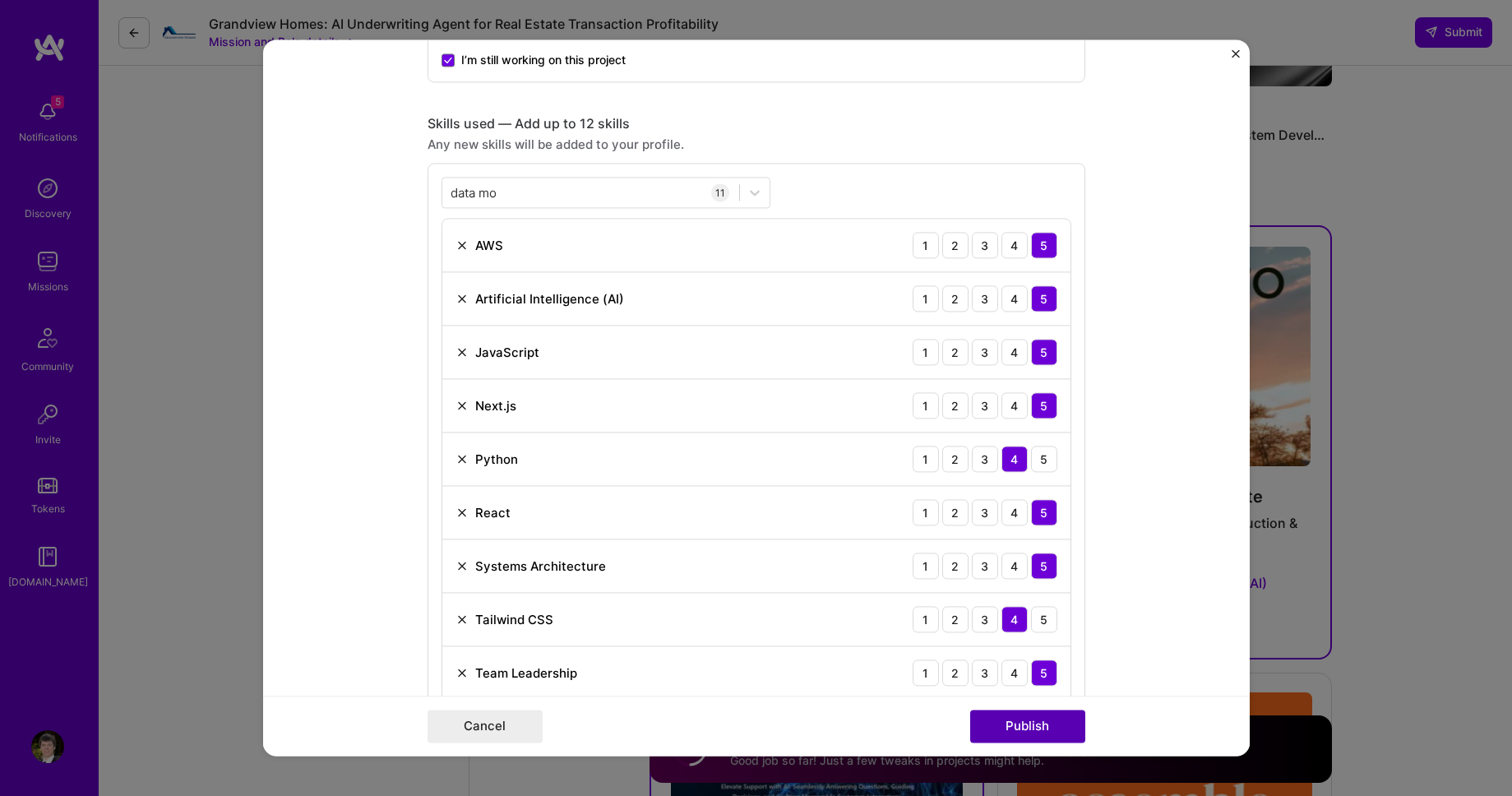
click at [1027, 731] on button "Publish" at bounding box center [1027, 727] width 115 height 33
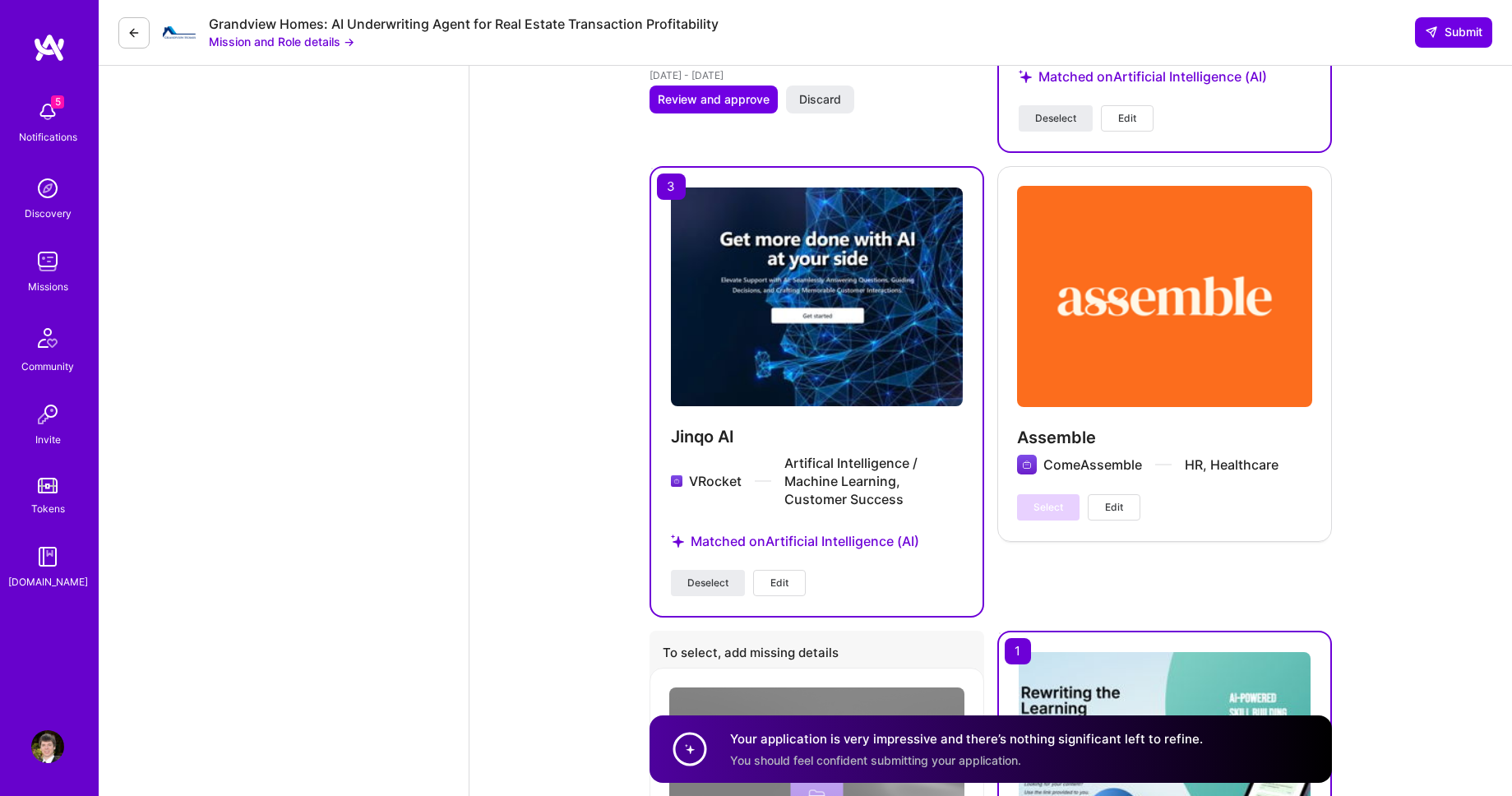
scroll to position [4194, 0]
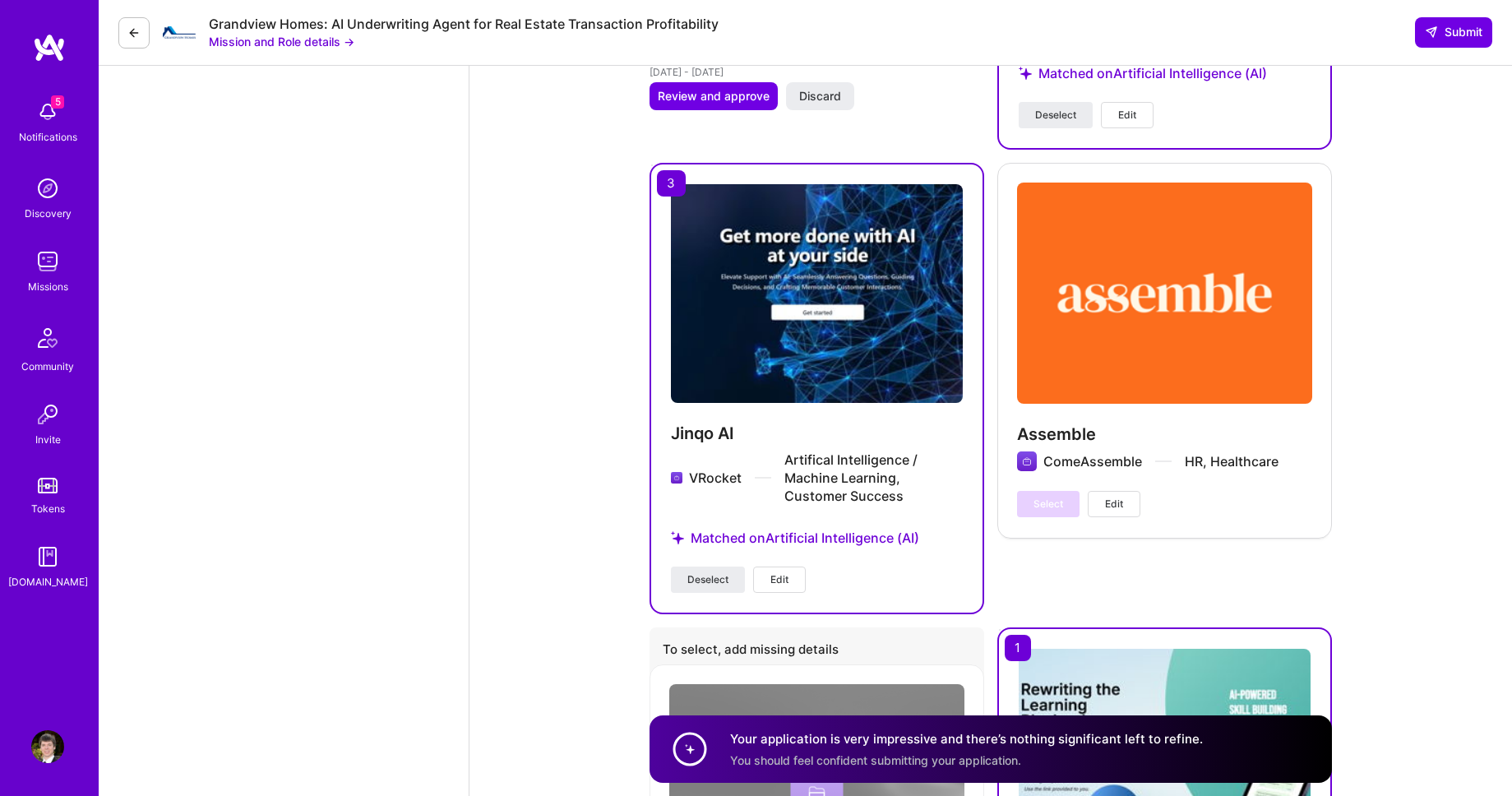
click at [786, 572] on span "Edit" at bounding box center [779, 579] width 18 height 15
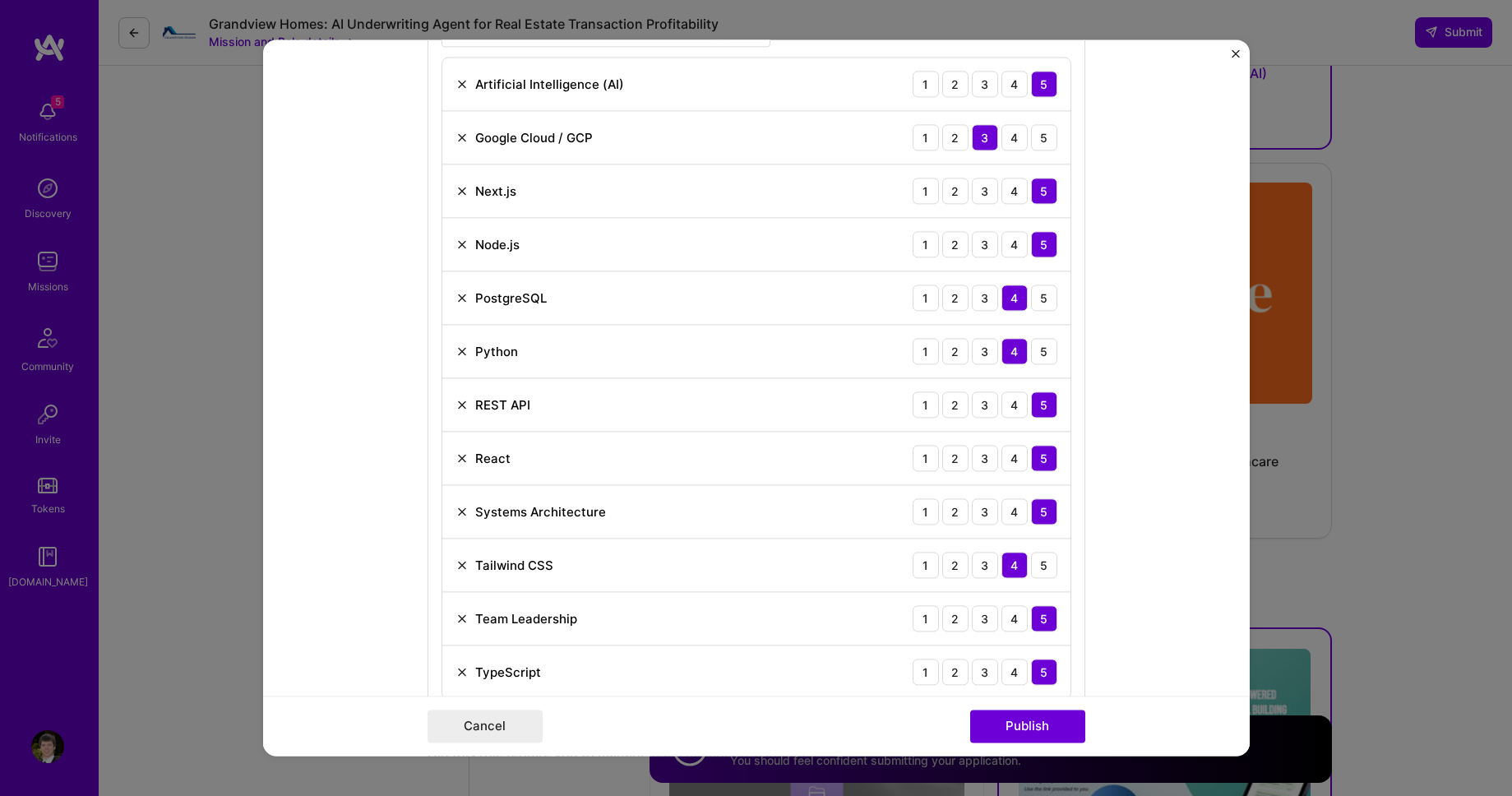
scroll to position [1229, 0]
click at [461, 244] on img at bounding box center [462, 242] width 13 height 13
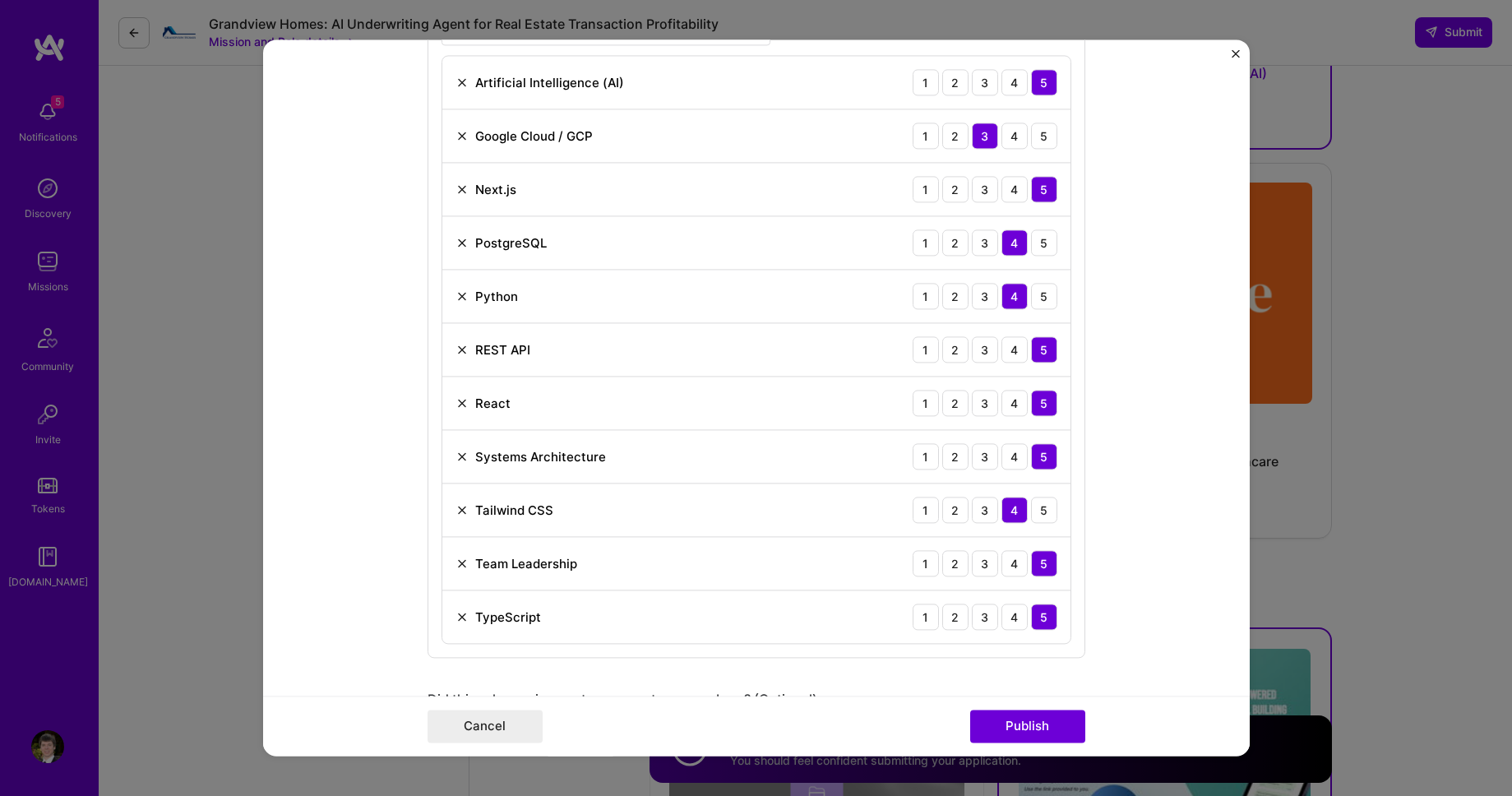
scroll to position [1040, 0]
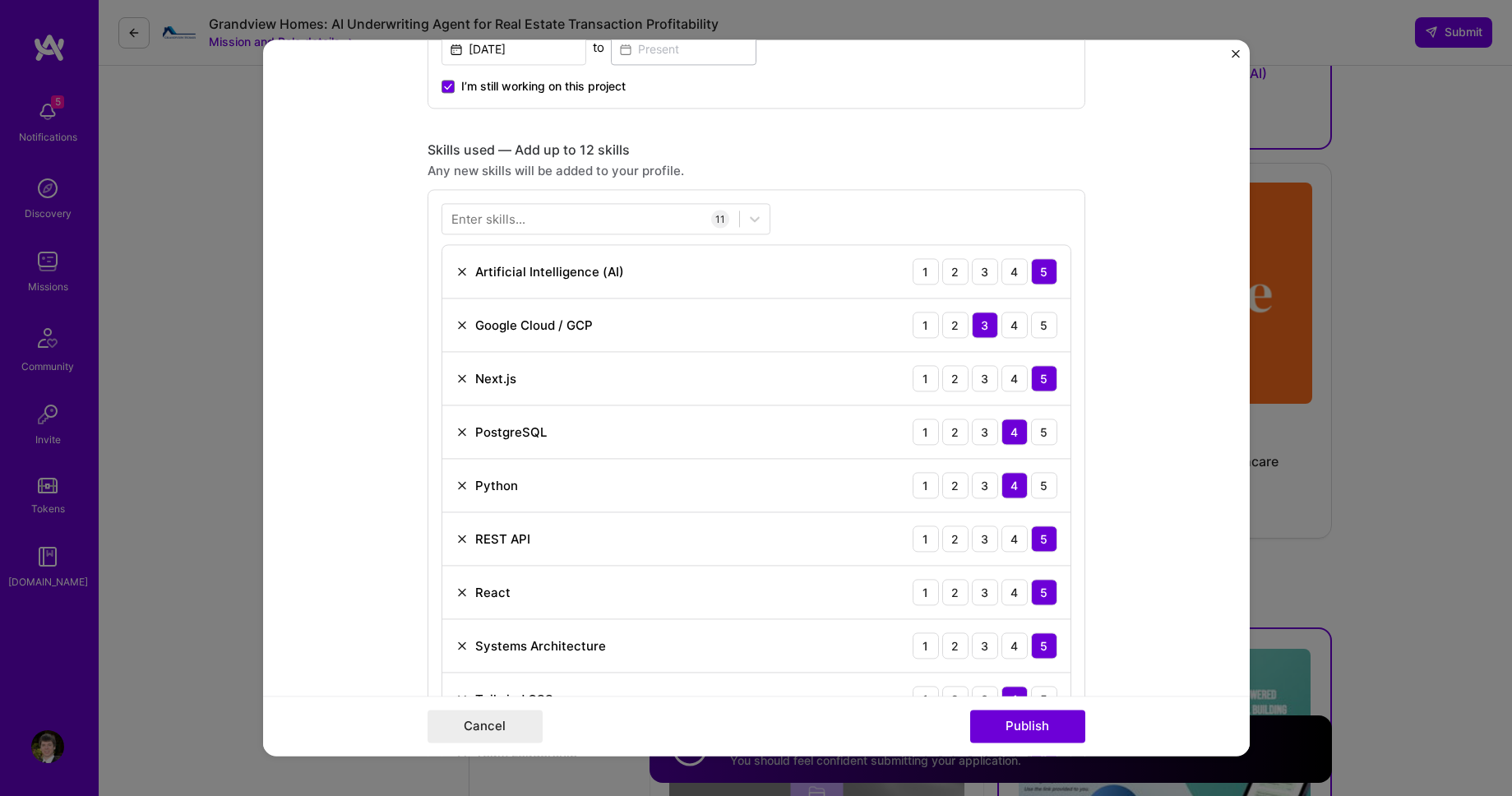
click at [513, 216] on div "Enter skills..." at bounding box center [488, 219] width 74 height 17
click at [514, 219] on div "Enter skills..." at bounding box center [488, 219] width 74 height 17
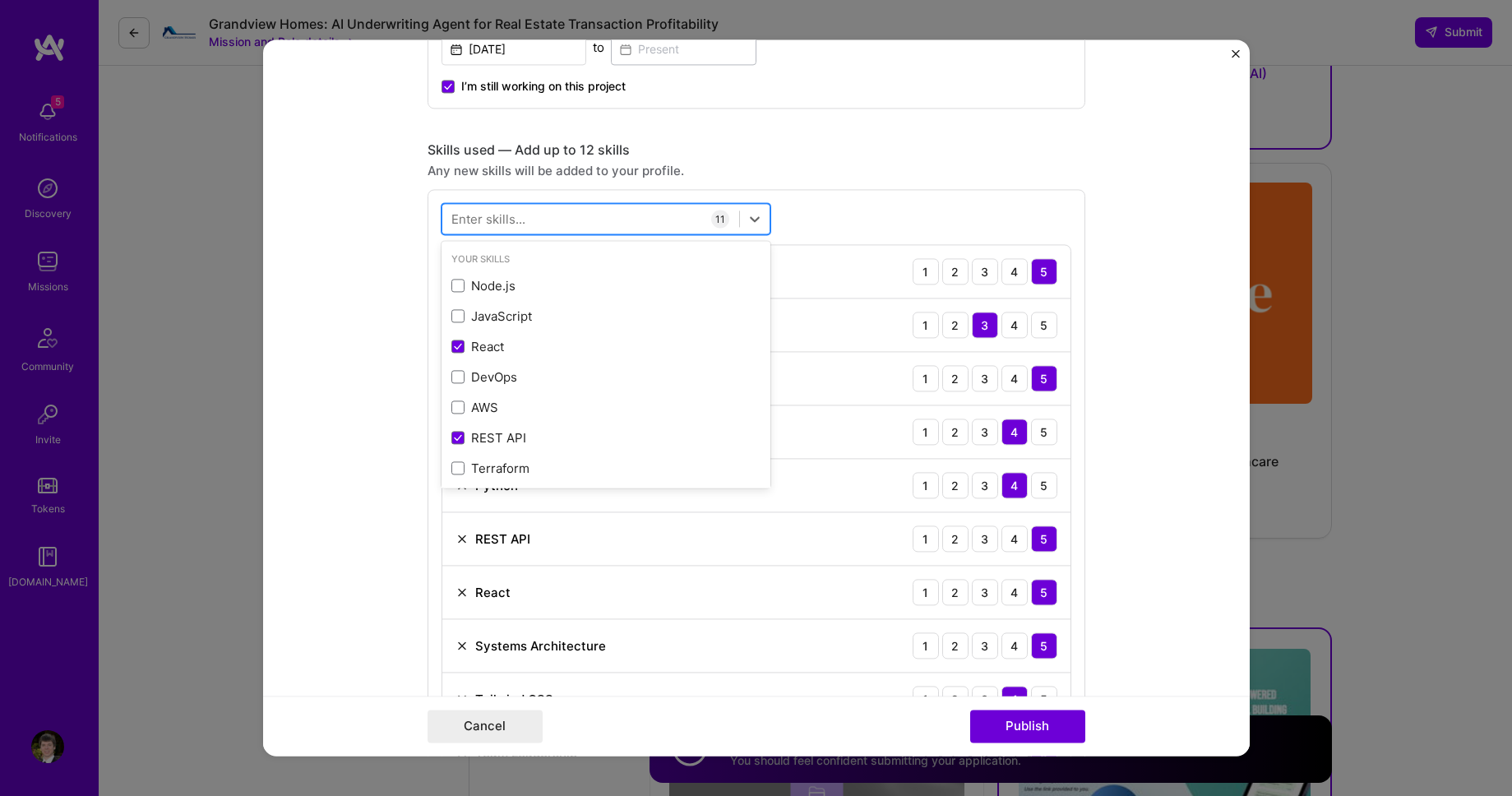
click at [547, 225] on div at bounding box center [591, 219] width 297 height 27
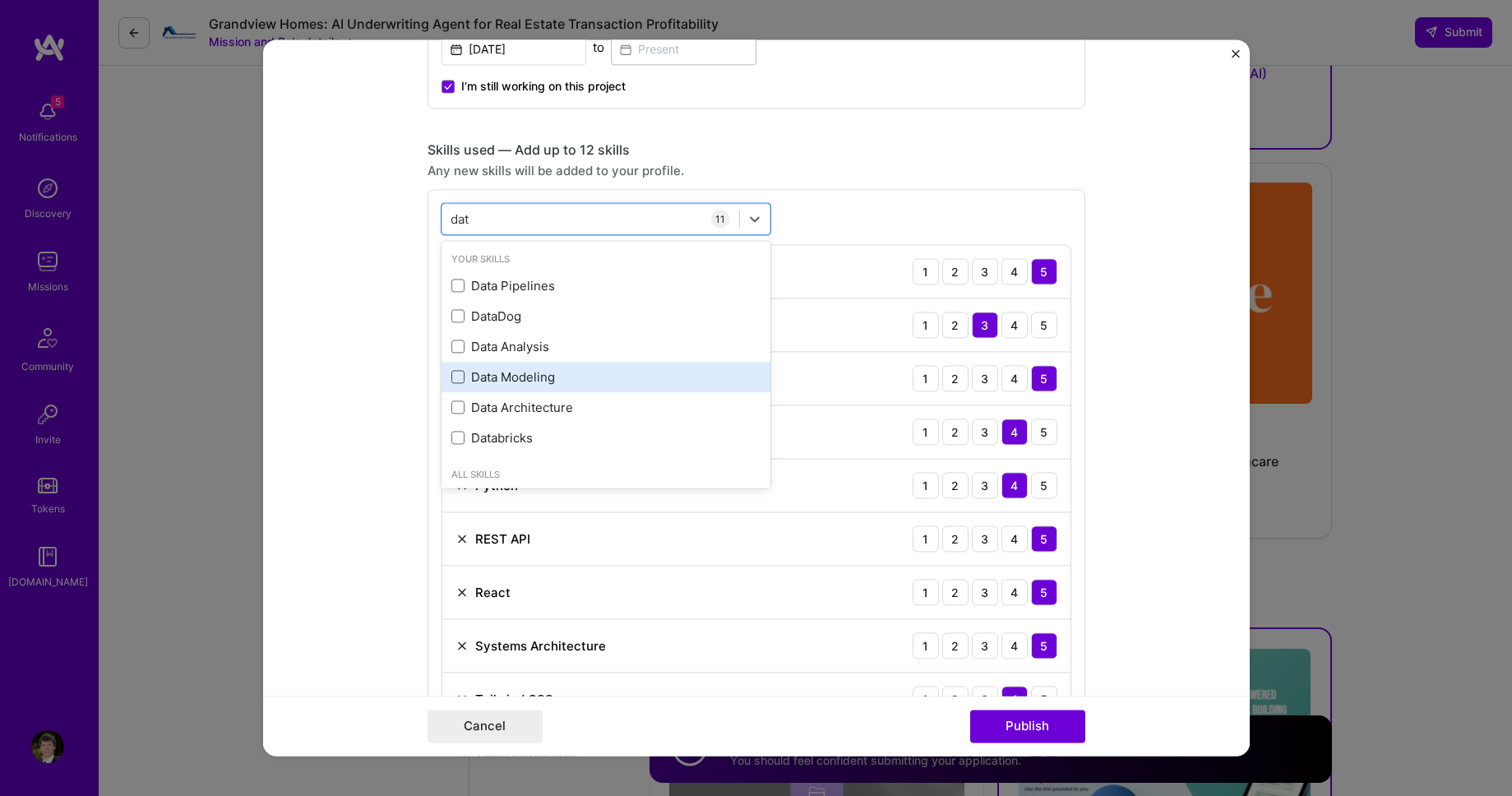
click at [461, 376] on span at bounding box center [458, 378] width 13 height 13
click at [0, 0] on input "checkbox" at bounding box center [0, 0] width 0 height 0
type input "dat"
click at [358, 355] on form "Project title Jinqo AI Company VRocket Project industry Industry 2 Project Link…" at bounding box center [756, 398] width 987 height 716
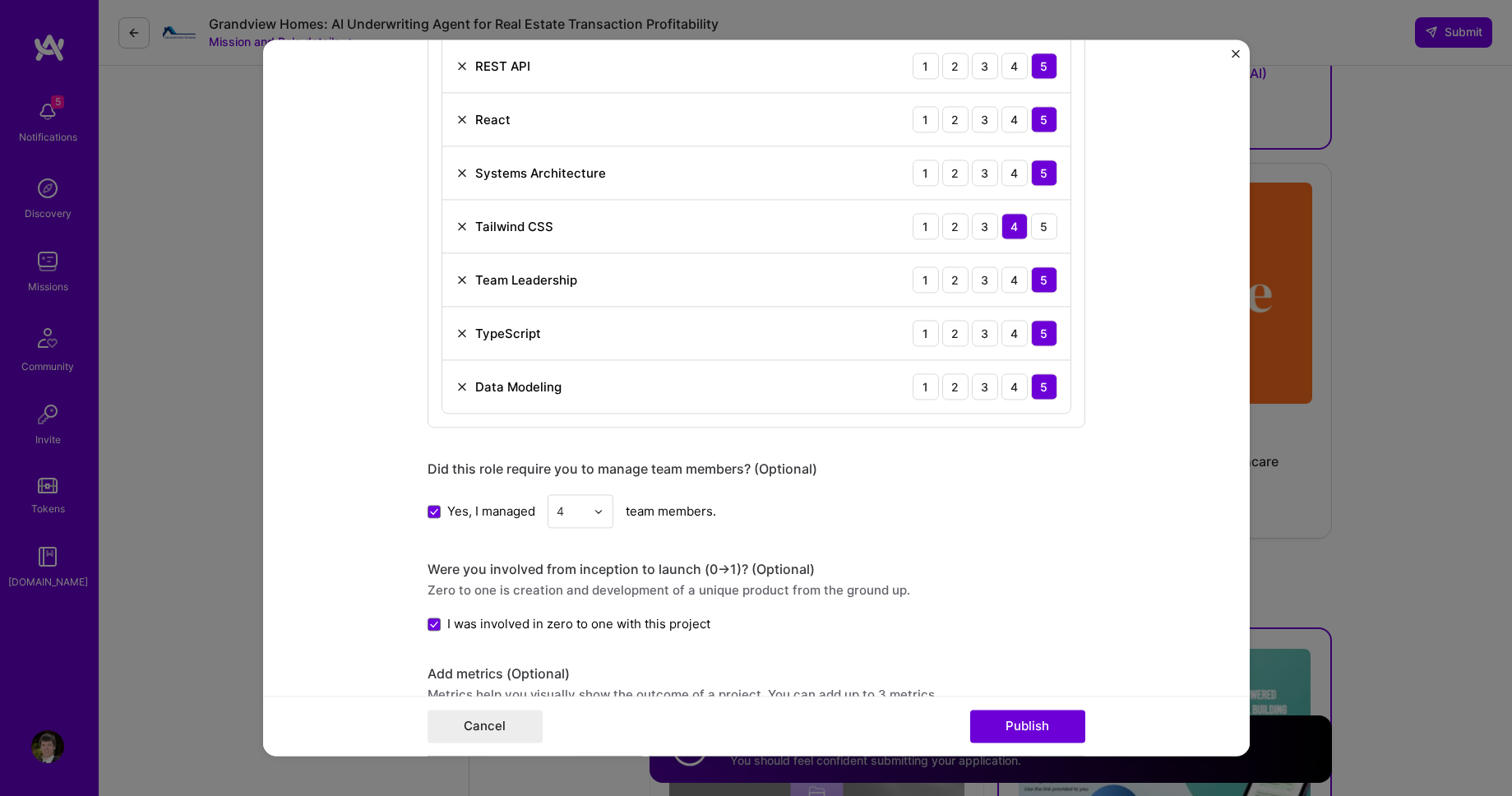
scroll to position [1536, 0]
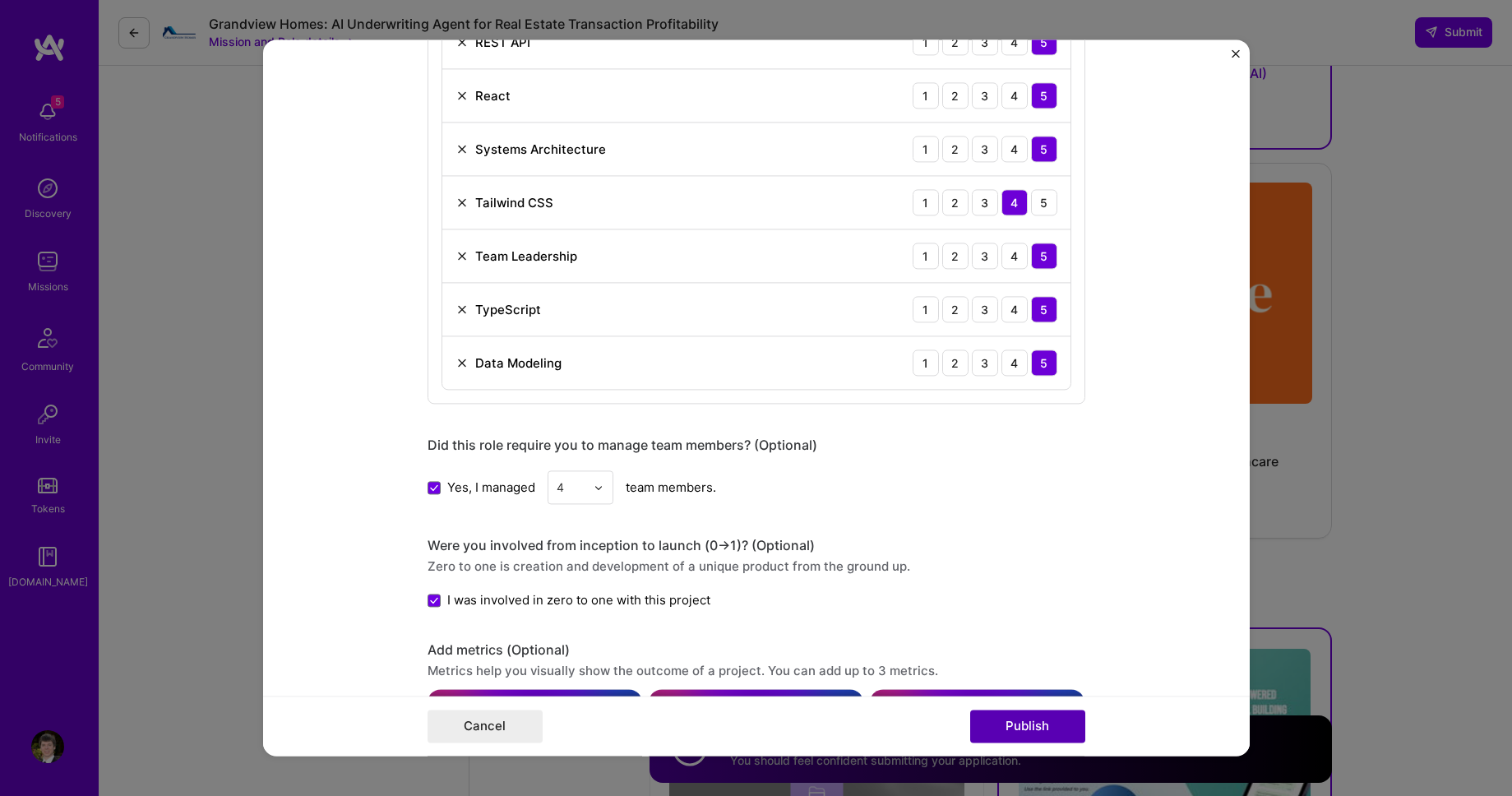
click at [1036, 726] on button "Publish" at bounding box center [1027, 727] width 115 height 33
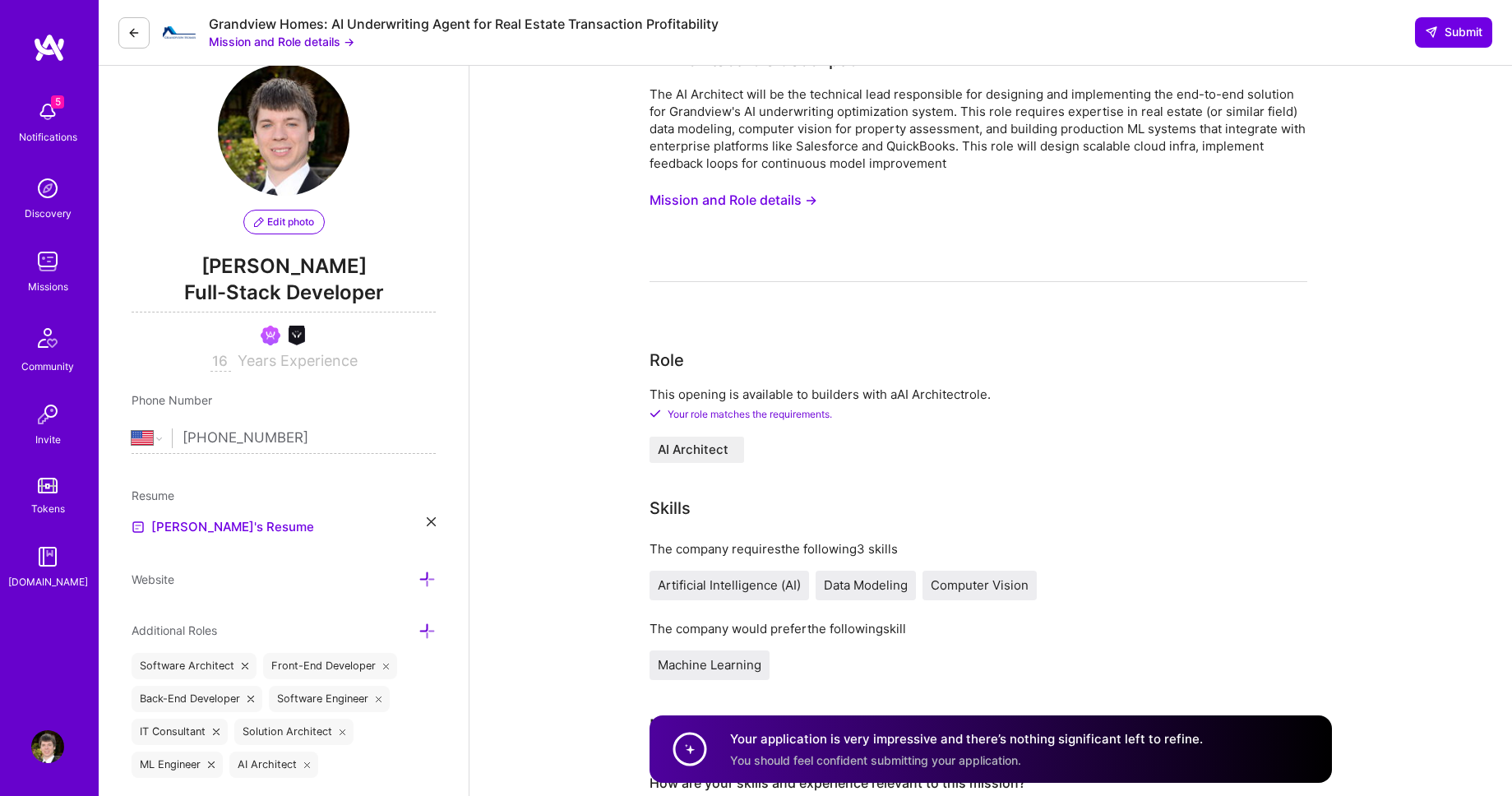
scroll to position [0, 0]
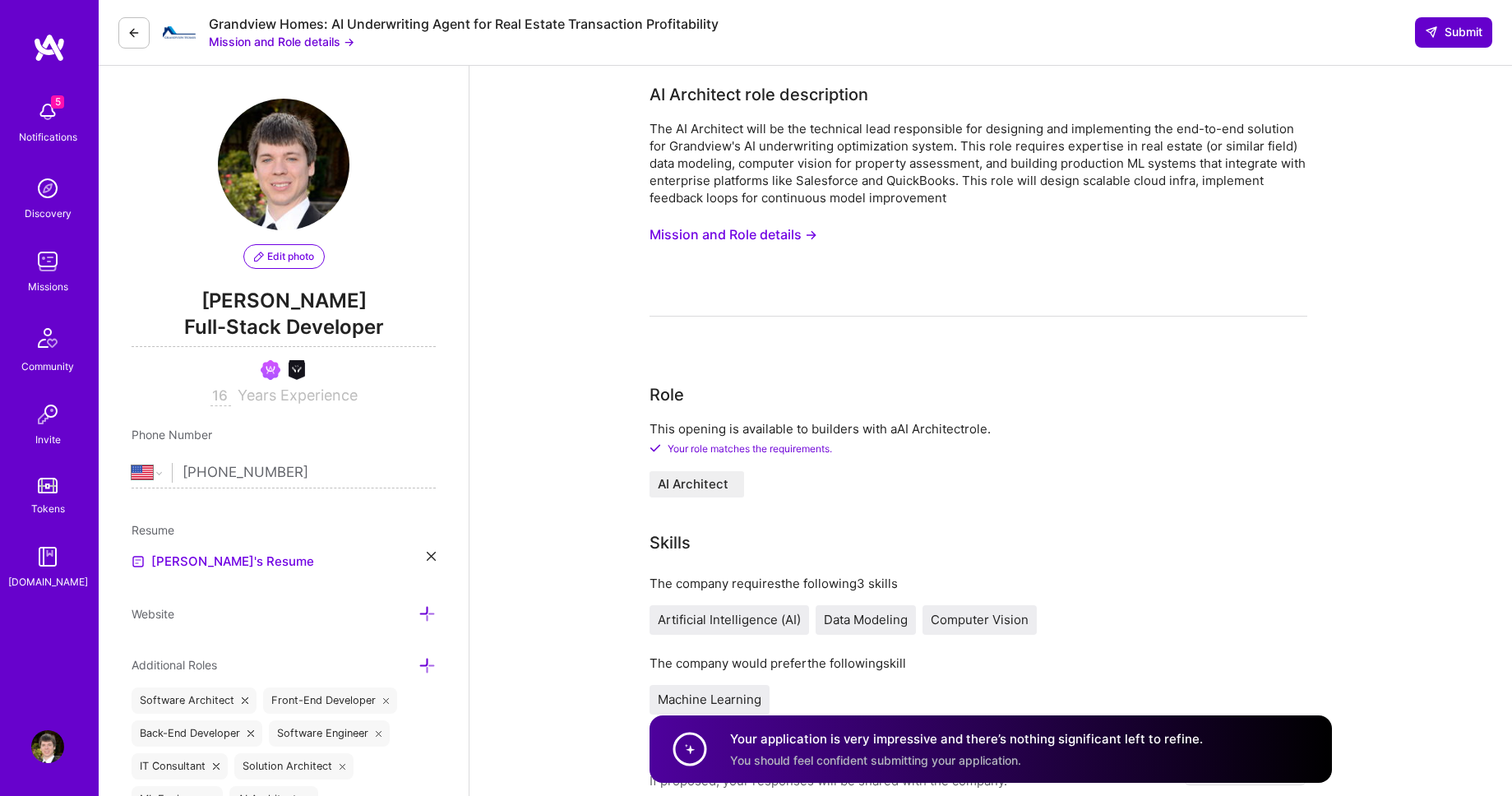
click at [1358, 33] on icon at bounding box center [1432, 32] width 13 height 13
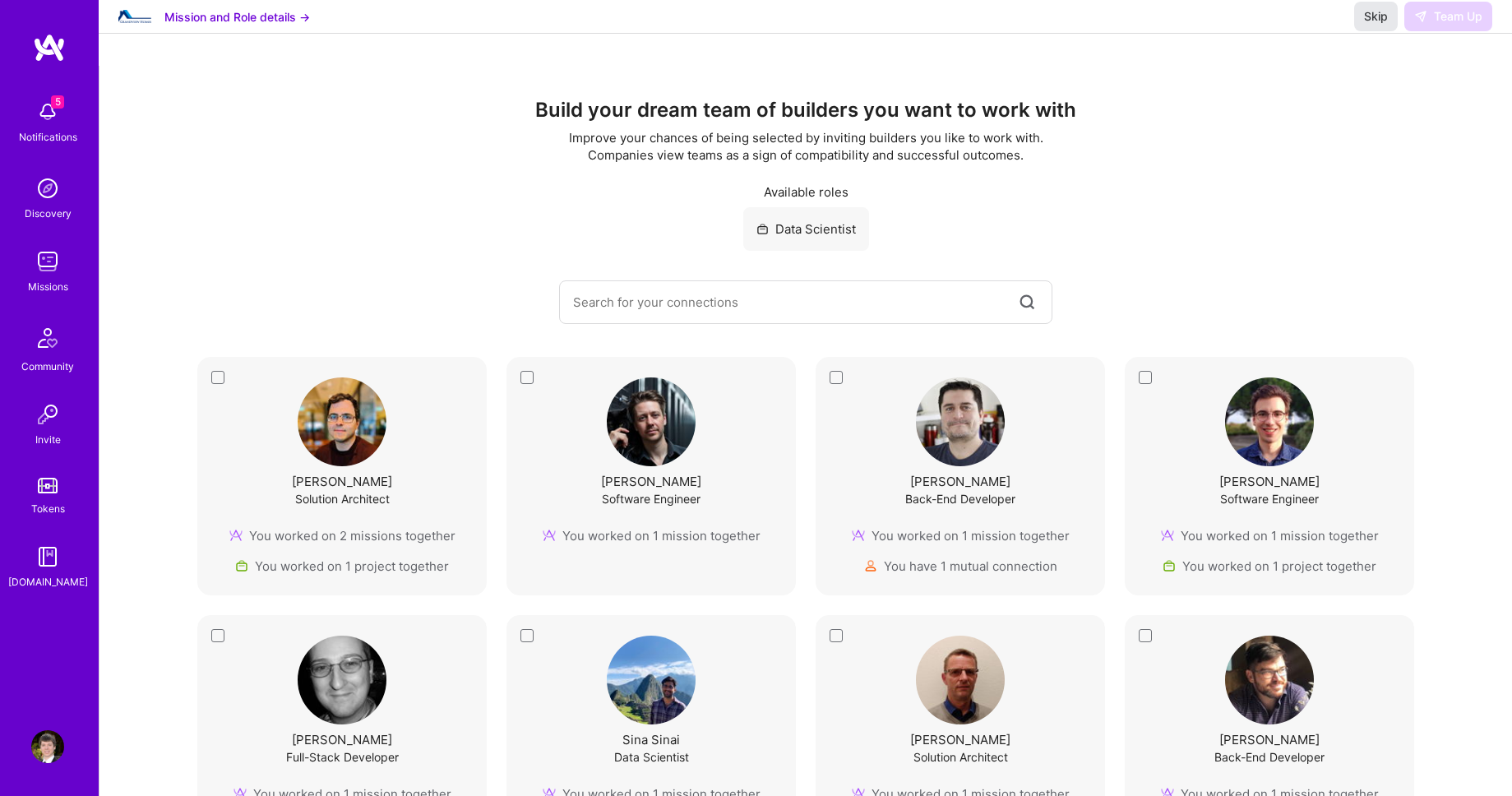
click at [1358, 25] on span "Skip" at bounding box center [1375, 17] width 24 height 17
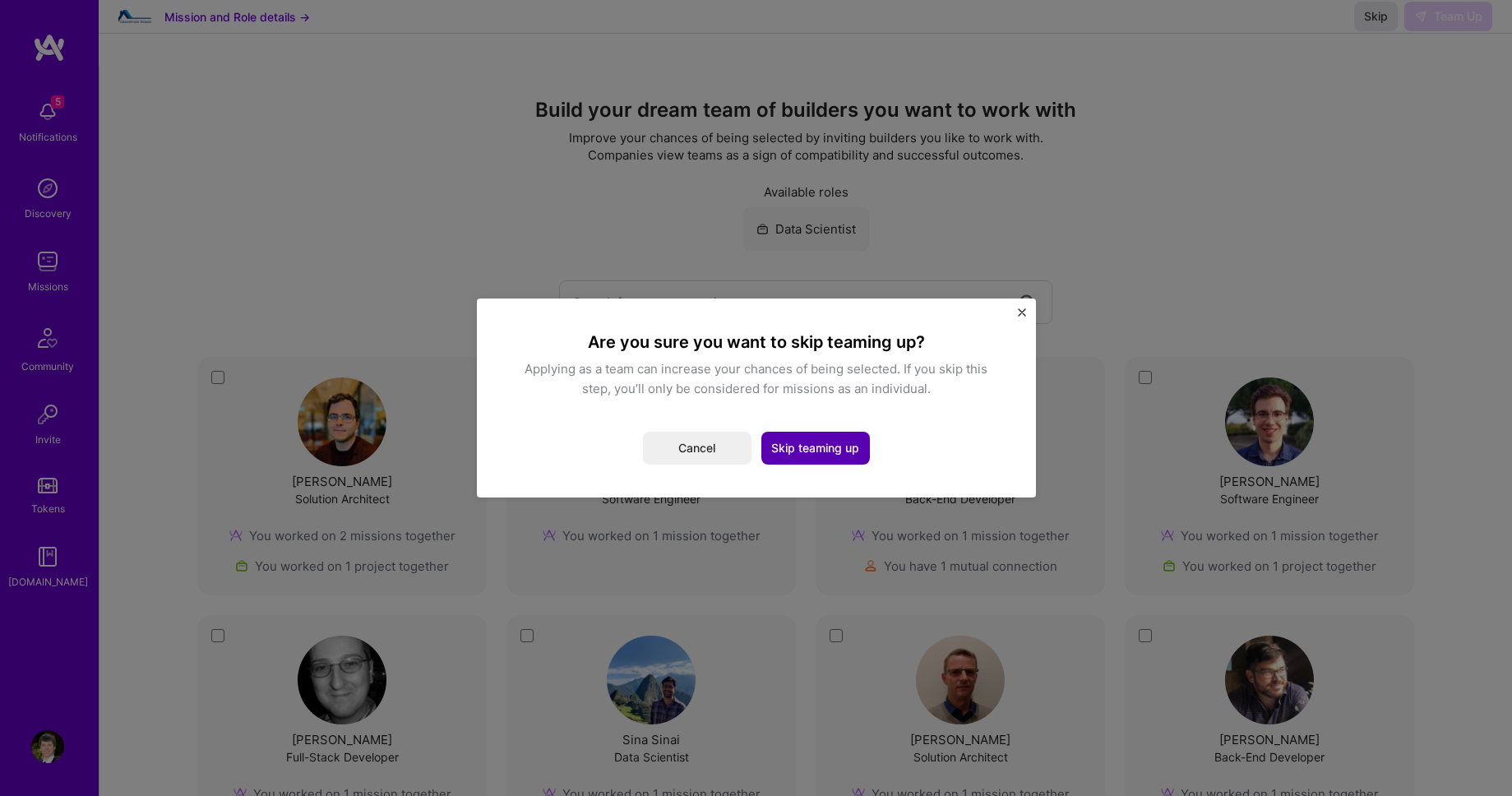
click at [815, 453] on button "Skip teaming up" at bounding box center [815, 448] width 109 height 33
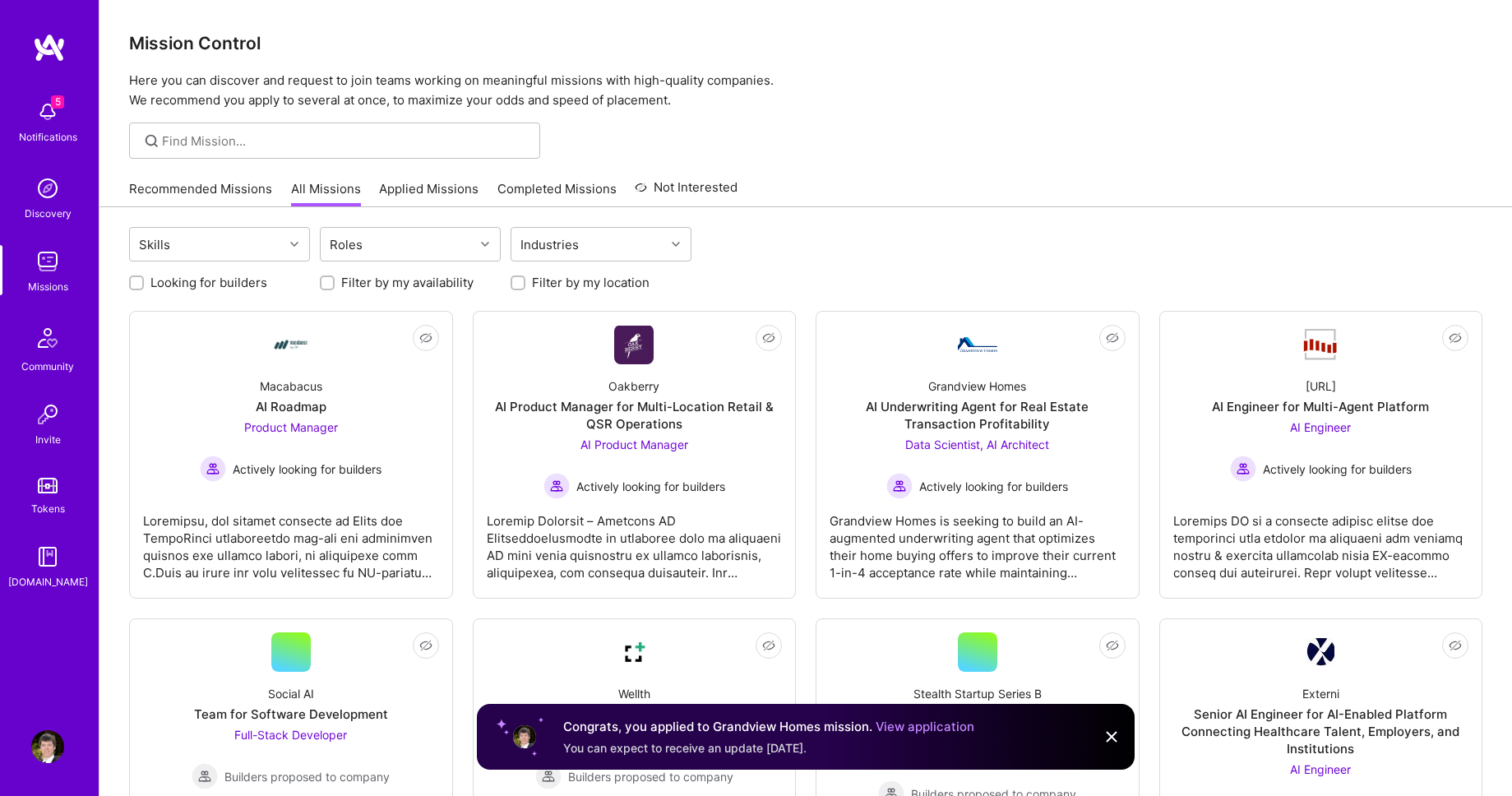
click at [430, 187] on link "Applied Missions" at bounding box center [429, 193] width 100 height 27
